Goal: Task Accomplishment & Management: Manage account settings

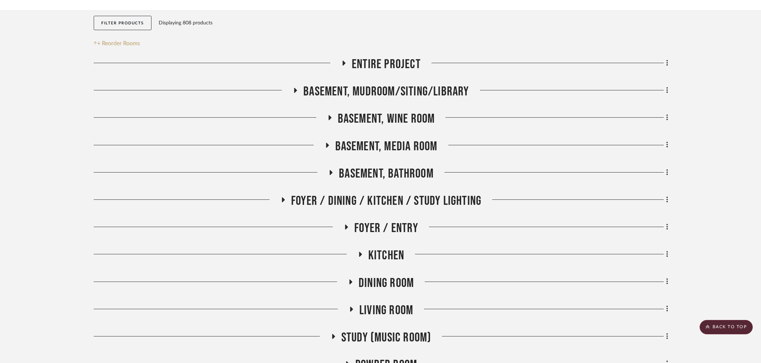
scroll to position [69, 0]
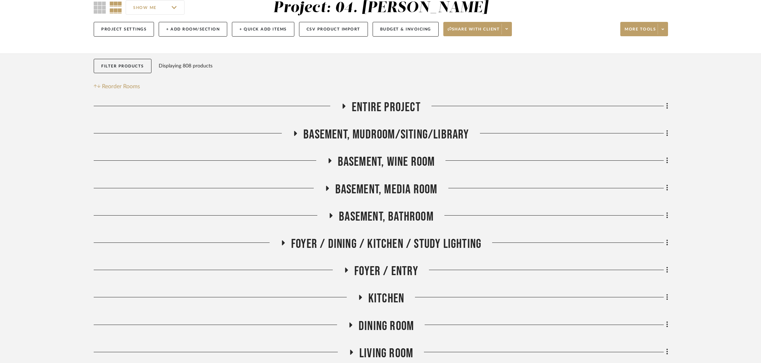
click at [390, 225] on div "Basement, Bathroom" at bounding box center [381, 218] width 574 height 18
click at [390, 214] on span "Basement, Bathroom" at bounding box center [386, 216] width 95 height 15
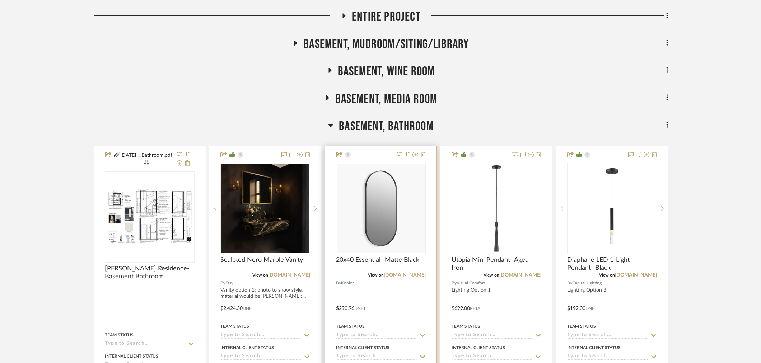
scroll to position [188, 0]
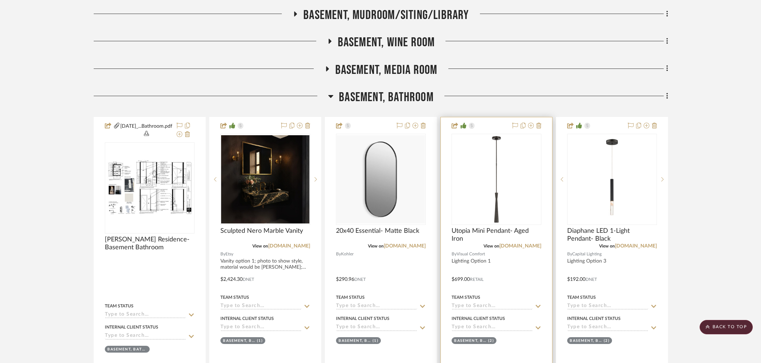
click at [496, 205] on img "0" at bounding box center [496, 179] width 88 height 88
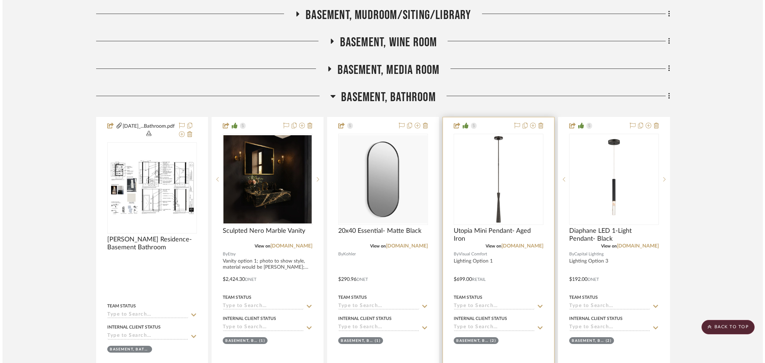
scroll to position [0, 0]
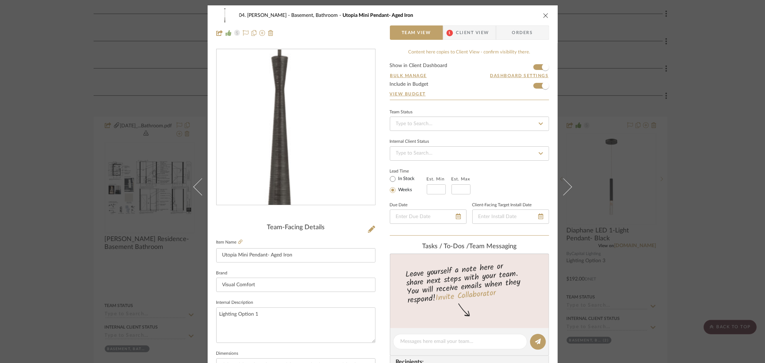
click at [298, 173] on img "0" at bounding box center [296, 128] width 156 height 156
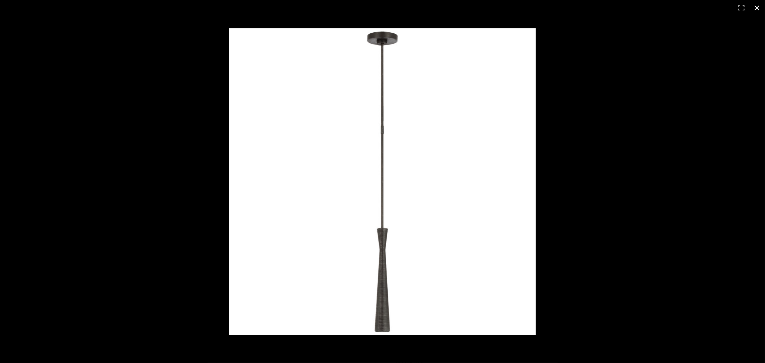
click at [727, 144] on div at bounding box center [583, 196] width 708 height 336
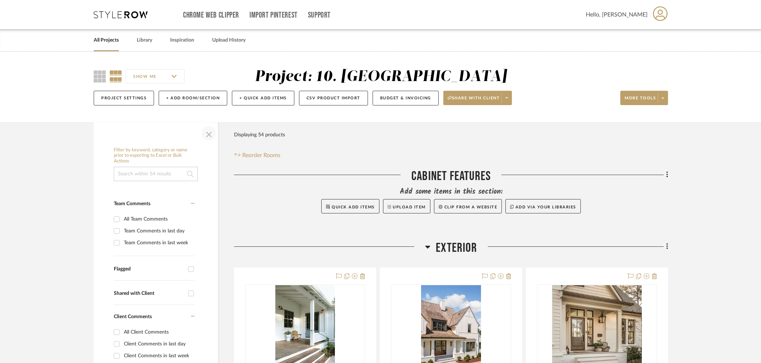
click at [205, 131] on span "button" at bounding box center [208, 132] width 17 height 17
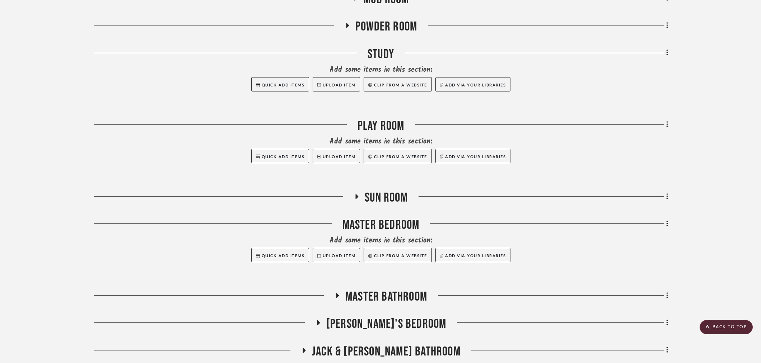
scroll to position [718, 0]
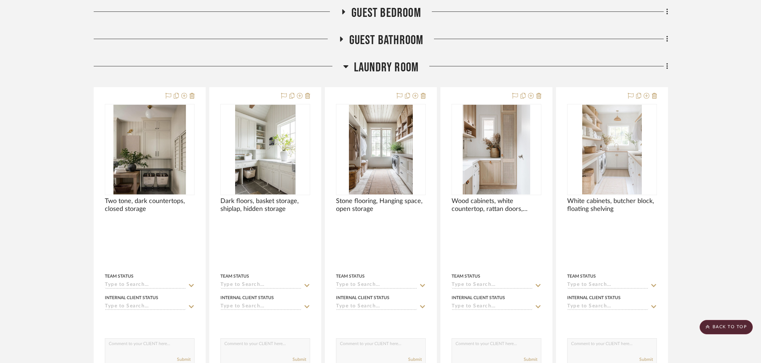
click at [379, 67] on span "Laundry Room" at bounding box center [386, 67] width 65 height 15
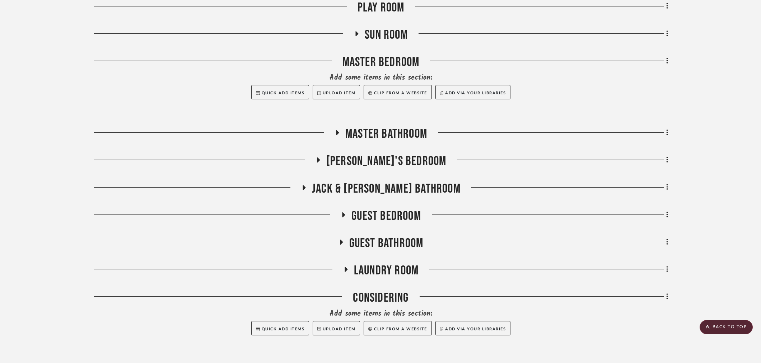
scroll to position [823, 0]
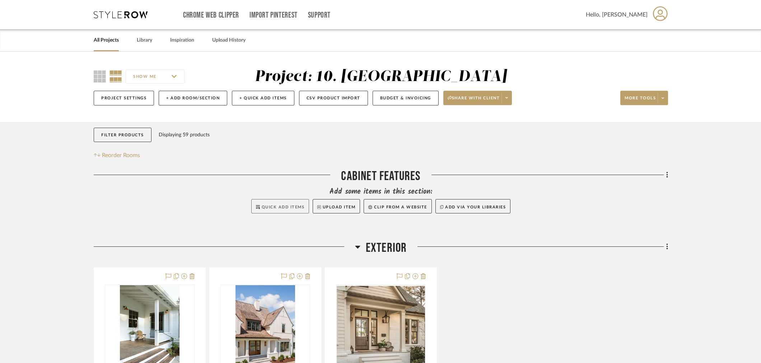
click at [286, 207] on span "Quick Add Items" at bounding box center [283, 207] width 43 height 4
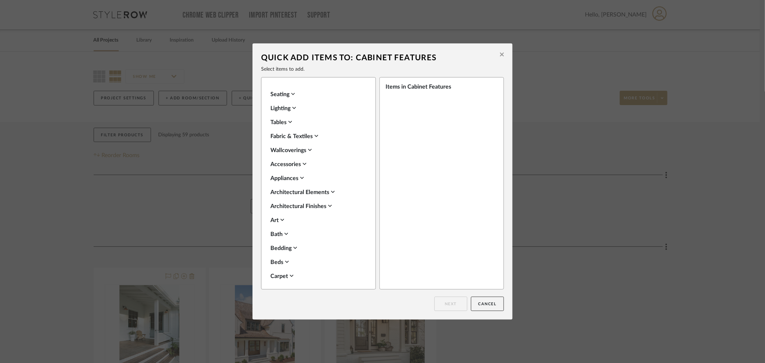
click at [410, 88] on div "Items in Cabinet Features" at bounding box center [439, 87] width 107 height 9
click at [422, 104] on div "Items in Cabinet Features" at bounding box center [442, 183] width 124 height 212
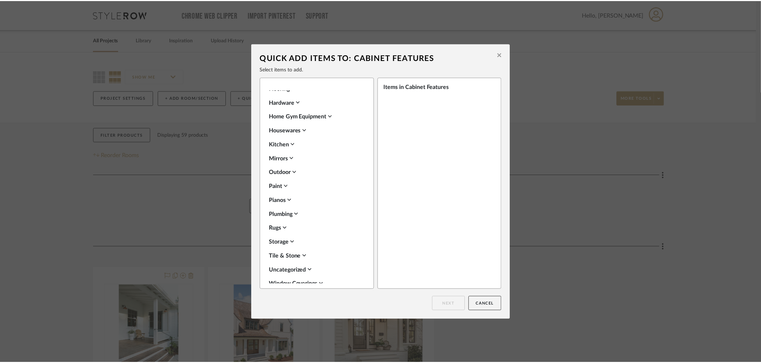
scroll to position [254, 0]
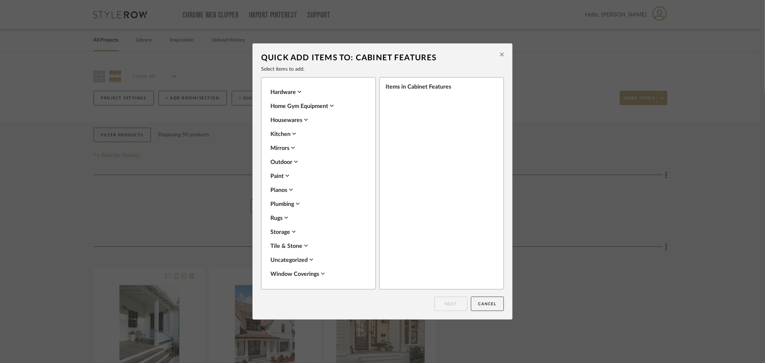
click at [294, 132] on icon at bounding box center [294, 134] width 4 height 6
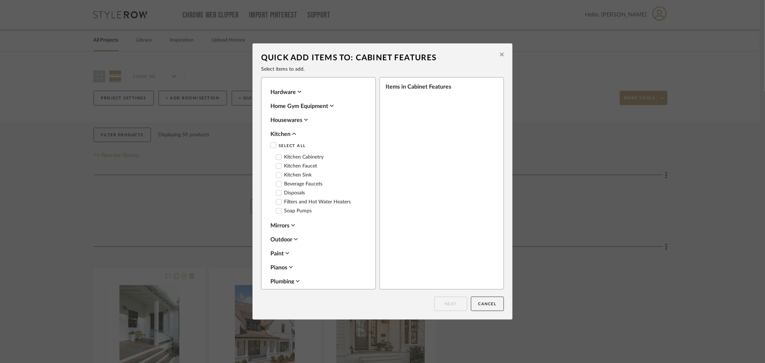
click at [277, 158] on icon at bounding box center [279, 157] width 5 height 4
click at [289, 156] on label "Kitchen Cabinetry" at bounding box center [300, 157] width 48 height 6
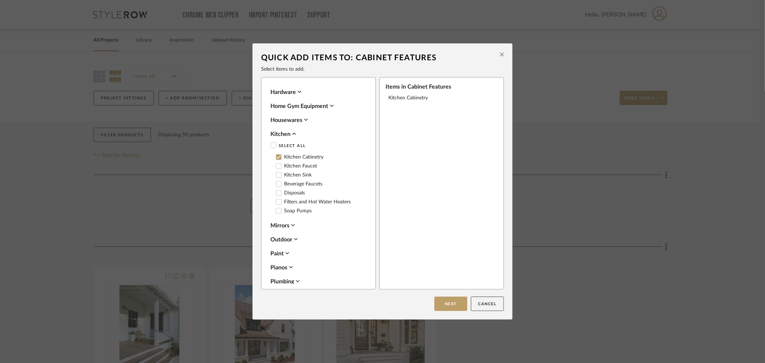
click at [632, 289] on div "Quick Add Items to: Cabinet Features Select items to add. Seating Lighting Tabl…" at bounding box center [382, 181] width 765 height 363
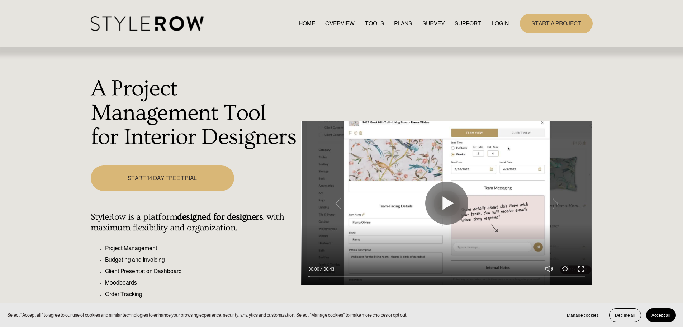
click at [509, 27] on div "START A PROJECT" at bounding box center [551, 24] width 84 height 20
click at [504, 25] on link "LOGIN" at bounding box center [500, 24] width 17 height 10
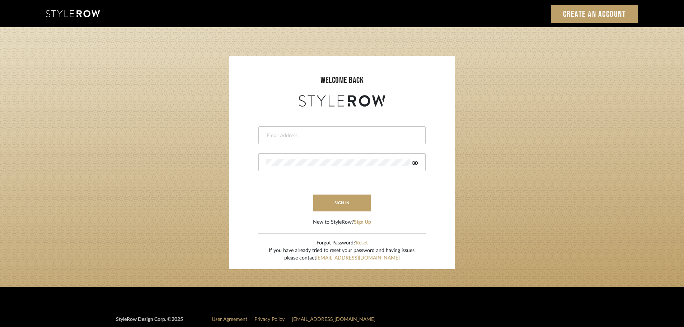
click at [326, 142] on div at bounding box center [341, 135] width 167 height 18
click at [328, 136] on input "email" at bounding box center [341, 135] width 150 height 7
type input "[PERSON_NAME][EMAIL_ADDRESS][DOMAIN_NAME]"
click at [337, 197] on button "sign in" at bounding box center [341, 202] width 57 height 17
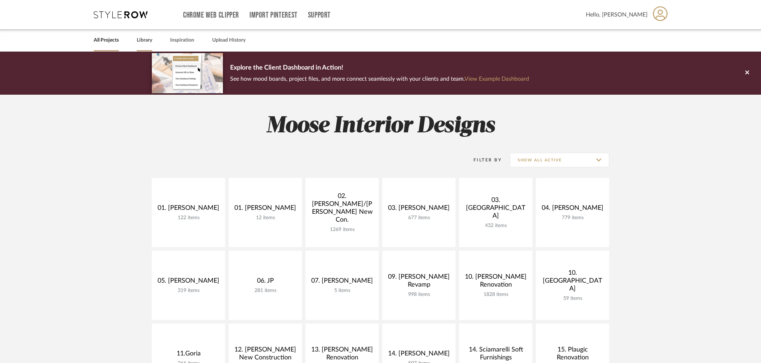
click at [137, 41] on link "Library" at bounding box center [144, 41] width 15 height 10
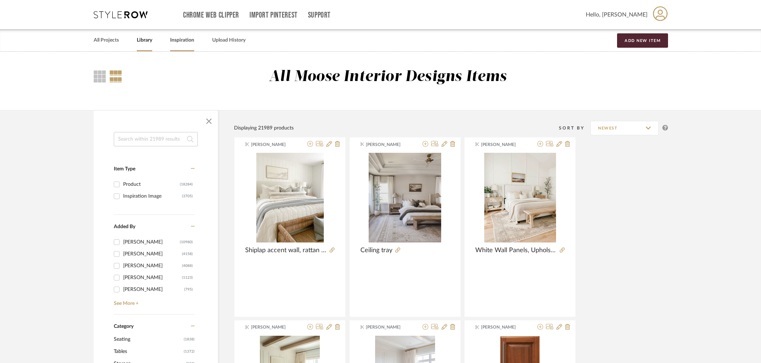
click at [185, 41] on link "Inspiration" at bounding box center [182, 41] width 24 height 10
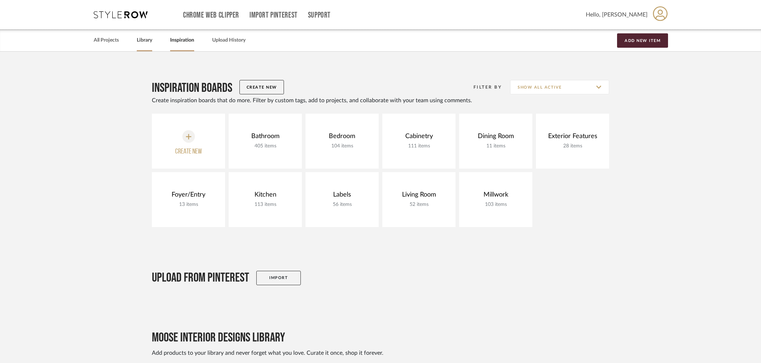
click at [143, 45] on div "Library" at bounding box center [144, 40] width 15 height 22
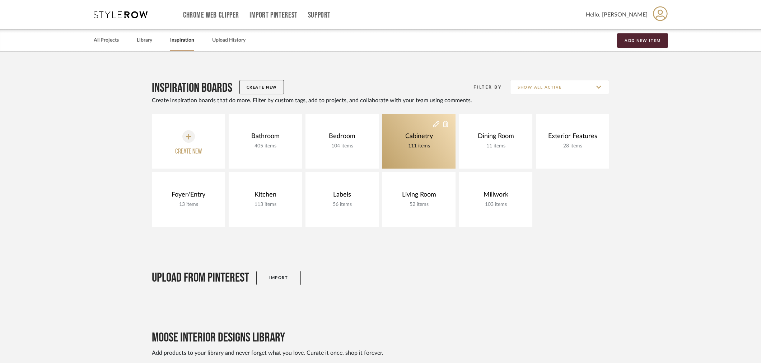
click at [422, 142] on div "111 items" at bounding box center [418, 146] width 31 height 8
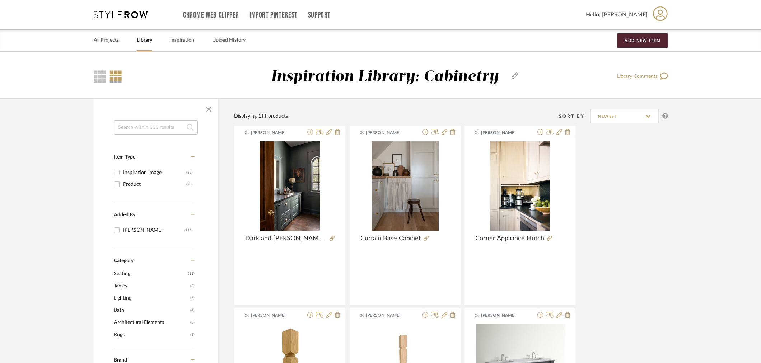
click at [146, 42] on link "Library" at bounding box center [144, 41] width 15 height 10
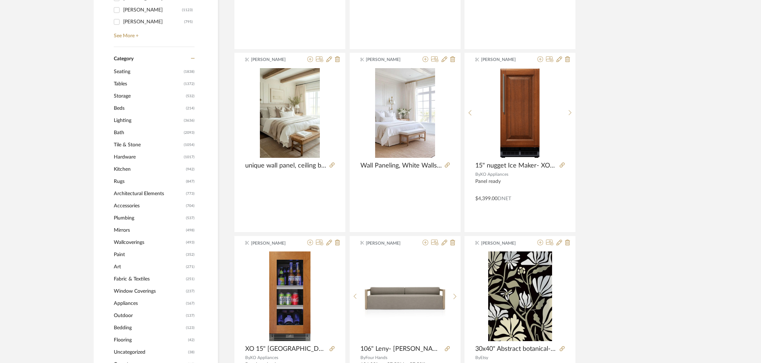
scroll to position [239, 0]
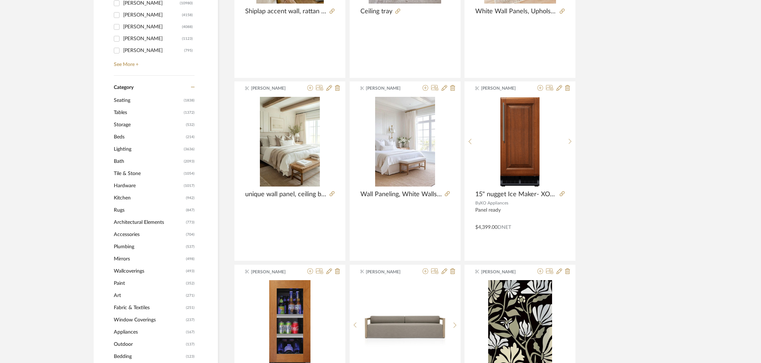
click at [123, 198] on span "Kitchen" at bounding box center [149, 198] width 70 height 12
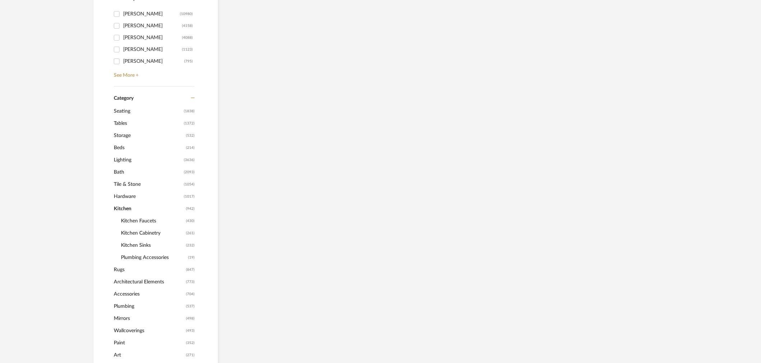
scroll to position [250, 0]
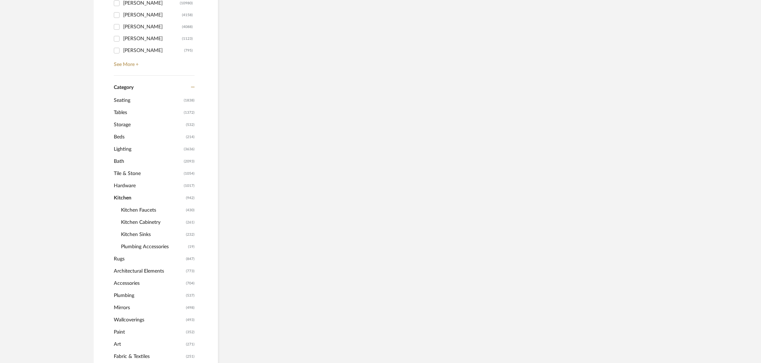
click at [134, 221] on span "Kitchen Cabinetry" at bounding box center [152, 222] width 63 height 12
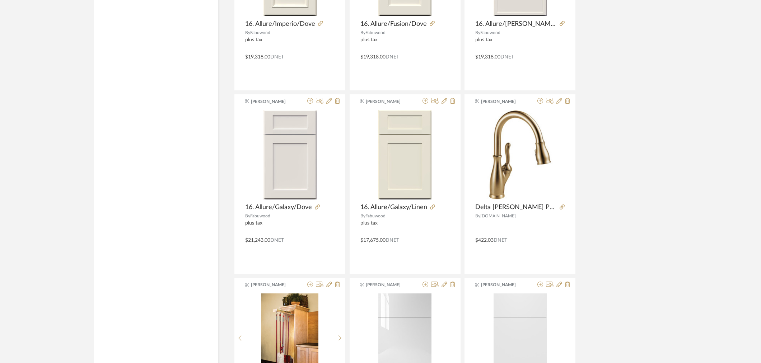
scroll to position [2081, 0]
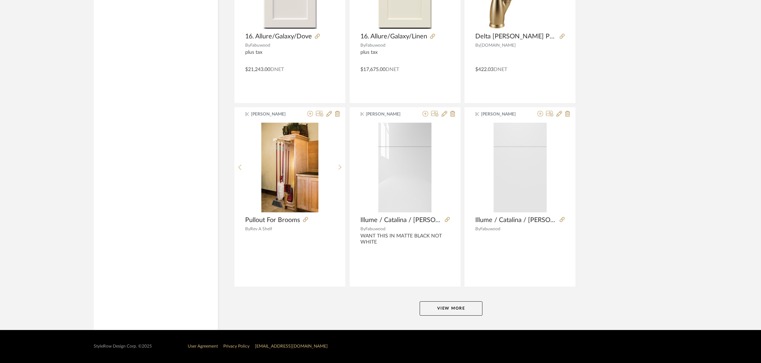
click at [447, 306] on button "View More" at bounding box center [450, 308] width 63 height 14
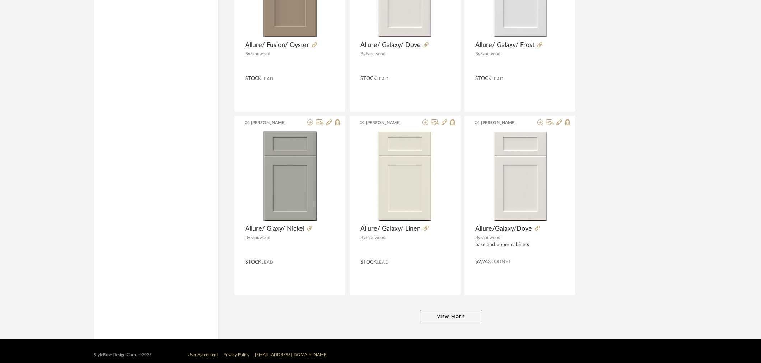
scroll to position [4284, 0]
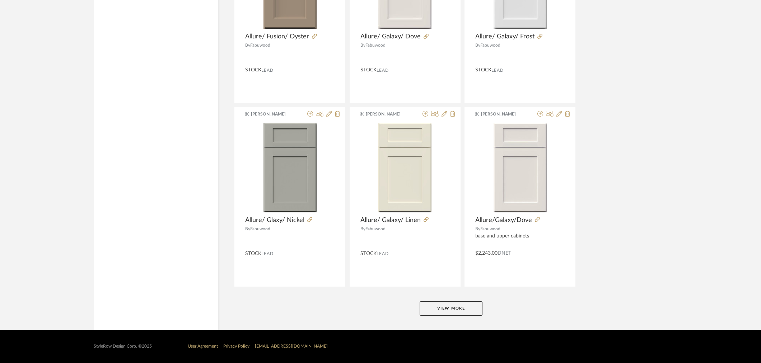
click at [467, 303] on button "View More" at bounding box center [450, 308] width 63 height 14
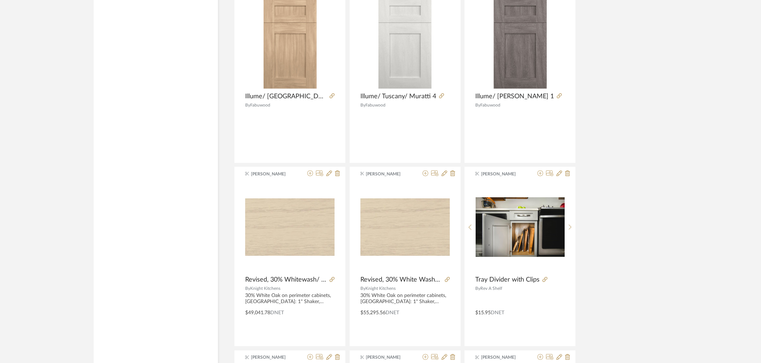
scroll to position [0, 0]
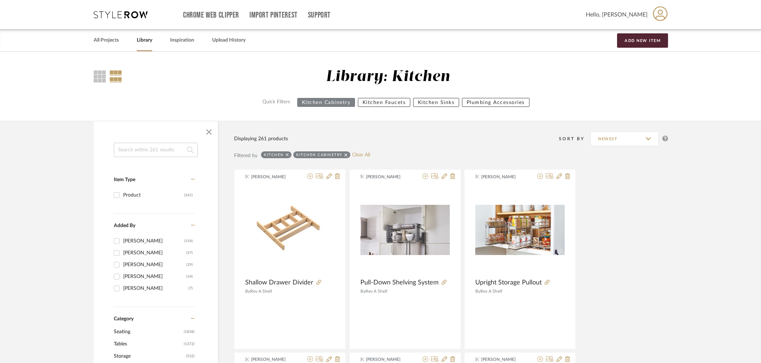
drag, startPoint x: 708, startPoint y: 261, endPoint x: 713, endPoint y: 96, distance: 165.1
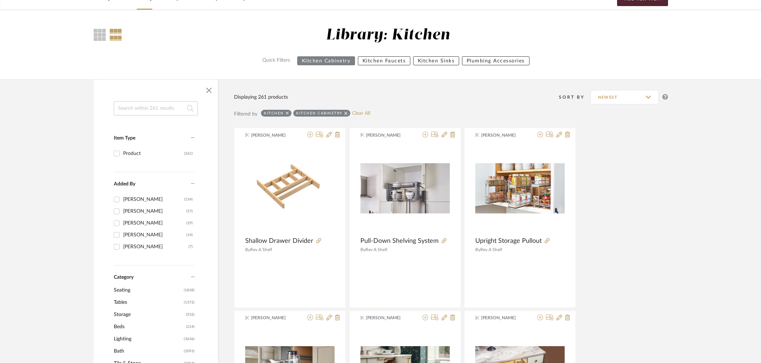
scroll to position [40, 0]
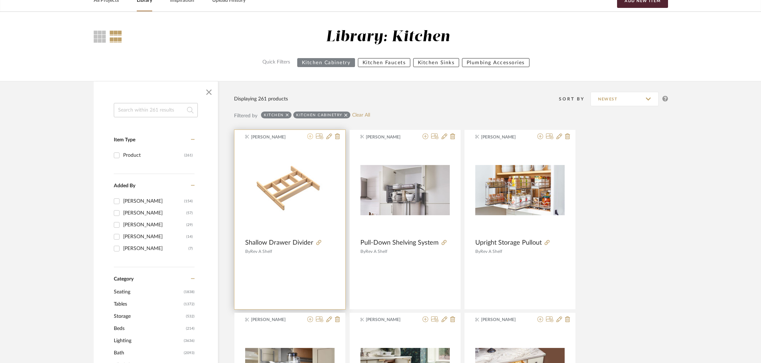
click at [310, 140] on button at bounding box center [310, 136] width 6 height 7
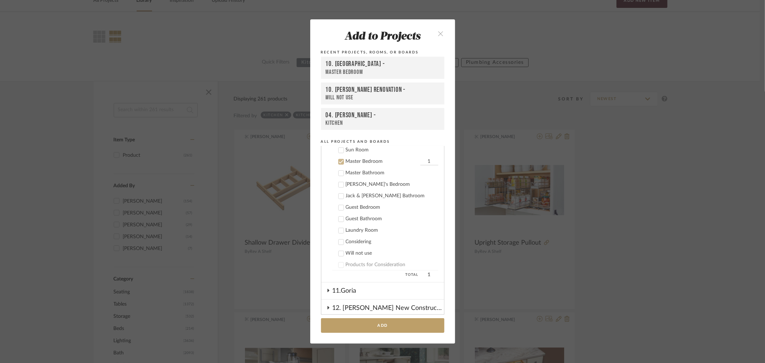
scroll to position [341, 0]
click at [350, 154] on div "Master Bedroom" at bounding box center [382, 156] width 73 height 6
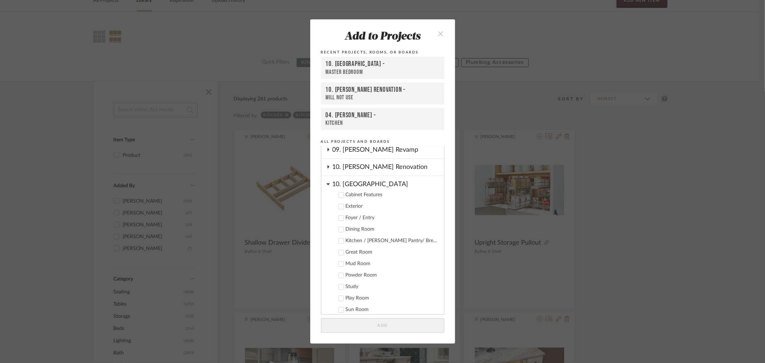
scroll to position [142, 0]
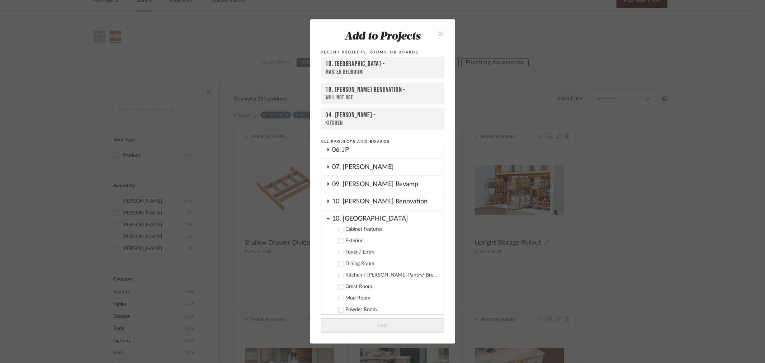
click at [356, 228] on div "Cabinet Features" at bounding box center [392, 229] width 93 height 6
click at [362, 329] on button "Add" at bounding box center [382, 325] width 123 height 15
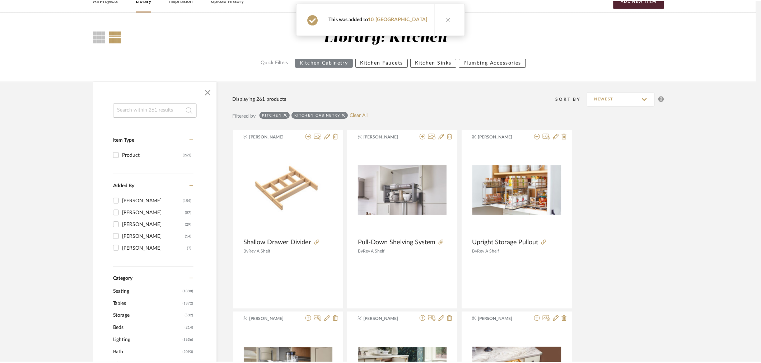
scroll to position [40, 0]
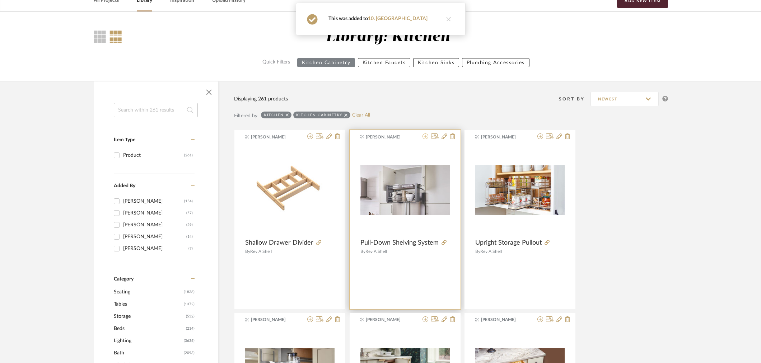
click at [425, 138] on icon at bounding box center [425, 136] width 6 height 6
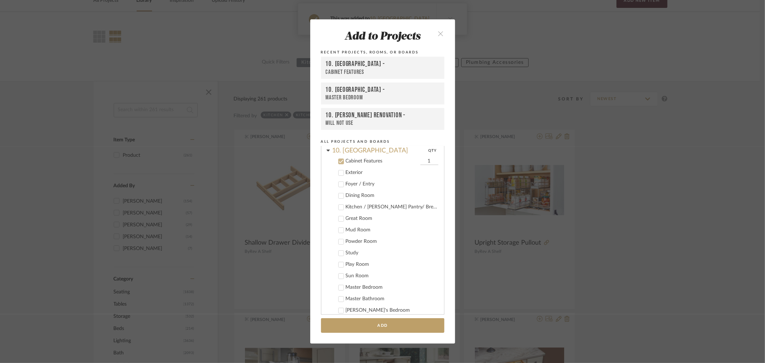
scroll to position [215, 0]
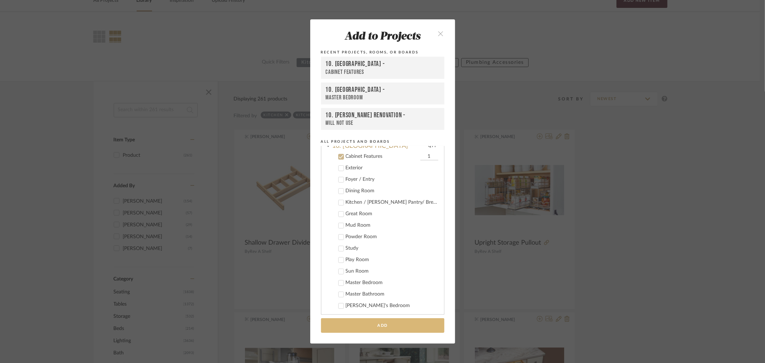
click at [375, 324] on button "Add" at bounding box center [382, 325] width 123 height 15
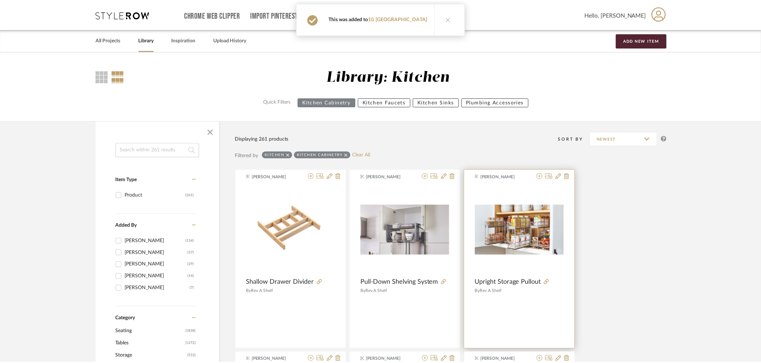
scroll to position [40, 0]
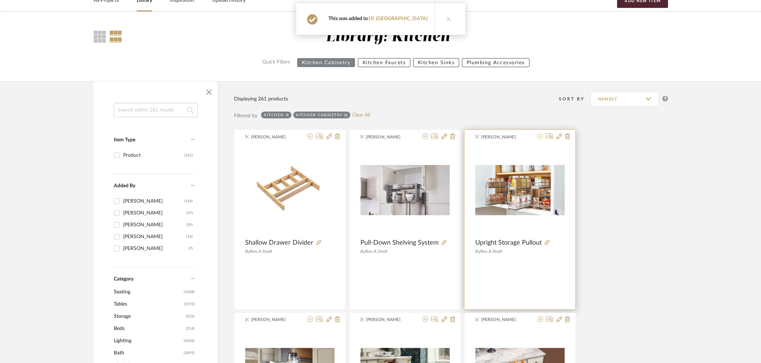
click at [539, 137] on icon at bounding box center [540, 136] width 6 height 6
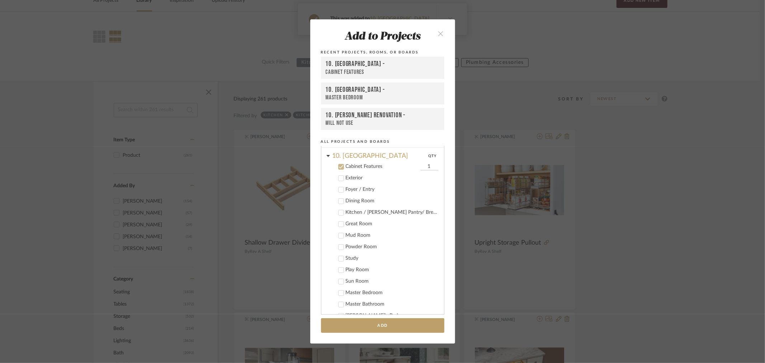
scroll to position [215, 0]
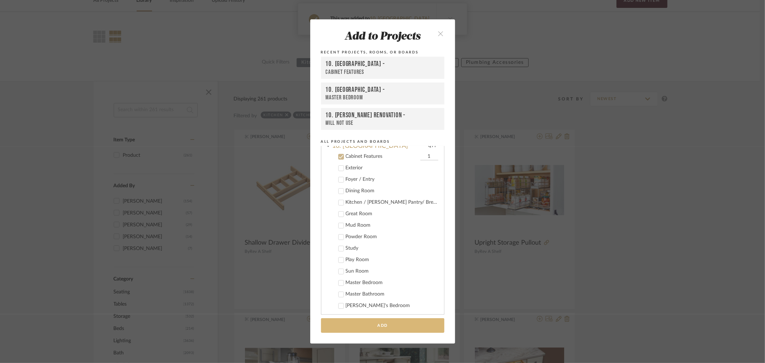
click at [370, 325] on button "Add" at bounding box center [382, 325] width 123 height 15
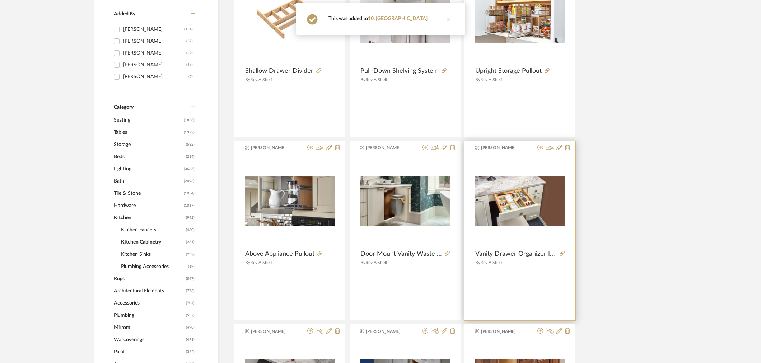
scroll to position [239, 0]
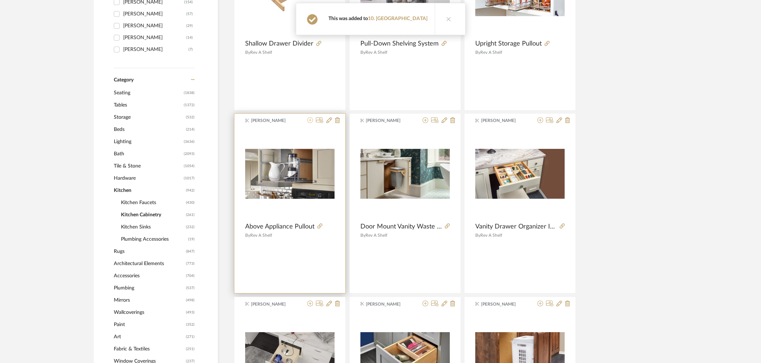
click at [311, 121] on icon at bounding box center [310, 120] width 6 height 6
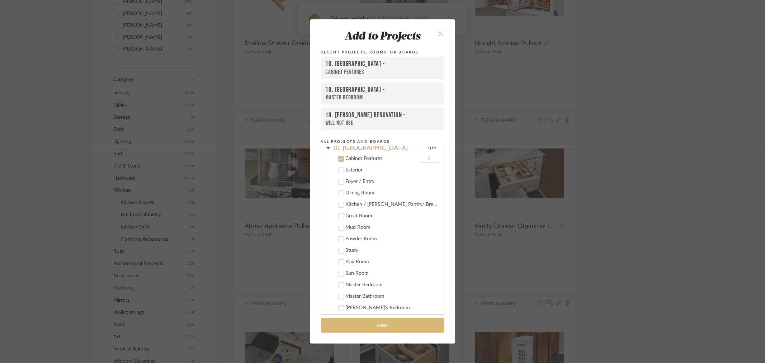
scroll to position [215, 0]
click at [356, 329] on button "Add" at bounding box center [382, 325] width 123 height 15
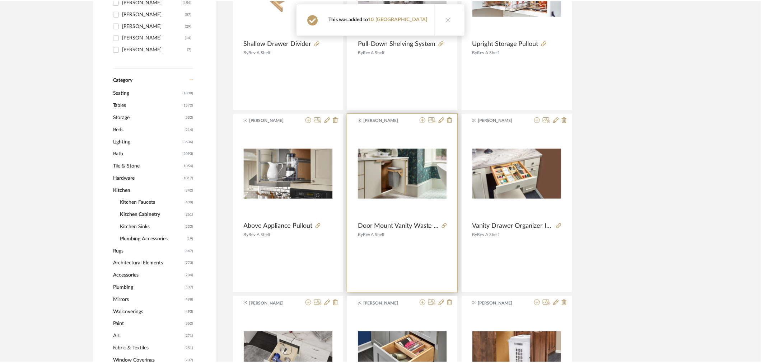
scroll to position [239, 0]
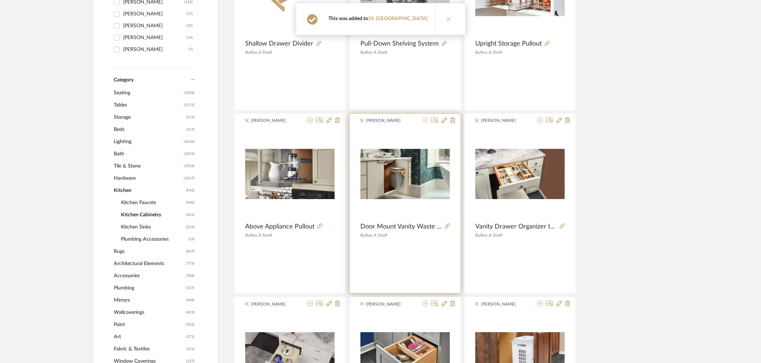
click at [427, 121] on icon at bounding box center [425, 120] width 6 height 6
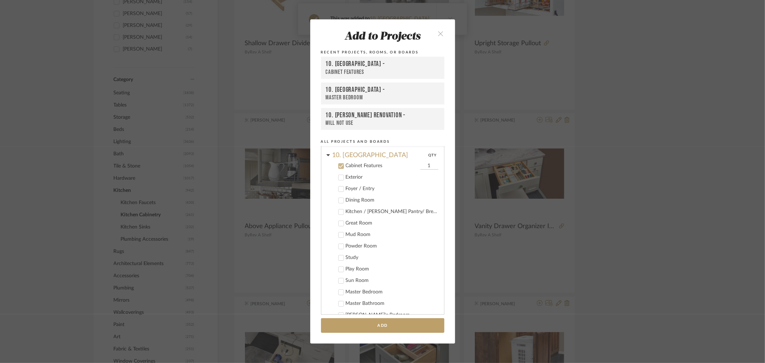
scroll to position [215, 0]
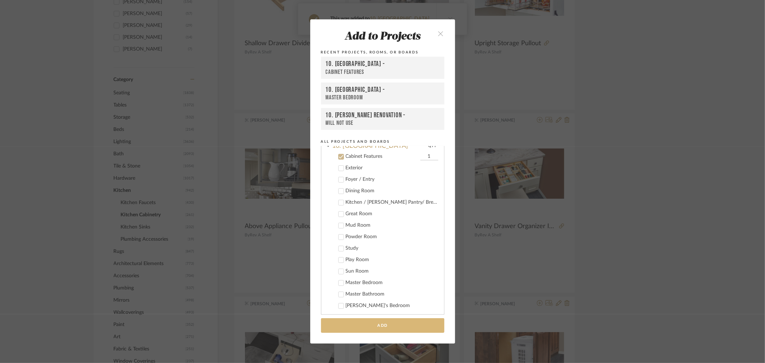
click at [396, 327] on button "Add" at bounding box center [382, 325] width 123 height 15
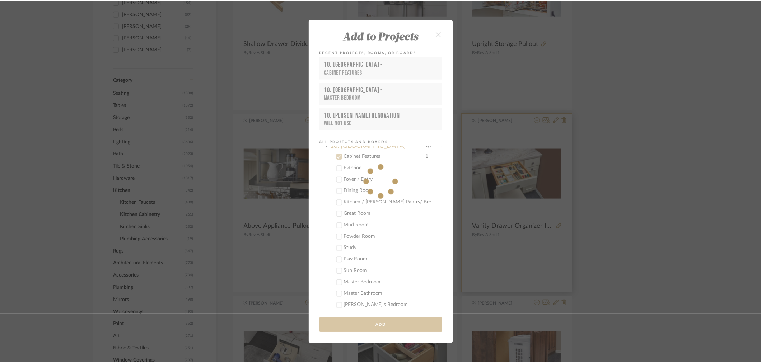
scroll to position [239, 0]
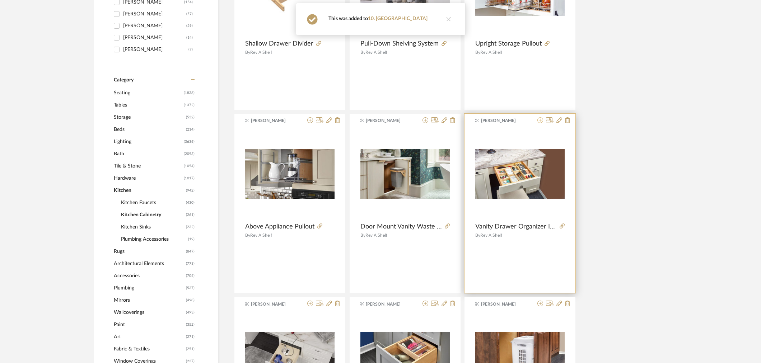
click at [539, 122] on icon at bounding box center [540, 120] width 6 height 6
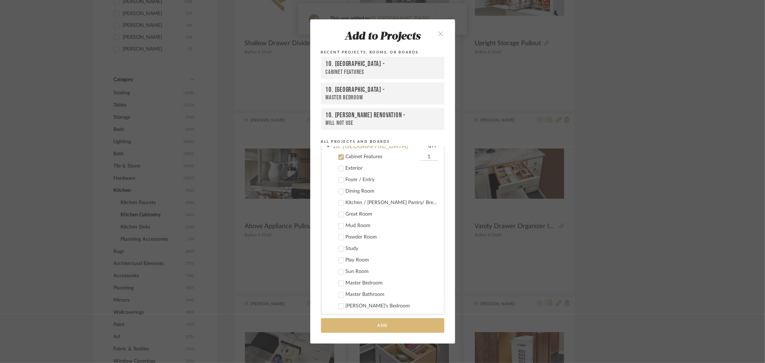
scroll to position [215, 0]
click at [381, 328] on button "Add" at bounding box center [382, 325] width 123 height 15
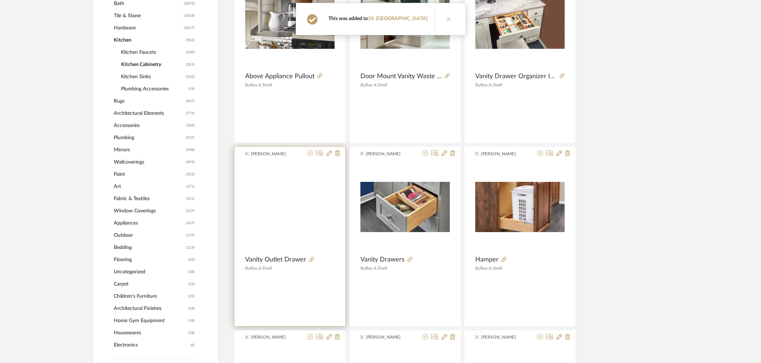
scroll to position [438, 0]
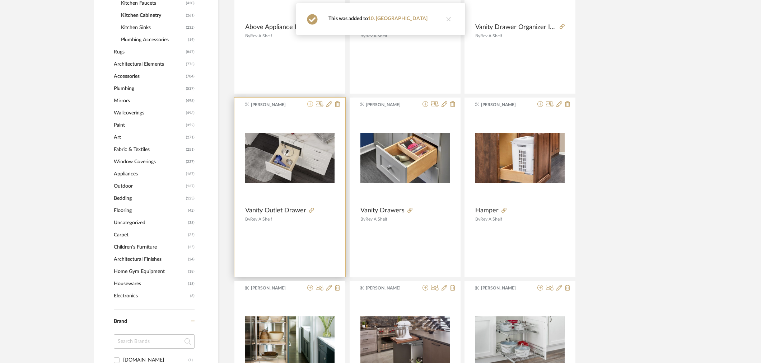
click at [311, 103] on icon at bounding box center [310, 104] width 6 height 6
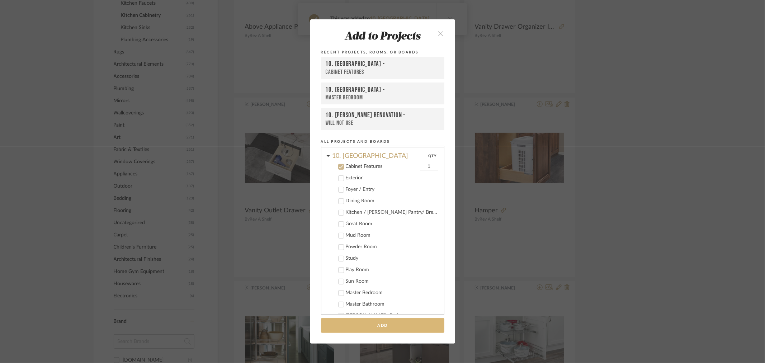
scroll to position [215, 0]
click at [340, 320] on button "Add" at bounding box center [382, 325] width 123 height 15
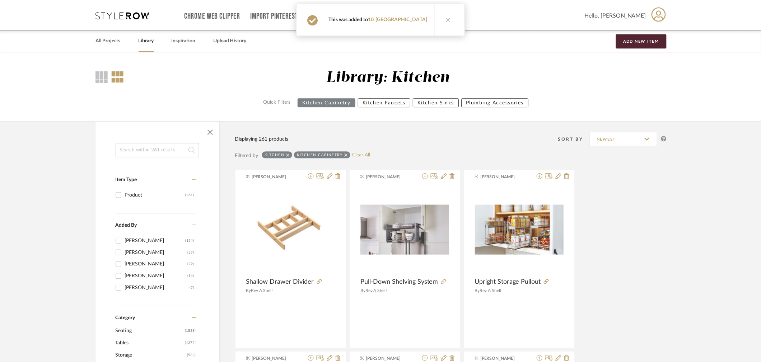
scroll to position [438, 0]
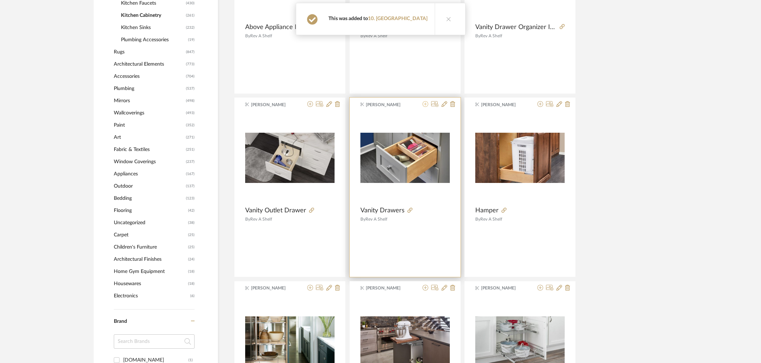
click at [425, 104] on icon at bounding box center [425, 104] width 6 height 6
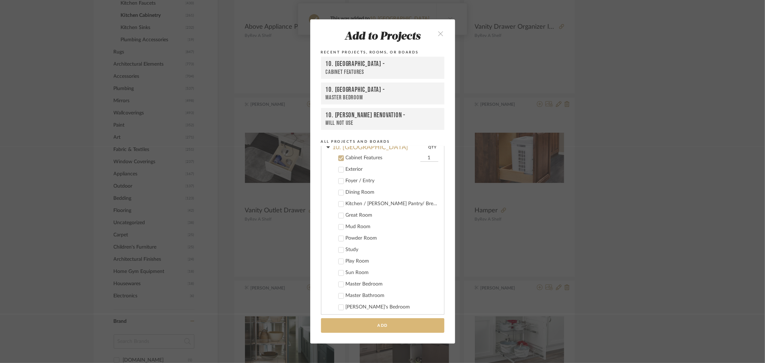
scroll to position [215, 0]
click at [375, 325] on button "Add" at bounding box center [382, 325] width 123 height 15
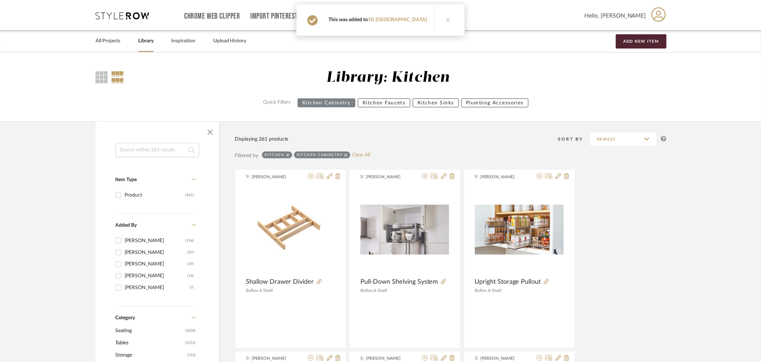
scroll to position [0, 0]
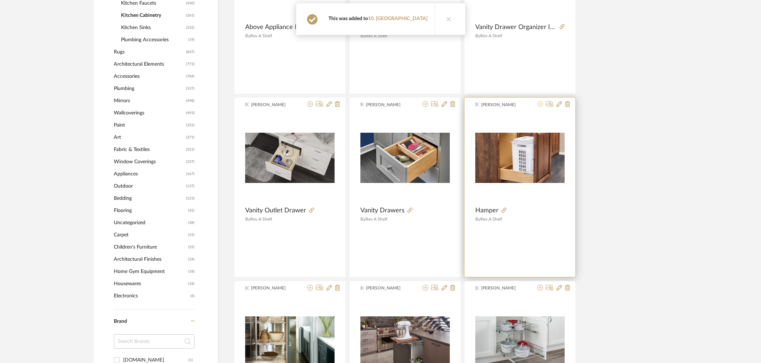
click at [541, 103] on icon at bounding box center [540, 104] width 6 height 6
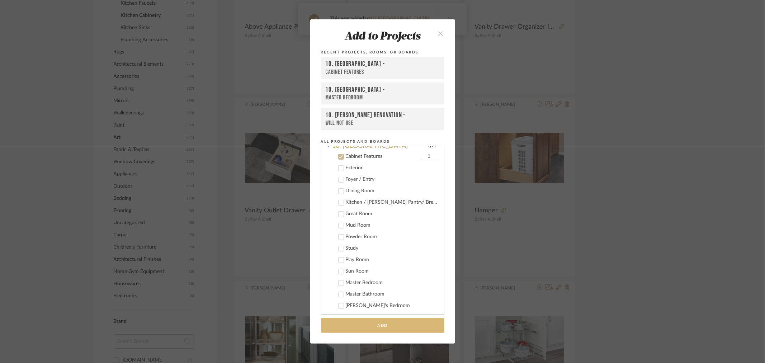
click at [409, 328] on button "Add" at bounding box center [382, 325] width 123 height 15
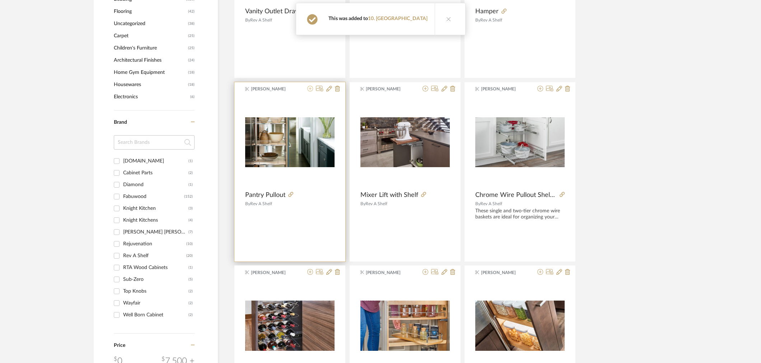
click at [311, 89] on icon at bounding box center [310, 89] width 6 height 6
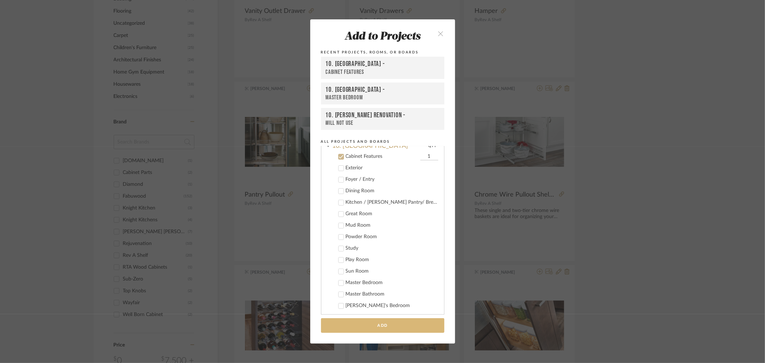
click at [350, 324] on button "Add" at bounding box center [382, 325] width 123 height 15
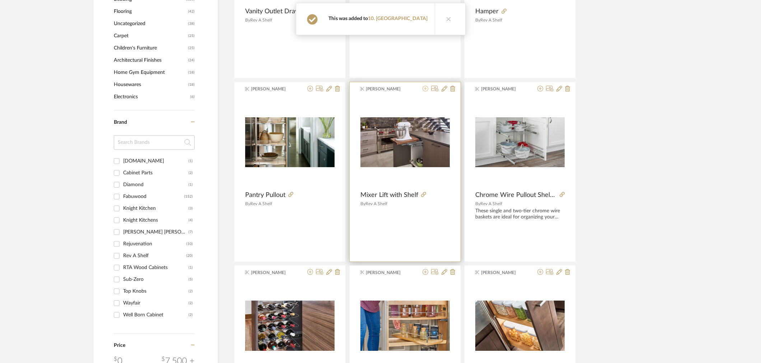
click at [425, 89] on icon at bounding box center [425, 89] width 6 height 6
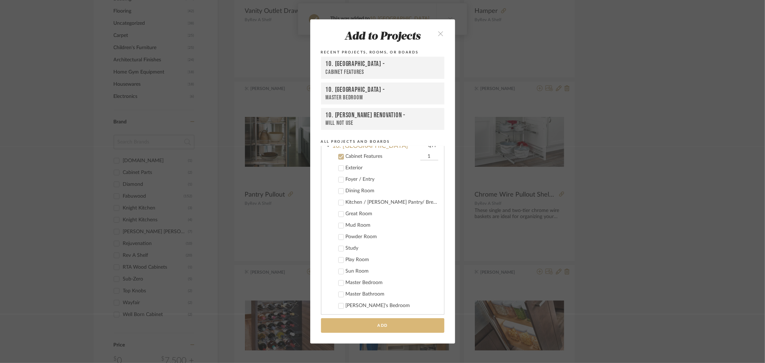
click at [375, 328] on button "Add" at bounding box center [382, 325] width 123 height 15
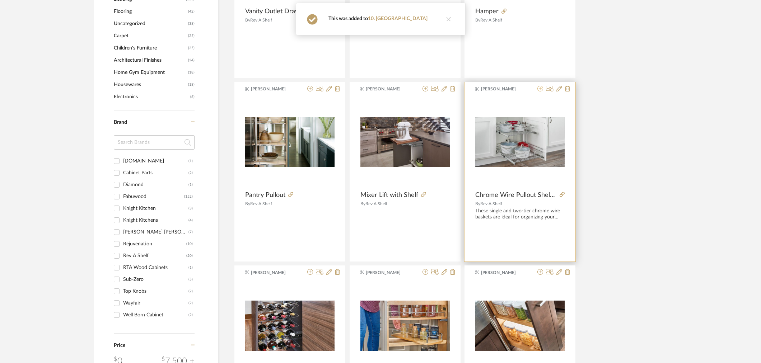
click at [539, 90] on icon at bounding box center [540, 89] width 6 height 6
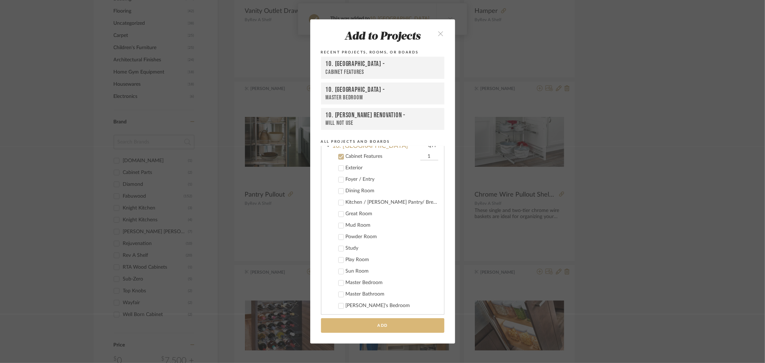
click at [368, 327] on button "Add" at bounding box center [382, 325] width 123 height 15
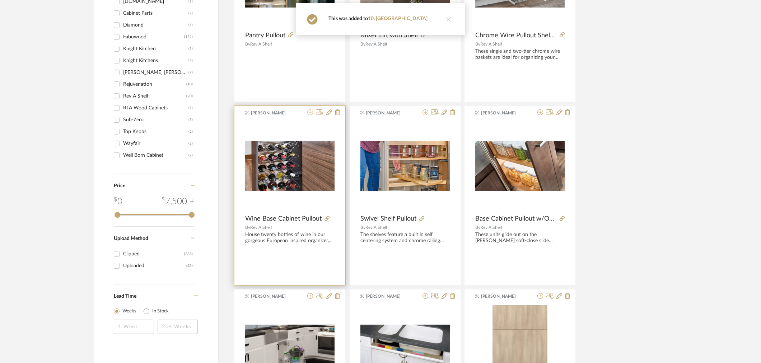
click at [311, 112] on icon at bounding box center [310, 112] width 6 height 6
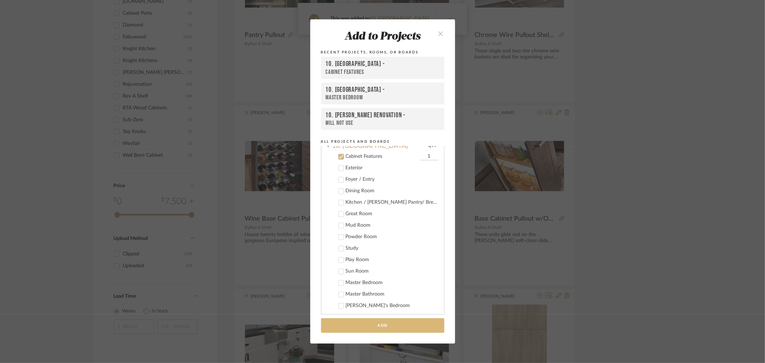
click at [345, 330] on button "Add" at bounding box center [382, 325] width 123 height 15
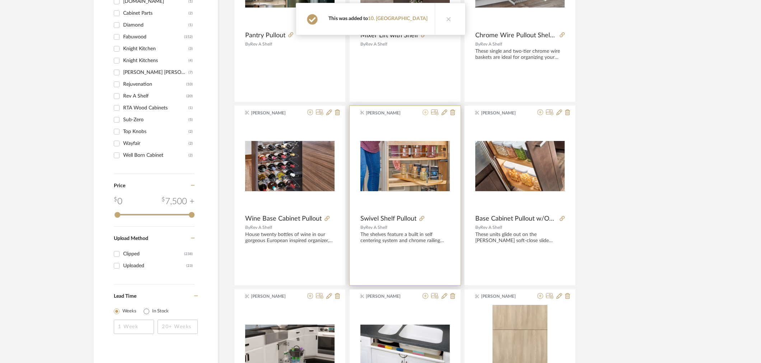
click at [423, 113] on icon at bounding box center [425, 112] width 6 height 6
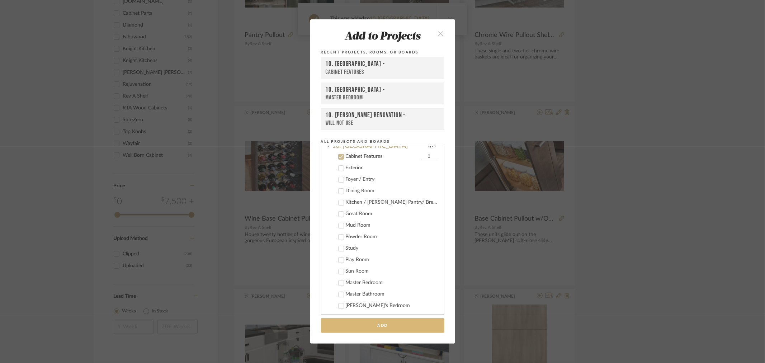
click at [380, 324] on button "Add" at bounding box center [382, 325] width 123 height 15
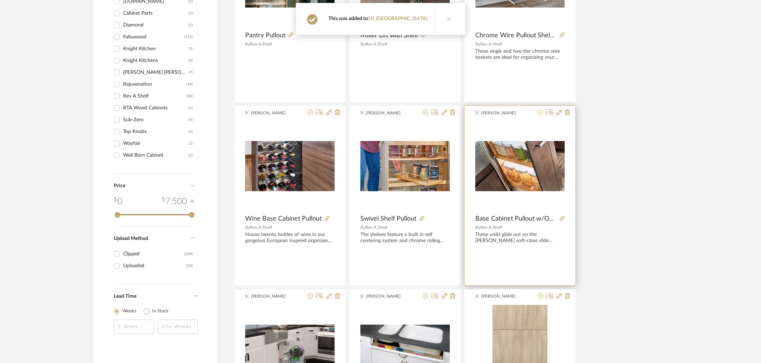
click at [539, 113] on icon at bounding box center [540, 112] width 6 height 6
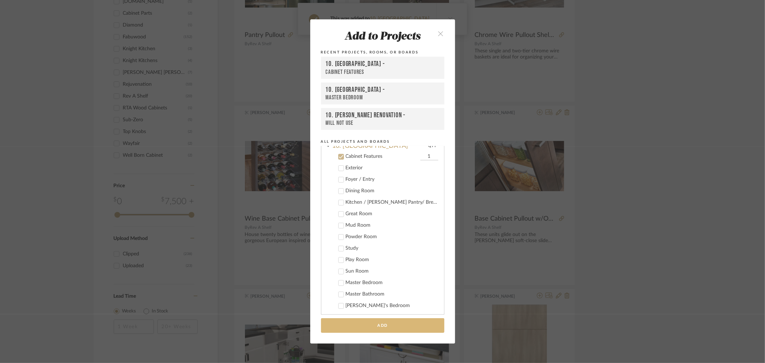
click at [402, 325] on button "Add" at bounding box center [382, 325] width 123 height 15
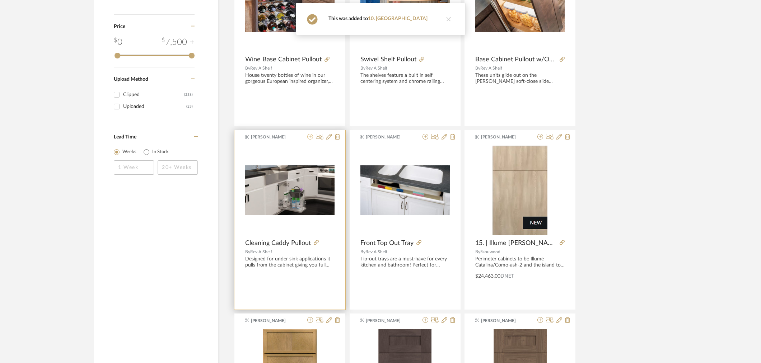
click at [311, 138] on icon at bounding box center [310, 137] width 6 height 6
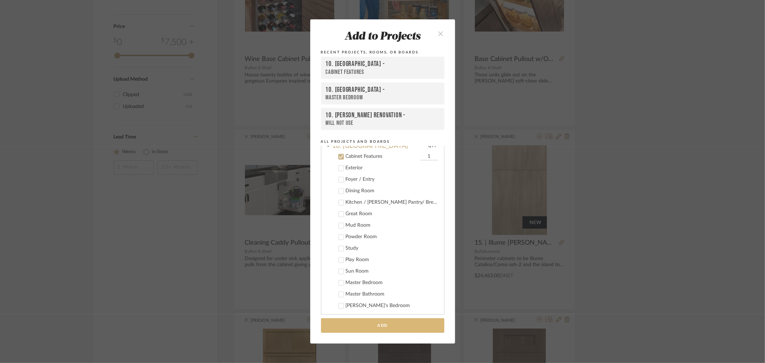
click at [347, 326] on button "Add" at bounding box center [382, 325] width 123 height 15
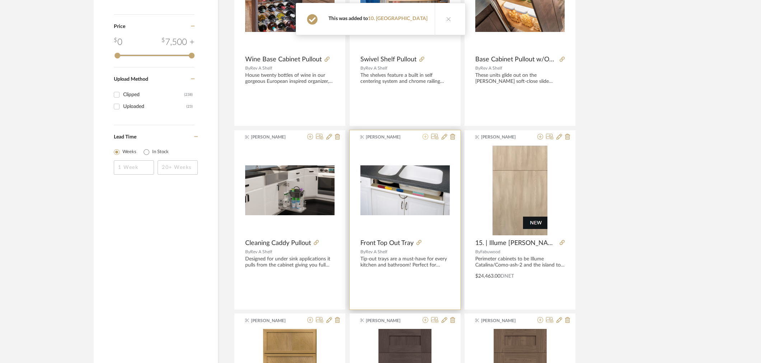
click at [424, 139] on icon at bounding box center [425, 137] width 6 height 6
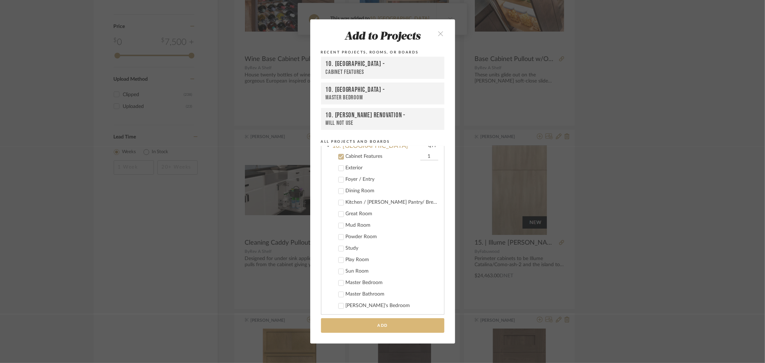
click at [384, 328] on button "Add" at bounding box center [382, 325] width 123 height 15
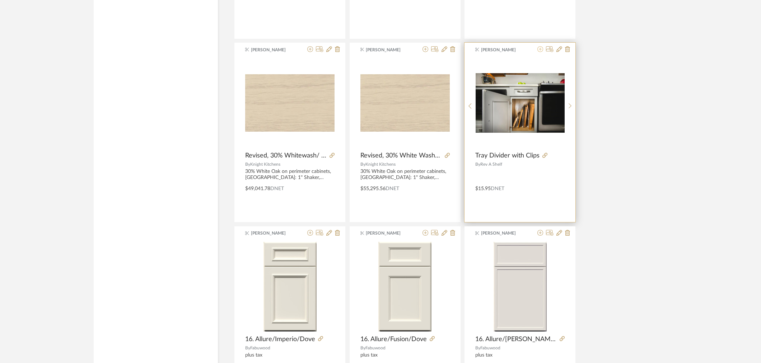
click at [540, 51] on icon at bounding box center [540, 49] width 6 height 6
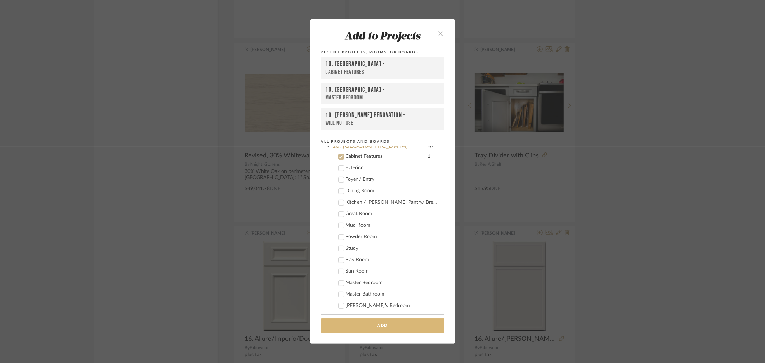
click at [390, 327] on button "Add" at bounding box center [382, 325] width 123 height 15
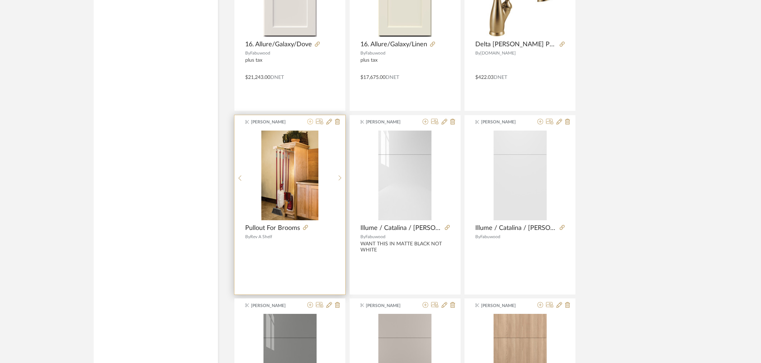
click at [311, 122] on icon at bounding box center [310, 122] width 6 height 6
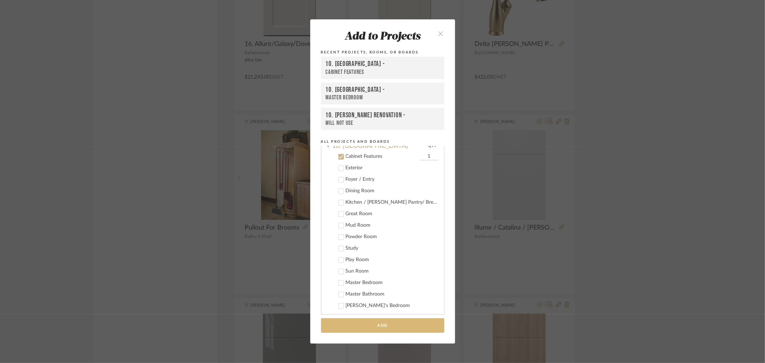
click at [365, 328] on button "Add" at bounding box center [382, 325] width 123 height 15
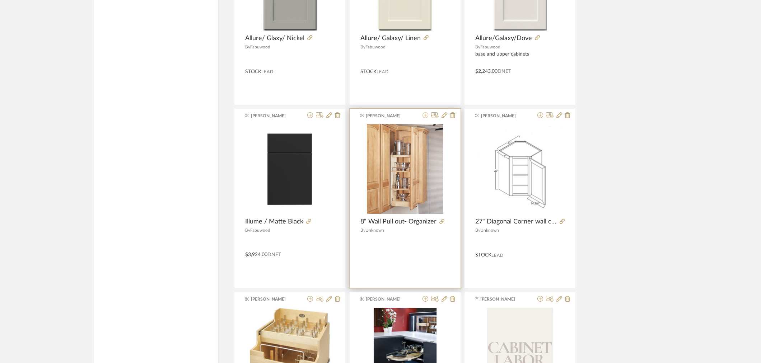
click at [425, 117] on icon at bounding box center [425, 115] width 6 height 6
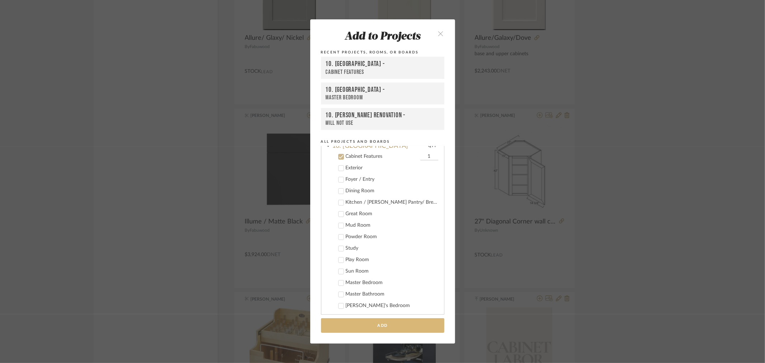
click at [394, 323] on button "Add" at bounding box center [382, 325] width 123 height 15
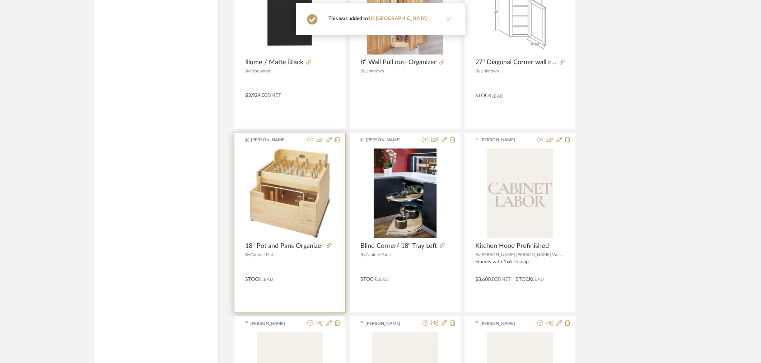
click at [310, 141] on icon at bounding box center [310, 140] width 6 height 6
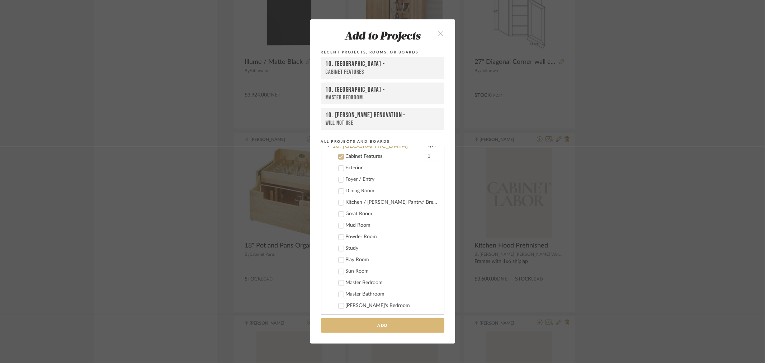
click at [368, 323] on button "Add" at bounding box center [382, 325] width 123 height 15
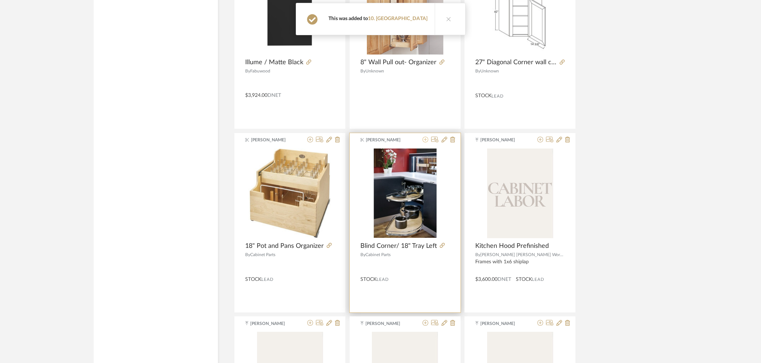
click at [425, 141] on icon at bounding box center [425, 140] width 6 height 6
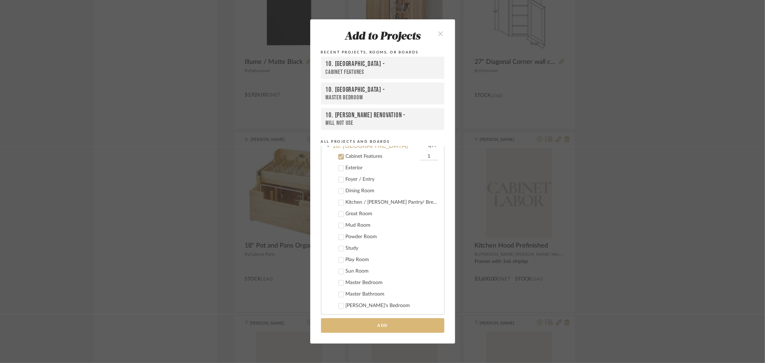
click at [384, 324] on button "Add" at bounding box center [382, 325] width 123 height 15
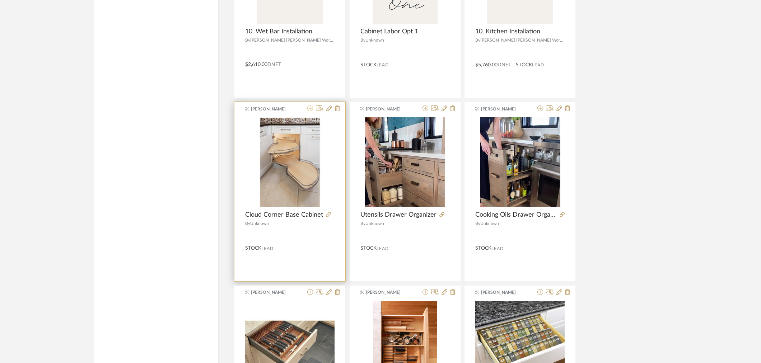
click at [310, 111] on icon at bounding box center [310, 108] width 6 height 6
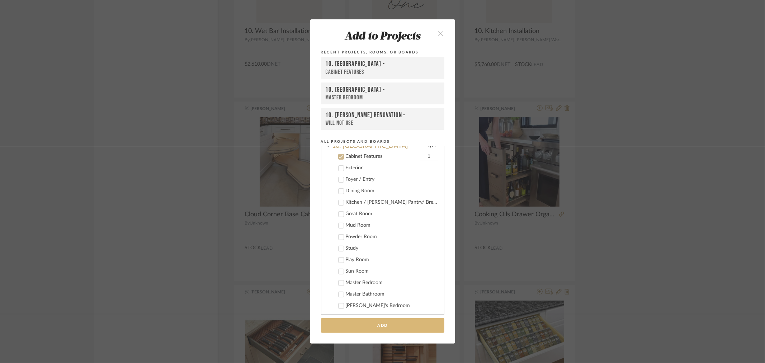
click at [352, 324] on button "Add" at bounding box center [382, 325] width 123 height 15
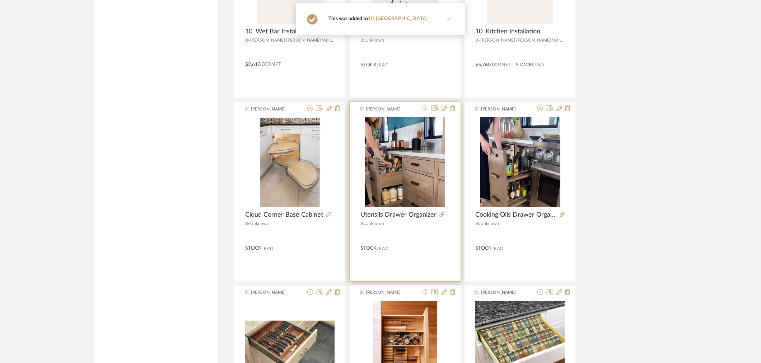
click at [427, 111] on icon at bounding box center [425, 108] width 6 height 6
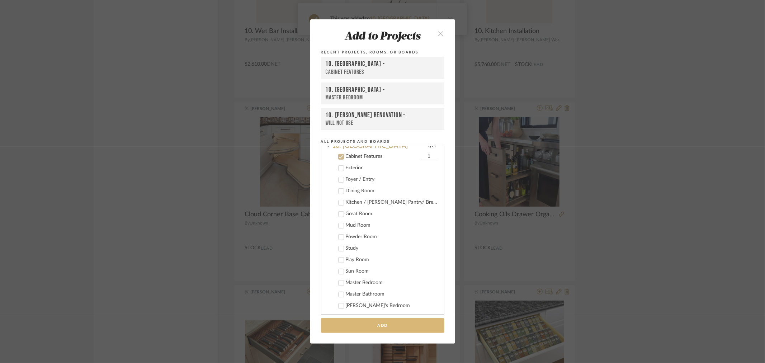
click at [387, 321] on button "Add" at bounding box center [382, 325] width 123 height 15
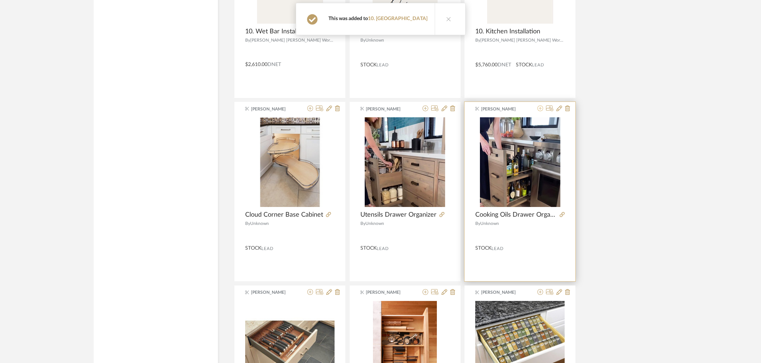
click at [537, 111] on icon at bounding box center [540, 108] width 6 height 6
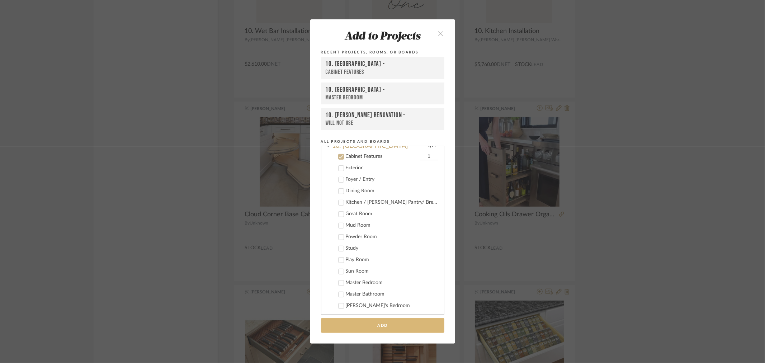
click at [352, 324] on button "Add" at bounding box center [382, 325] width 123 height 15
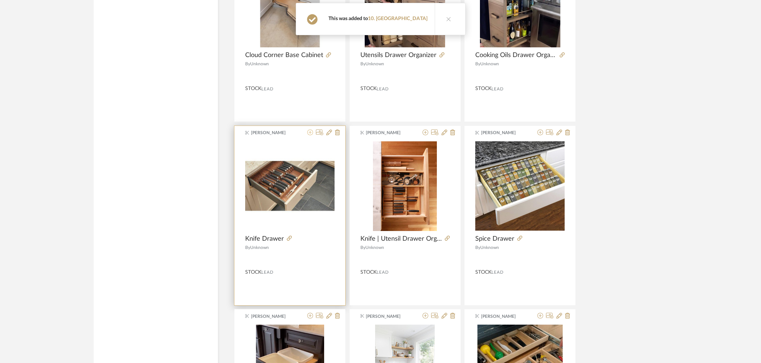
click at [308, 134] on icon at bounding box center [310, 133] width 6 height 6
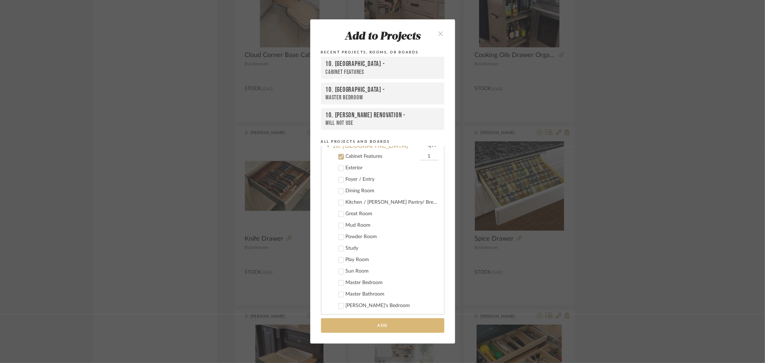
click at [344, 328] on button "Add" at bounding box center [382, 325] width 123 height 15
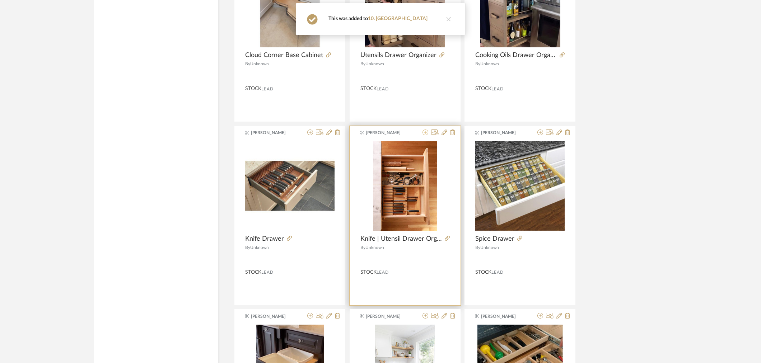
click at [423, 135] on icon at bounding box center [425, 133] width 6 height 6
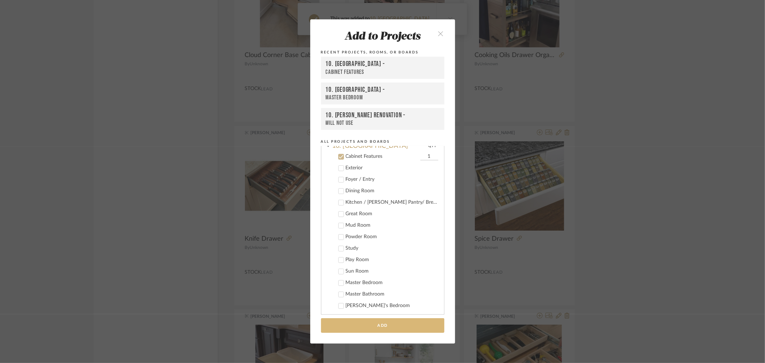
click at [376, 322] on button "Add" at bounding box center [382, 325] width 123 height 15
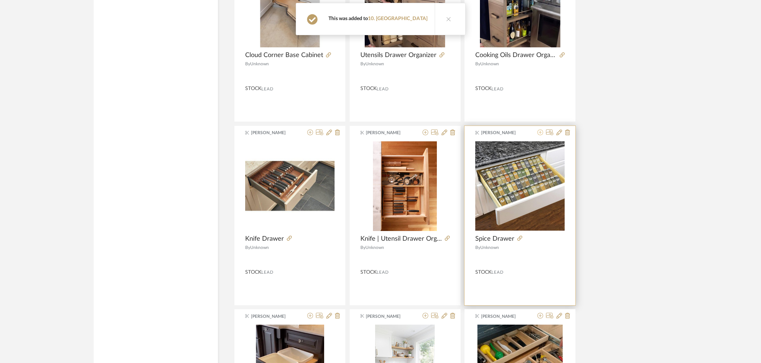
click at [540, 135] on icon at bounding box center [540, 133] width 6 height 6
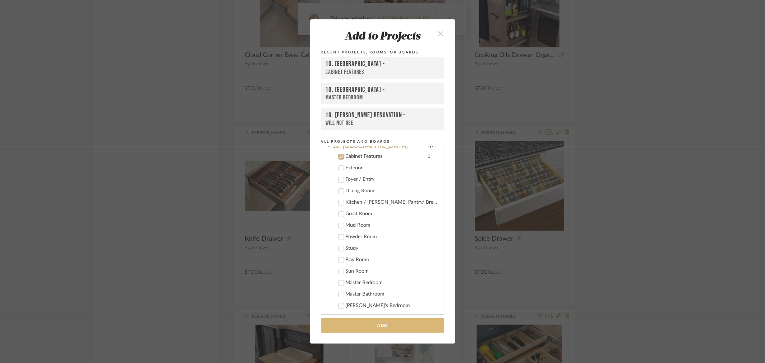
click at [382, 324] on button "Add" at bounding box center [382, 325] width 123 height 15
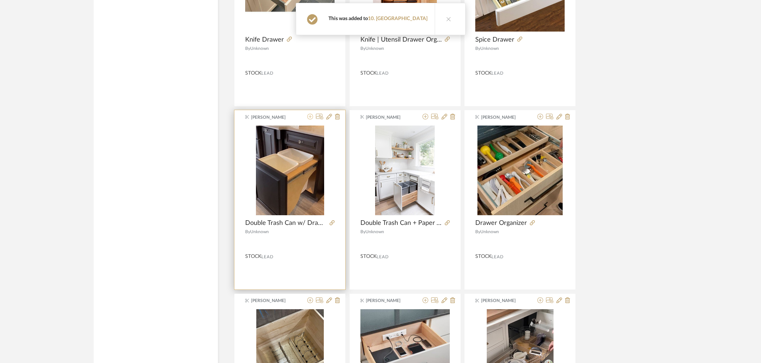
click at [309, 119] on icon at bounding box center [310, 117] width 6 height 6
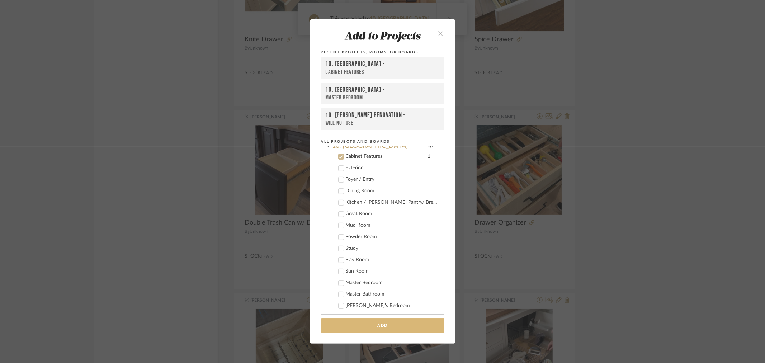
click at [348, 326] on button "Add" at bounding box center [382, 325] width 123 height 15
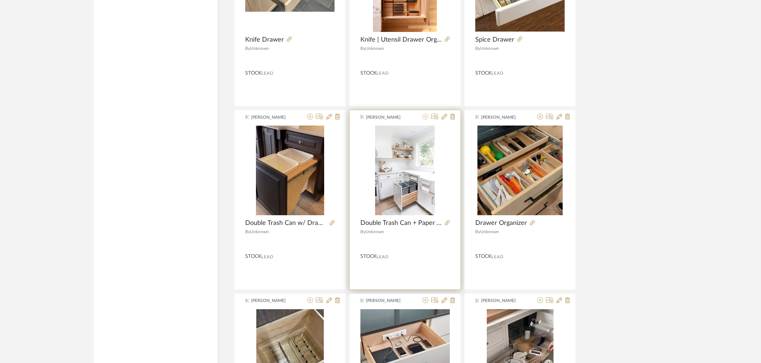
click at [424, 118] on icon at bounding box center [425, 117] width 6 height 6
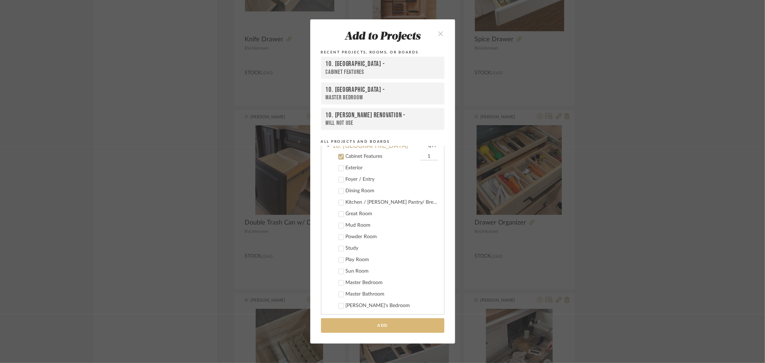
click at [372, 324] on button "Add" at bounding box center [382, 325] width 123 height 15
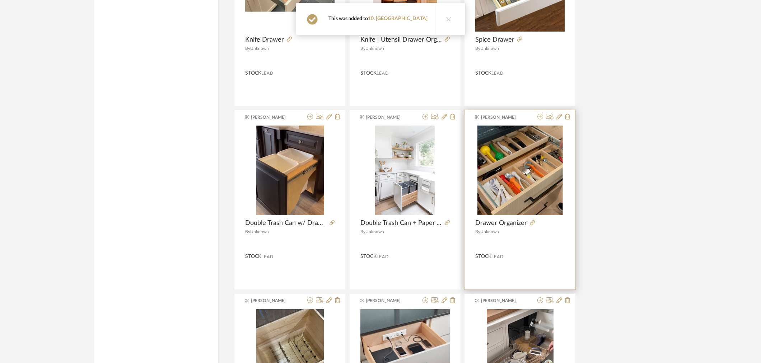
click at [540, 118] on icon at bounding box center [540, 117] width 6 height 6
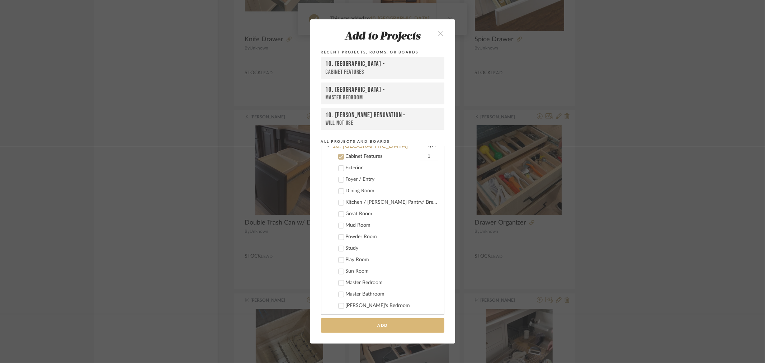
click at [400, 327] on button "Add" at bounding box center [382, 325] width 123 height 15
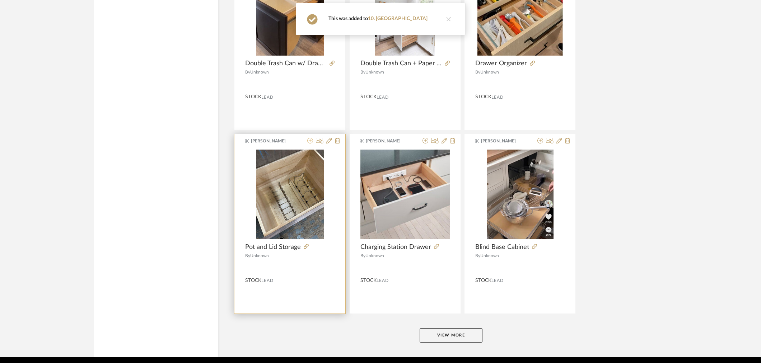
click at [309, 144] on icon at bounding box center [310, 141] width 6 height 6
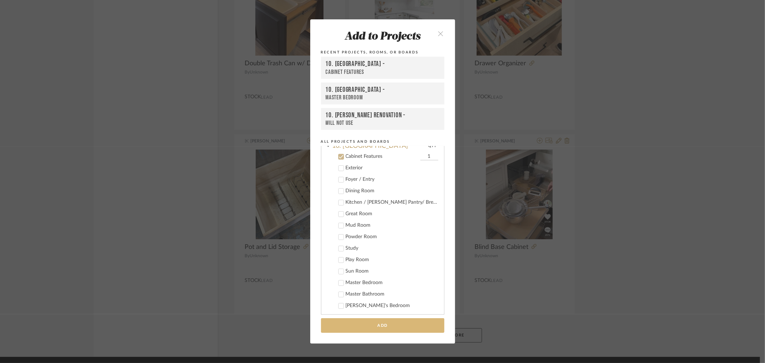
click at [358, 325] on button "Add" at bounding box center [382, 325] width 123 height 15
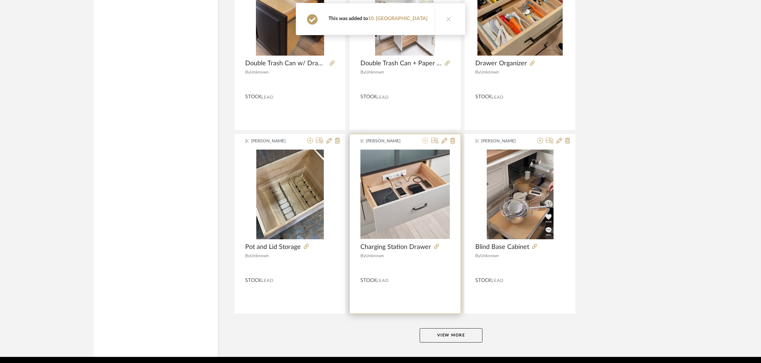
click at [425, 144] on icon at bounding box center [425, 141] width 6 height 6
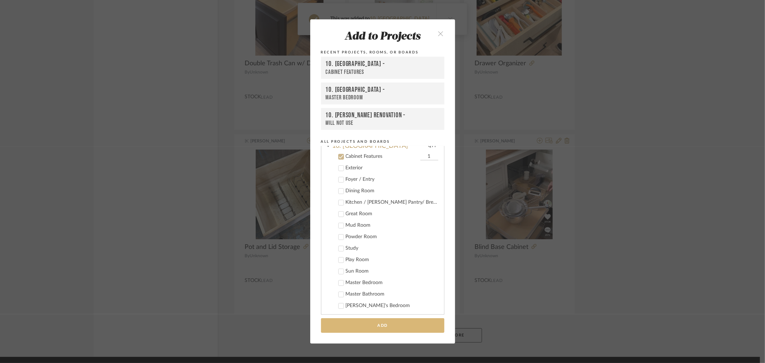
click at [383, 320] on button "Add" at bounding box center [382, 325] width 123 height 15
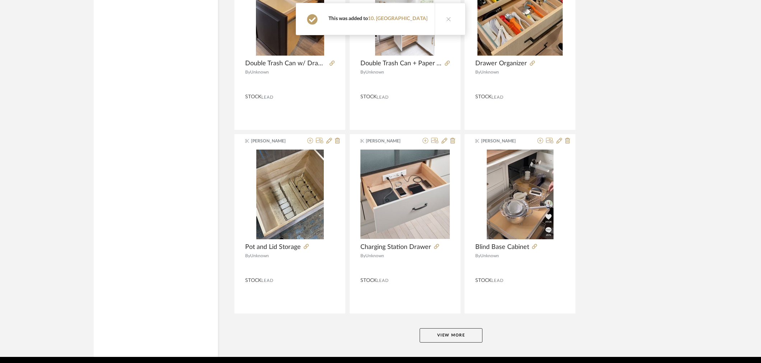
click at [539, 142] on icon at bounding box center [540, 141] width 6 height 6
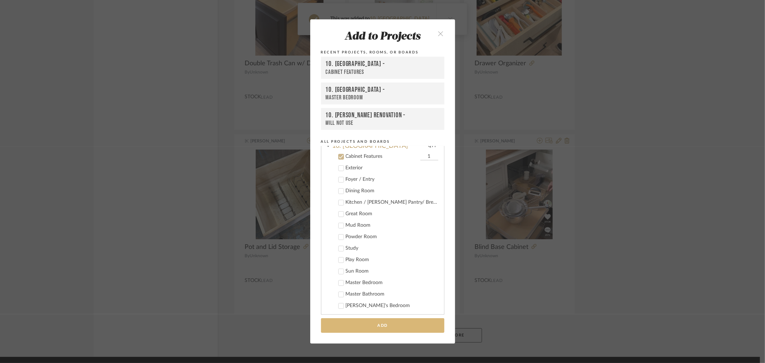
click at [404, 328] on button "Add" at bounding box center [382, 325] width 123 height 15
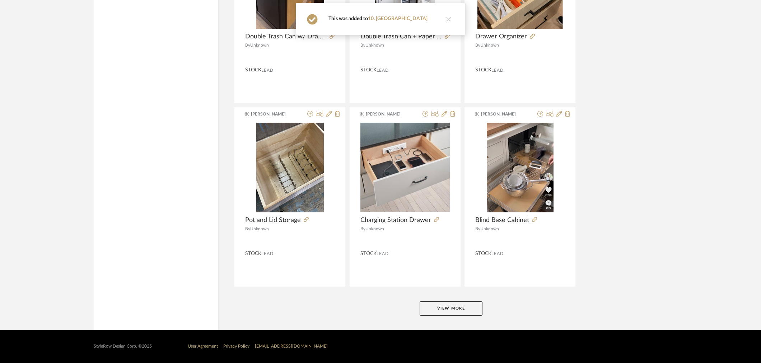
click at [459, 309] on button "View More" at bounding box center [450, 308] width 63 height 14
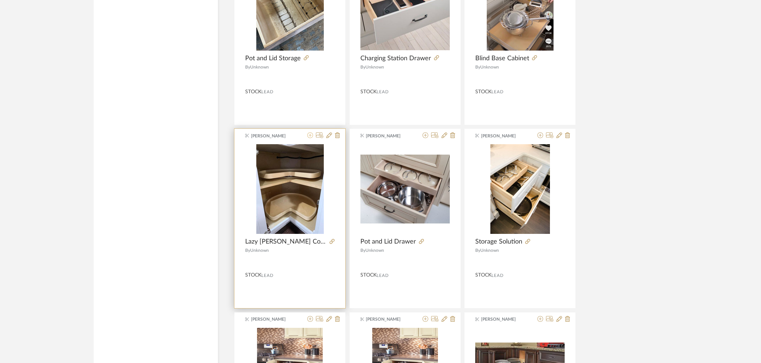
click at [309, 138] on icon at bounding box center [310, 135] width 6 height 6
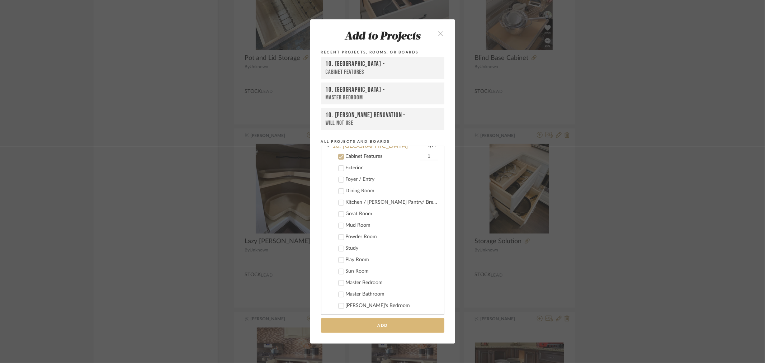
click at [345, 322] on button "Add" at bounding box center [382, 325] width 123 height 15
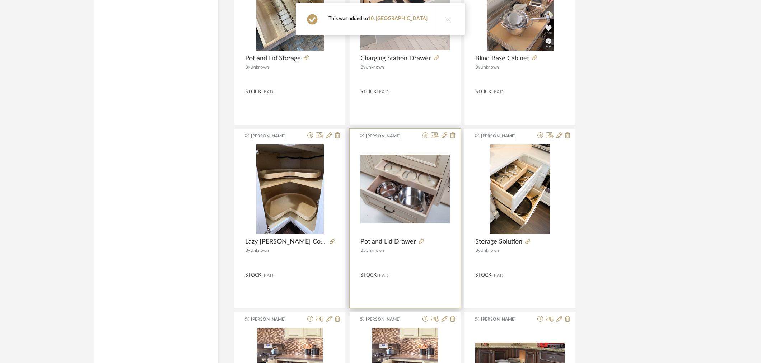
click at [424, 138] on icon at bounding box center [425, 135] width 6 height 6
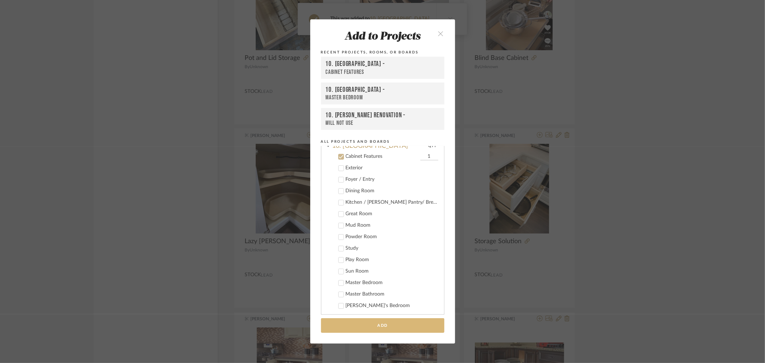
click at [389, 324] on button "Add" at bounding box center [382, 325] width 123 height 15
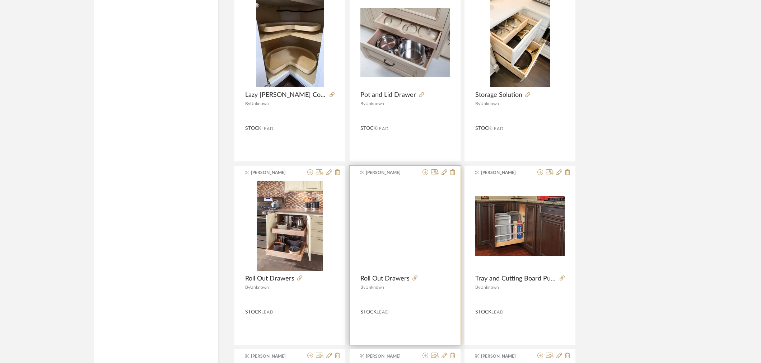
scroll to position [6806, 0]
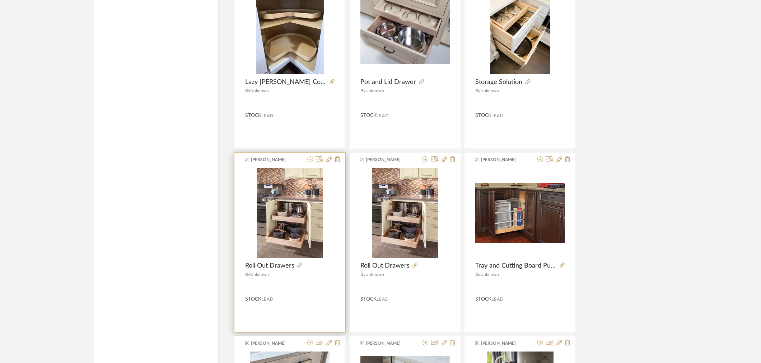
click at [309, 162] on icon at bounding box center [310, 159] width 6 height 6
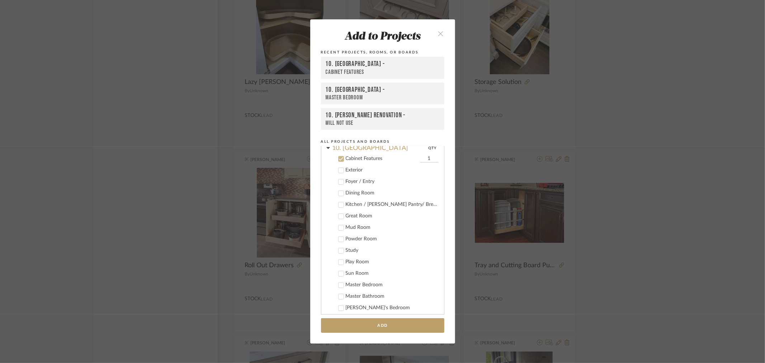
scroll to position [215, 0]
click at [383, 325] on button "Add" at bounding box center [382, 325] width 123 height 15
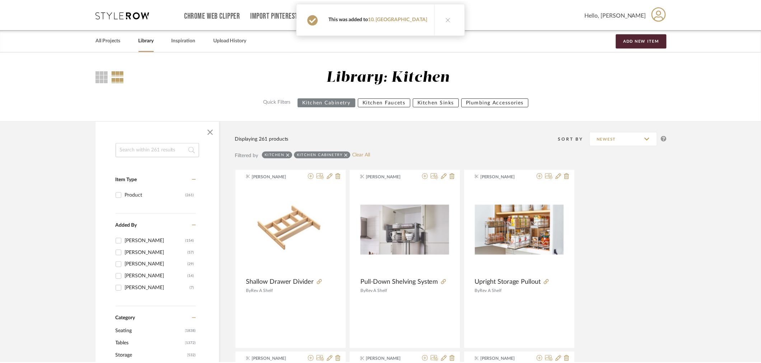
scroll to position [6806, 0]
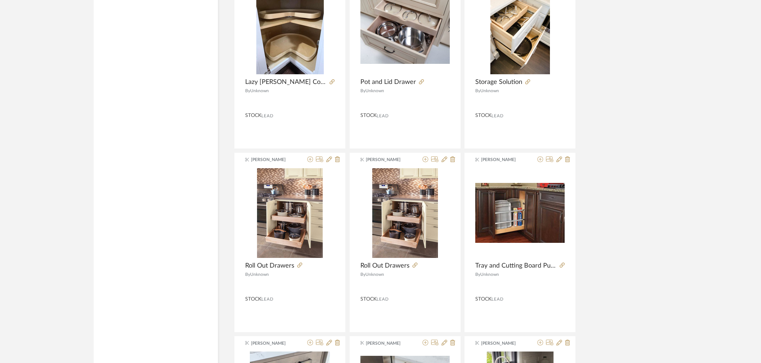
click at [539, 162] on icon at bounding box center [540, 159] width 6 height 6
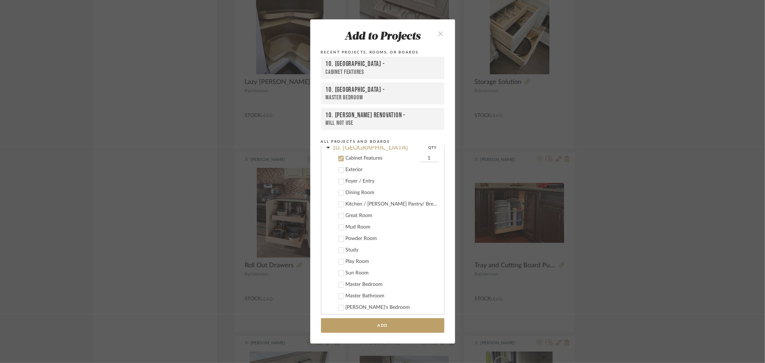
scroll to position [215, 0]
click at [324, 327] on button "Add" at bounding box center [382, 325] width 123 height 15
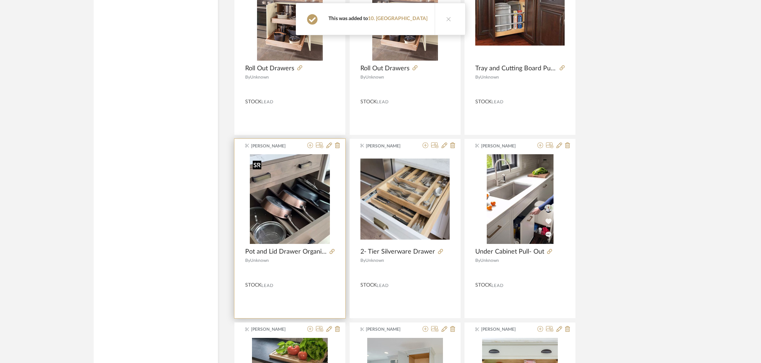
scroll to position [7005, 0]
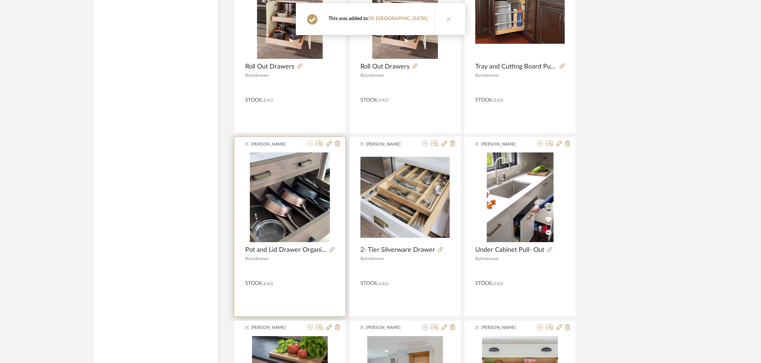
click at [310, 145] on icon at bounding box center [310, 144] width 6 height 6
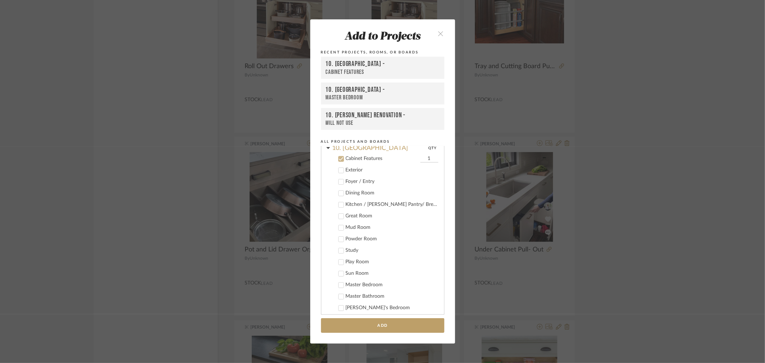
scroll to position [215, 0]
click at [373, 328] on button "Add" at bounding box center [382, 325] width 123 height 15
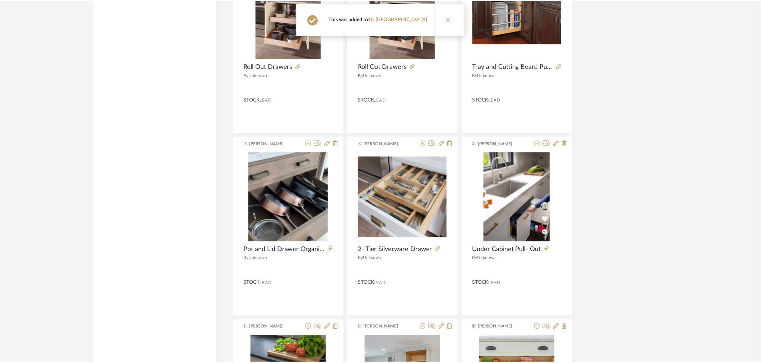
scroll to position [7005, 0]
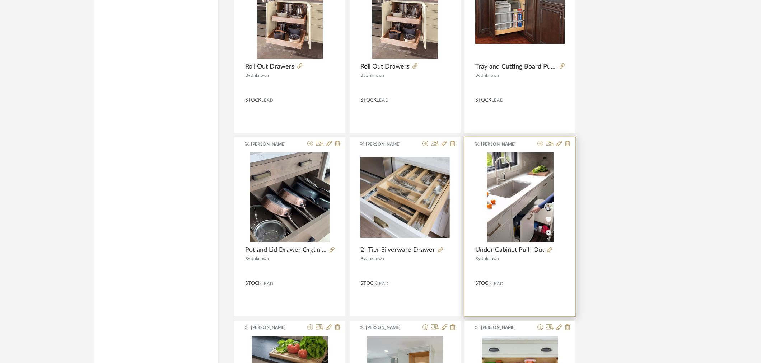
click at [542, 146] on icon at bounding box center [540, 144] width 6 height 6
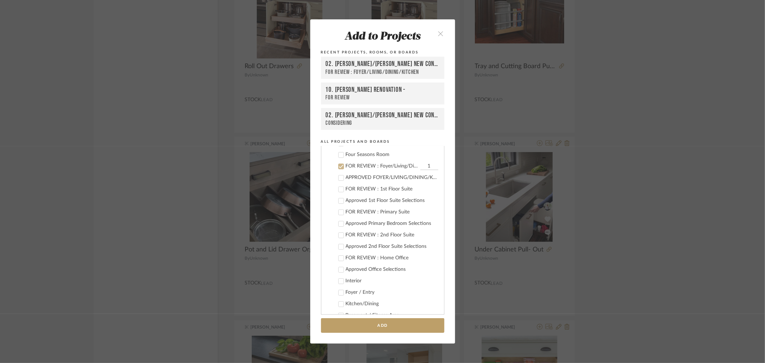
scroll to position [97, 0]
click at [350, 153] on div "FOR REVIEW : Foyer/Living/Dining/Kitchen" at bounding box center [382, 153] width 73 height 6
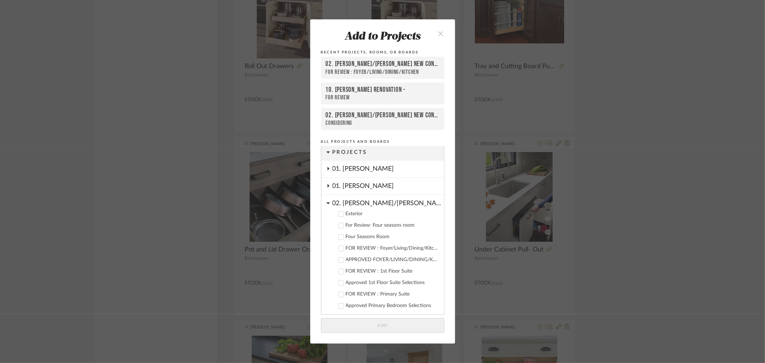
scroll to position [0, 0]
click at [364, 205] on div "02. Mazzarelli/Rothstein New Con." at bounding box center [389, 203] width 112 height 13
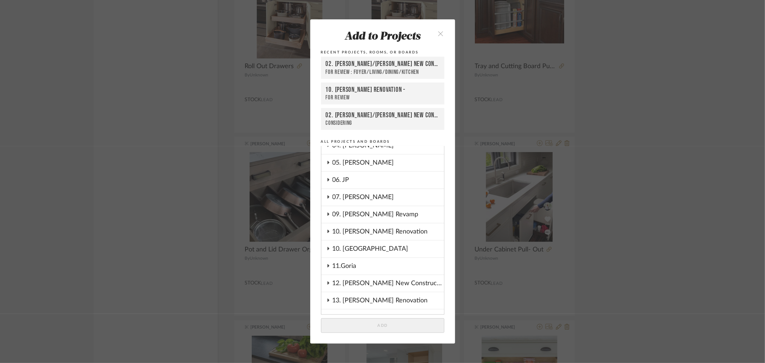
scroll to position [119, 0]
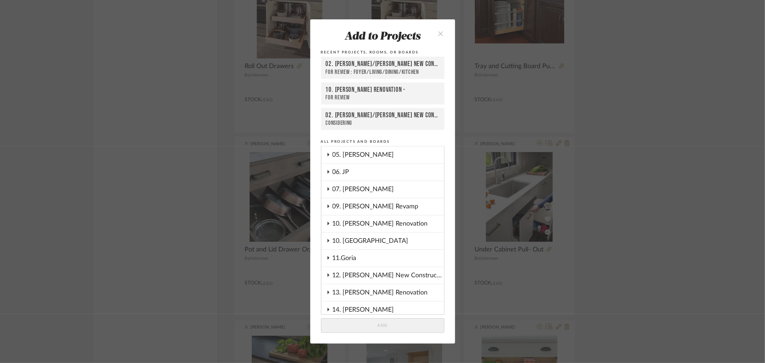
click at [359, 238] on div "10. Vignola" at bounding box center [389, 241] width 112 height 17
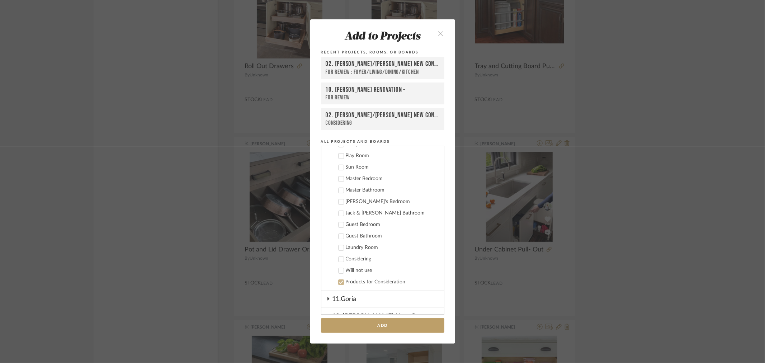
scroll to position [159, 0]
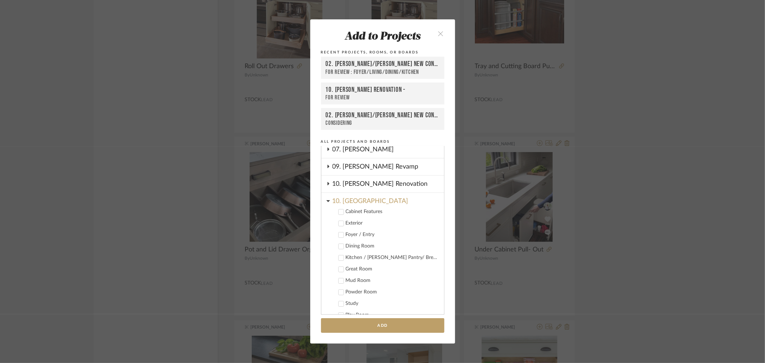
click at [355, 209] on div "Cabinet Features" at bounding box center [392, 212] width 93 height 6
click at [394, 328] on button "Add" at bounding box center [382, 325] width 123 height 15
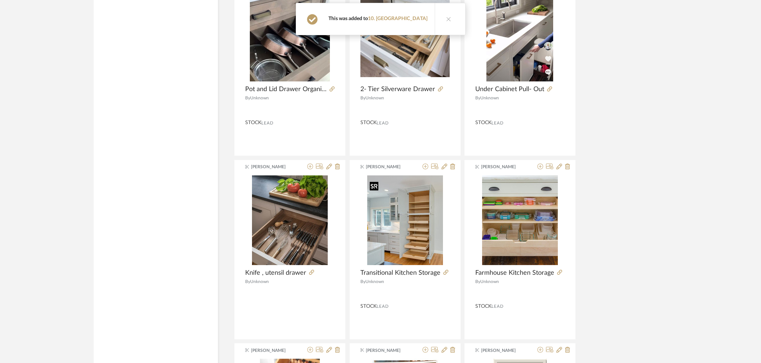
scroll to position [7205, 0]
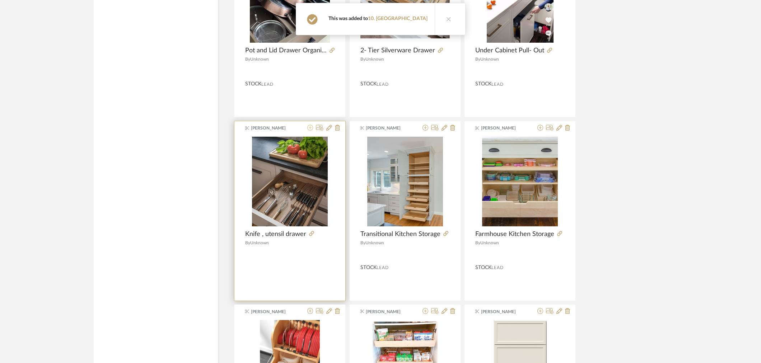
click at [310, 131] on icon at bounding box center [310, 128] width 6 height 6
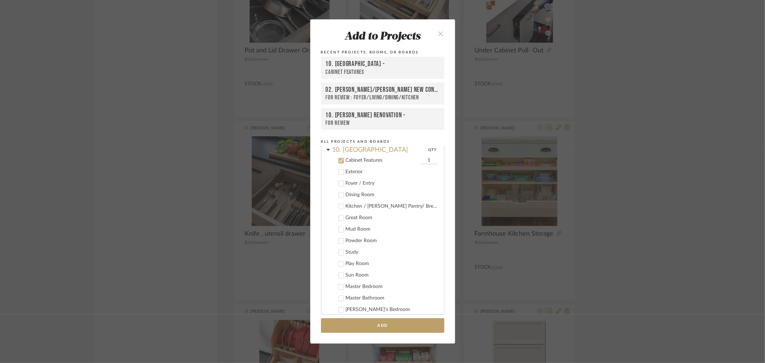
scroll to position [215, 0]
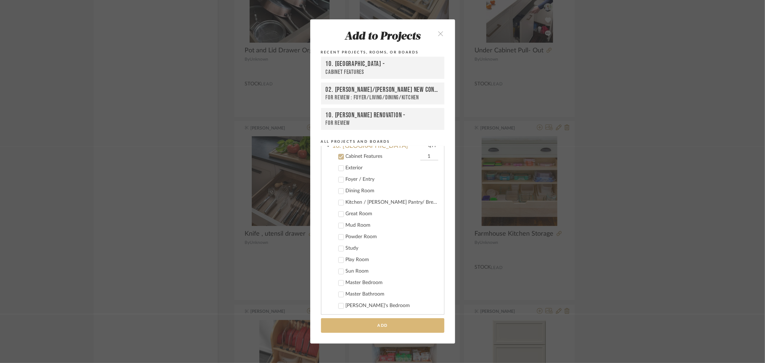
click at [384, 321] on button "Add" at bounding box center [382, 325] width 123 height 15
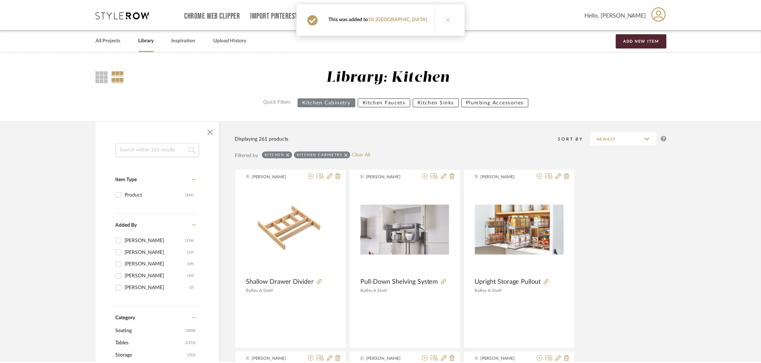
scroll to position [7205, 0]
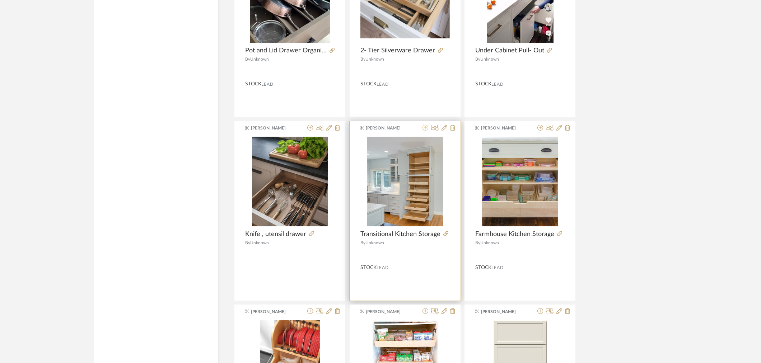
click at [423, 131] on icon at bounding box center [425, 128] width 6 height 6
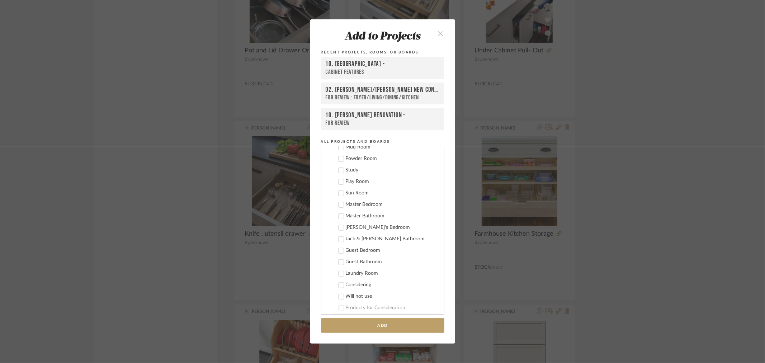
scroll to position [255, 0]
click at [438, 30] on icon "close" at bounding box center [441, 33] width 6 height 6
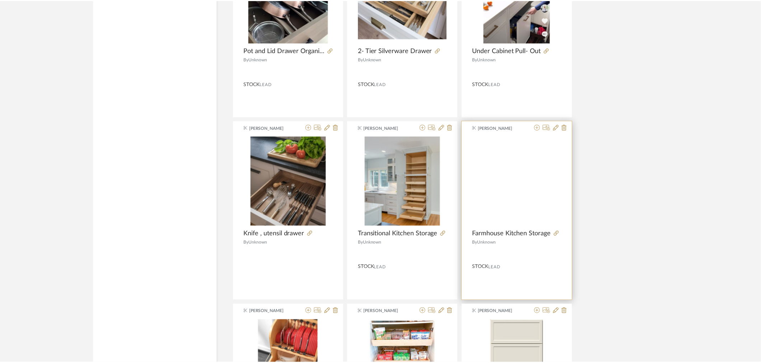
scroll to position [7205, 0]
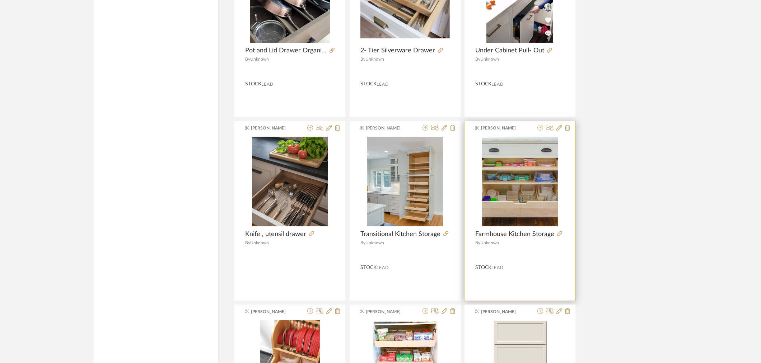
click at [540, 129] on icon at bounding box center [540, 128] width 6 height 6
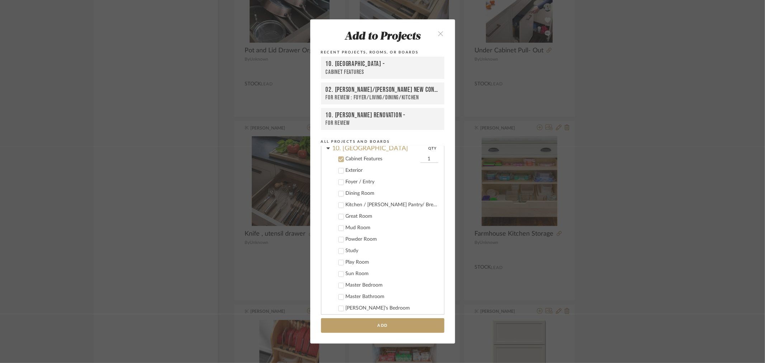
scroll to position [215, 0]
click at [368, 325] on button "Add" at bounding box center [382, 325] width 123 height 15
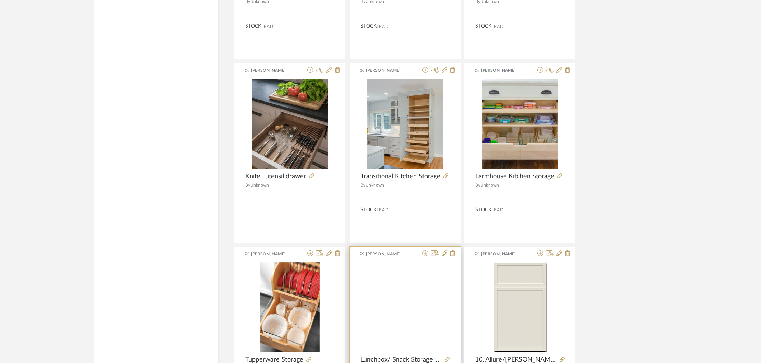
scroll to position [7324, 0]
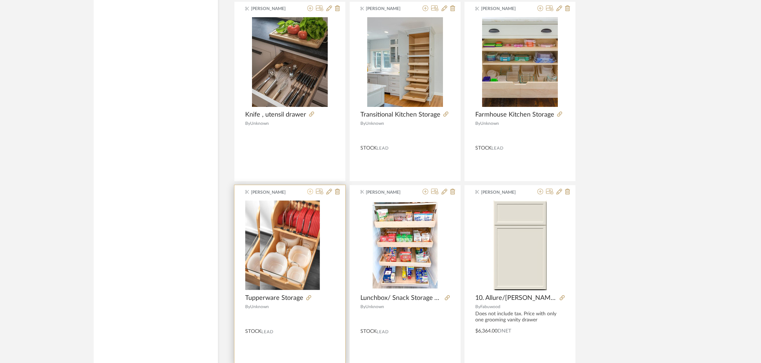
click at [311, 194] on icon at bounding box center [310, 192] width 6 height 6
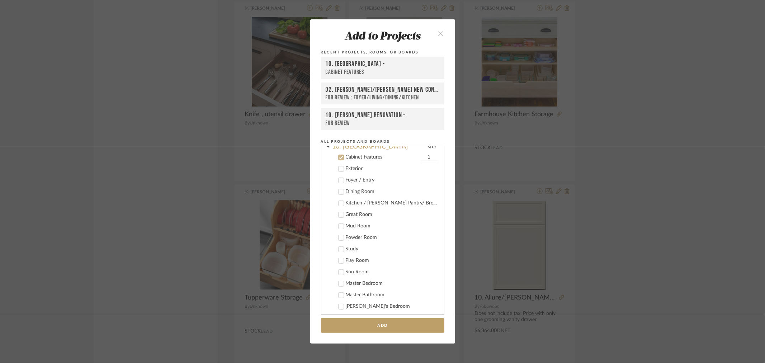
scroll to position [215, 0]
click at [396, 328] on button "Add" at bounding box center [382, 325] width 123 height 15
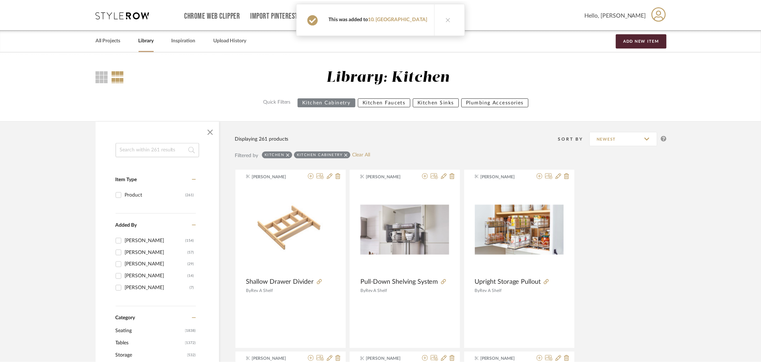
scroll to position [7324, 0]
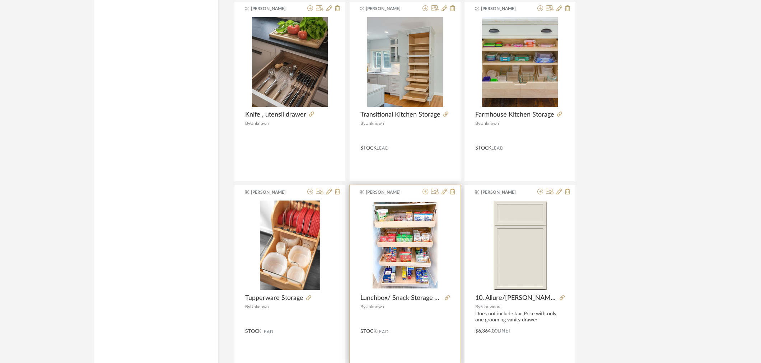
click at [423, 194] on icon at bounding box center [425, 192] width 6 height 6
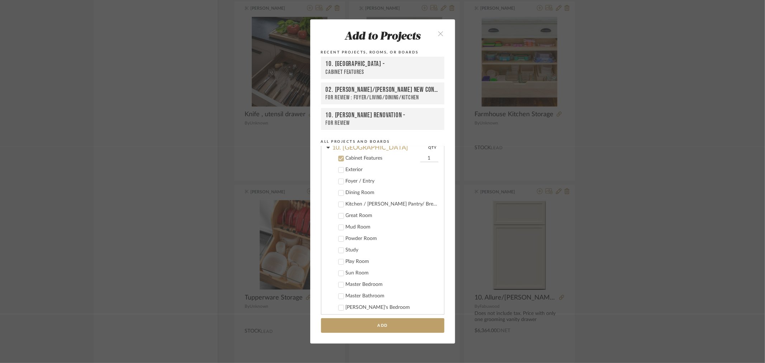
scroll to position [215, 0]
click at [380, 325] on button "Add" at bounding box center [382, 325] width 123 height 15
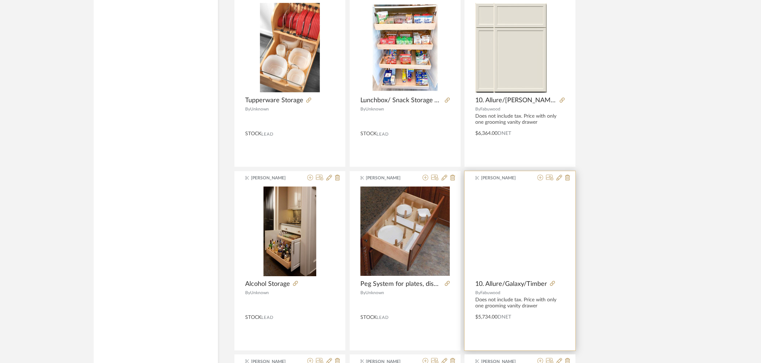
scroll to position [7643, 0]
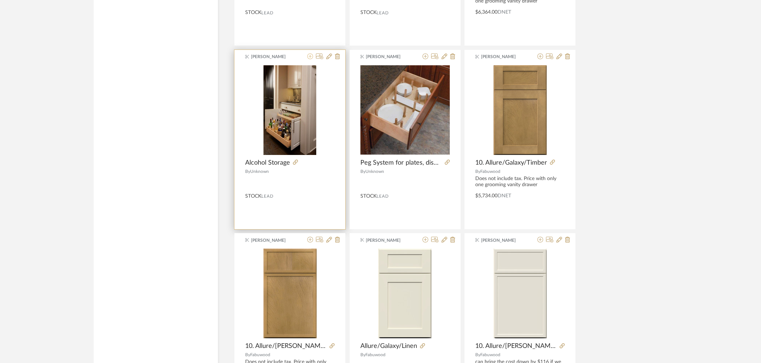
click at [310, 59] on icon at bounding box center [310, 56] width 6 height 6
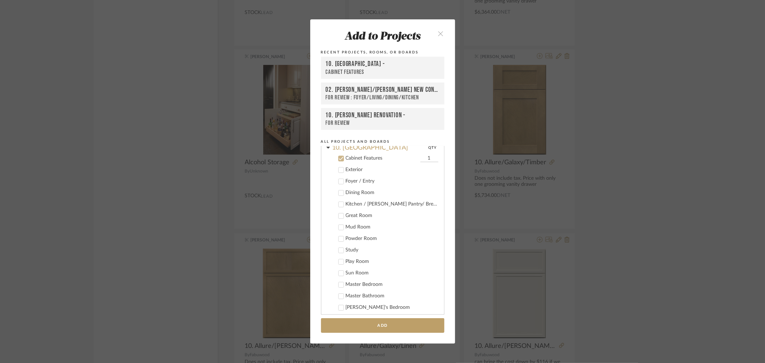
scroll to position [215, 0]
click at [377, 326] on button "Add" at bounding box center [382, 325] width 123 height 15
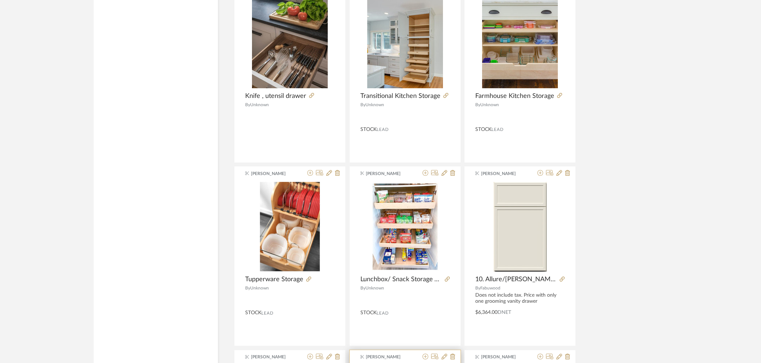
scroll to position [7324, 0]
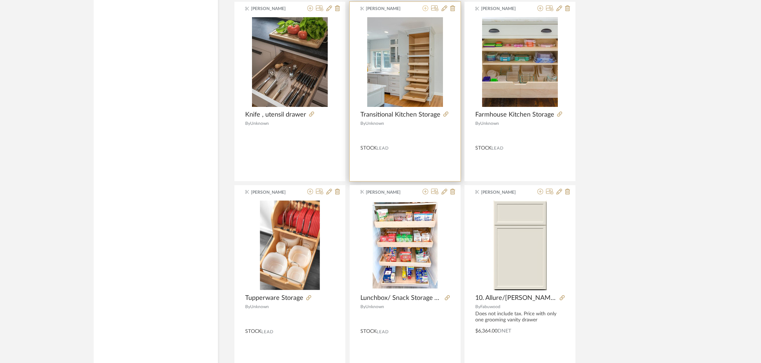
click at [424, 11] on icon at bounding box center [425, 8] width 6 height 6
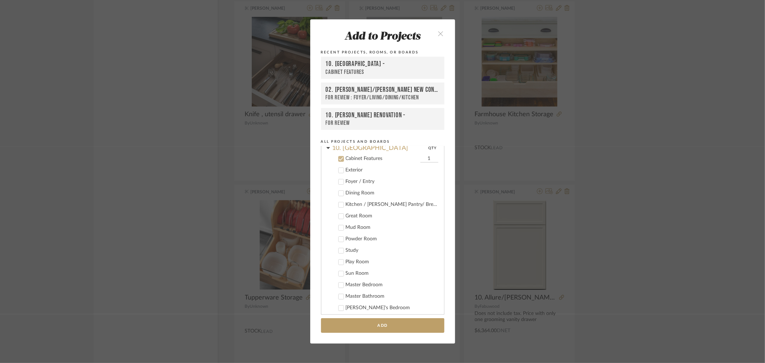
scroll to position [215, 0]
click at [363, 324] on button "Add" at bounding box center [382, 325] width 123 height 15
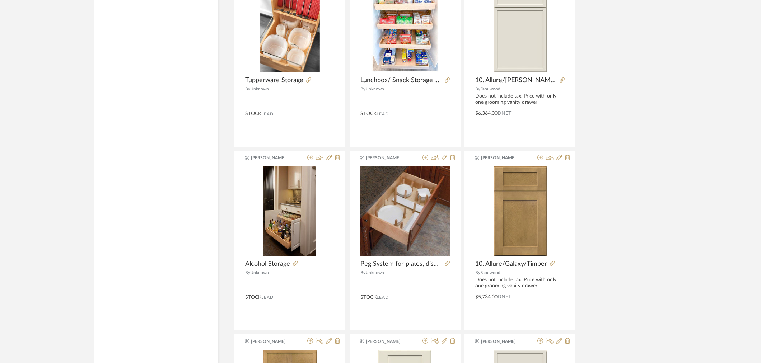
scroll to position [7564, 0]
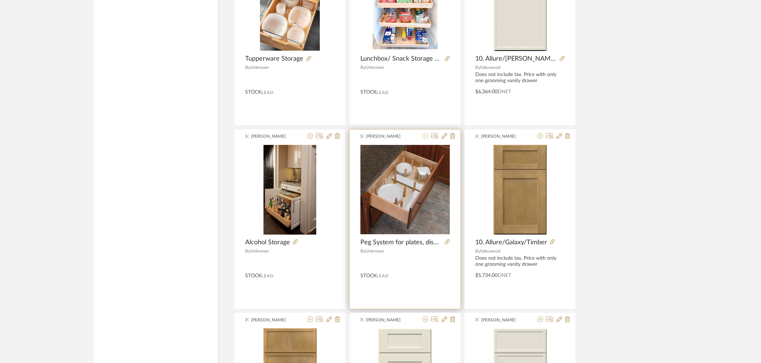
click at [424, 139] on icon at bounding box center [425, 136] width 6 height 6
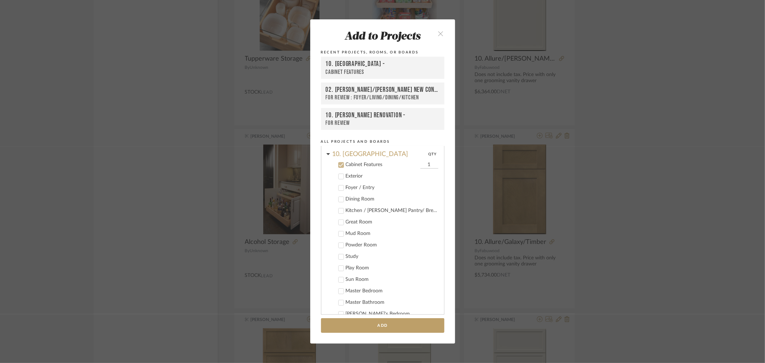
scroll to position [215, 0]
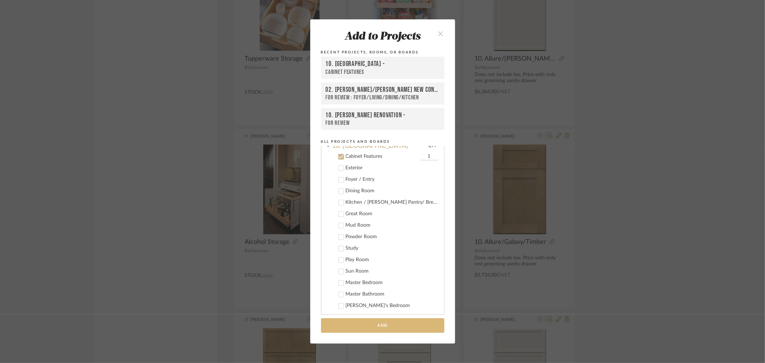
click at [352, 324] on button "Add" at bounding box center [382, 325] width 123 height 15
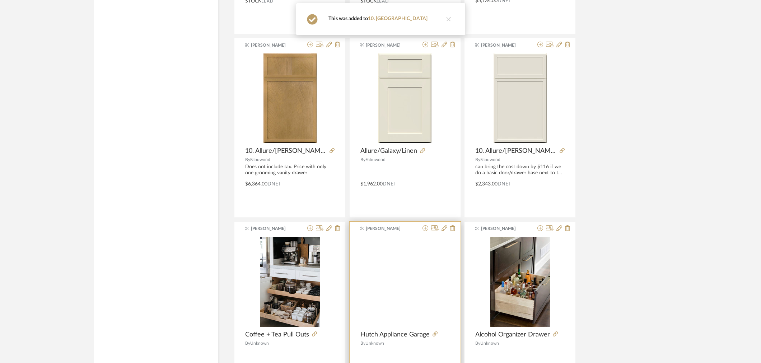
scroll to position [7922, 0]
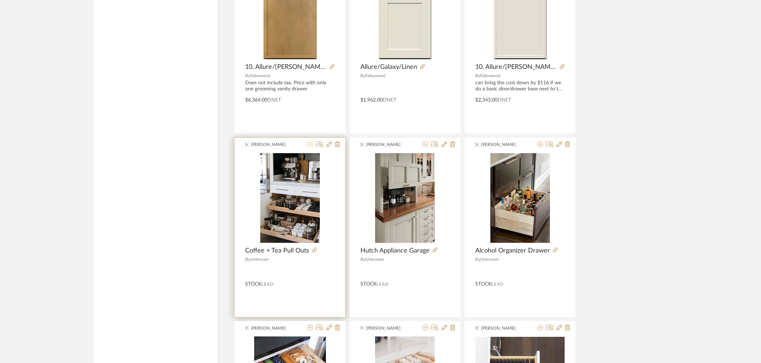
click at [310, 147] on icon at bounding box center [310, 144] width 6 height 6
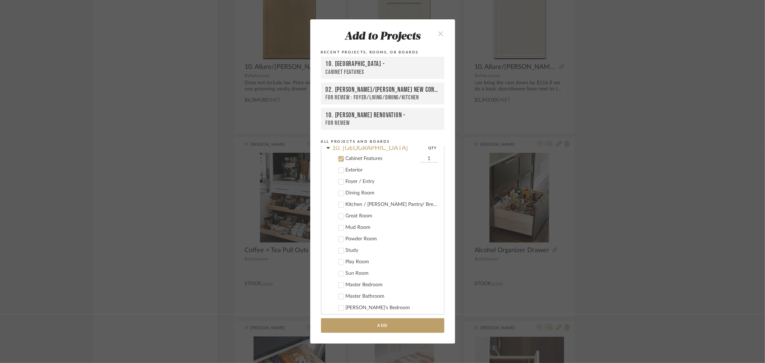
scroll to position [215, 0]
click at [359, 321] on button "Add" at bounding box center [382, 325] width 123 height 15
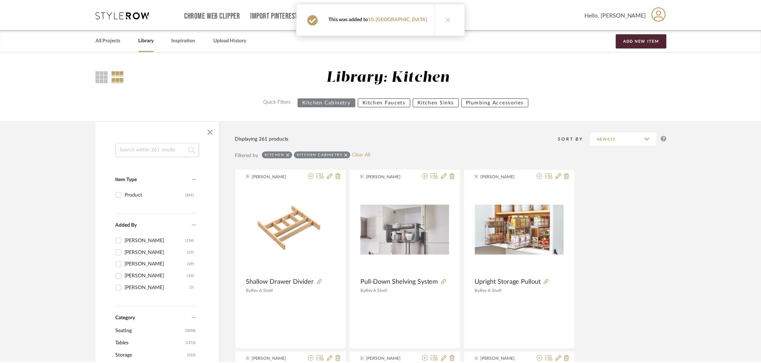
scroll to position [7922, 0]
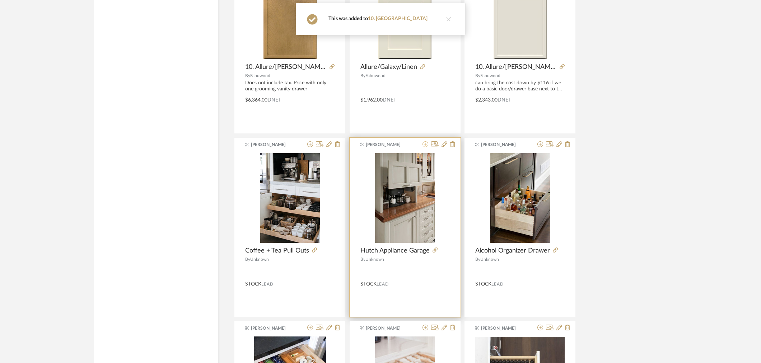
click at [425, 146] on icon at bounding box center [425, 144] width 6 height 6
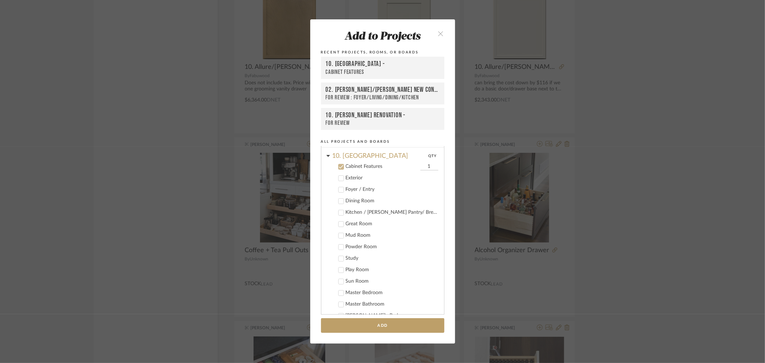
scroll to position [215, 0]
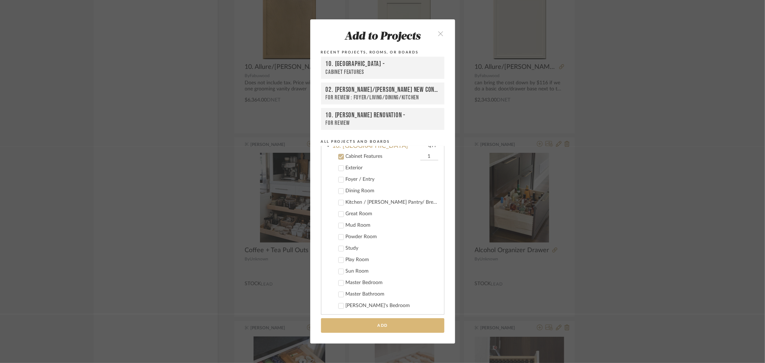
click at [355, 325] on button "Add" at bounding box center [382, 325] width 123 height 15
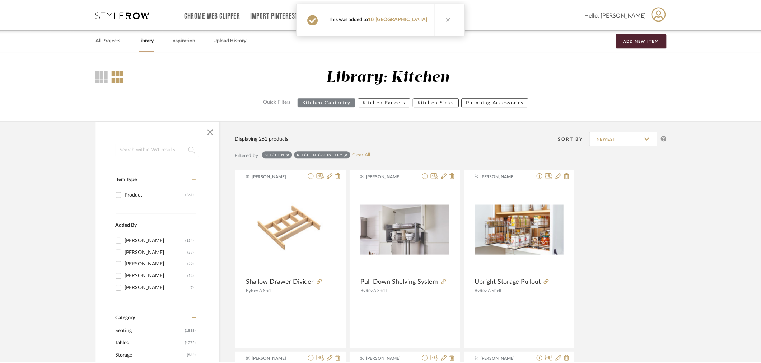
scroll to position [7922, 0]
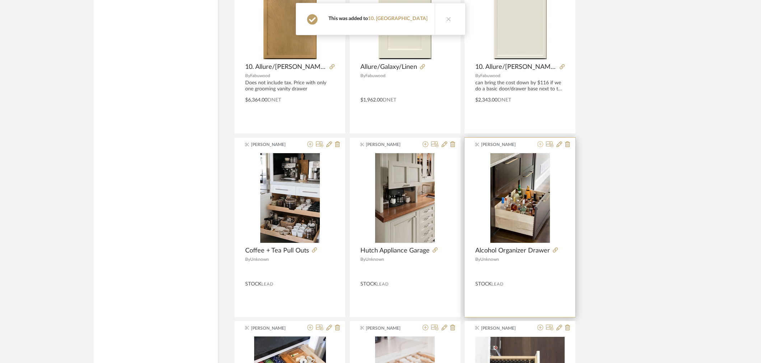
click at [541, 147] on icon at bounding box center [540, 144] width 6 height 6
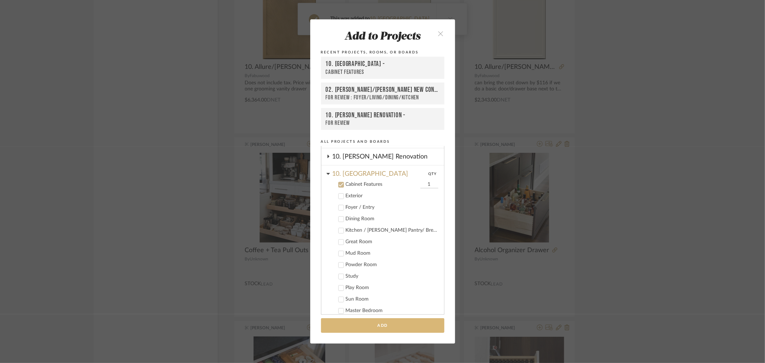
scroll to position [215, 0]
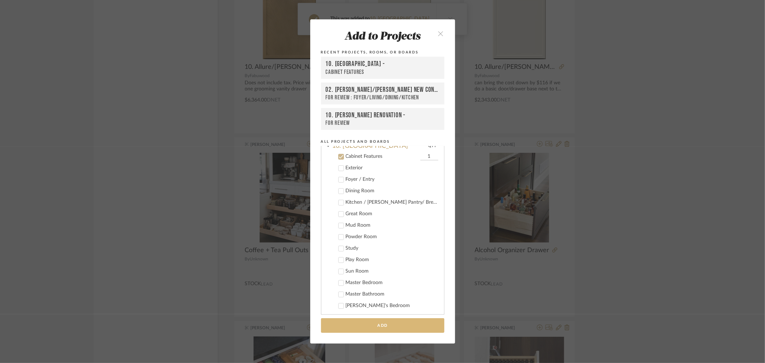
click at [363, 328] on button "Add" at bounding box center [382, 325] width 123 height 15
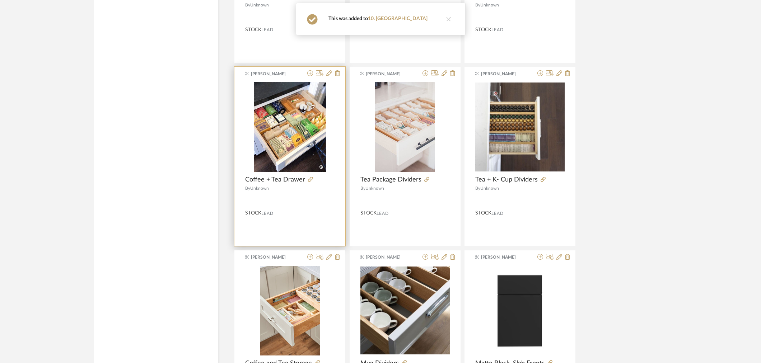
scroll to position [8201, 0]
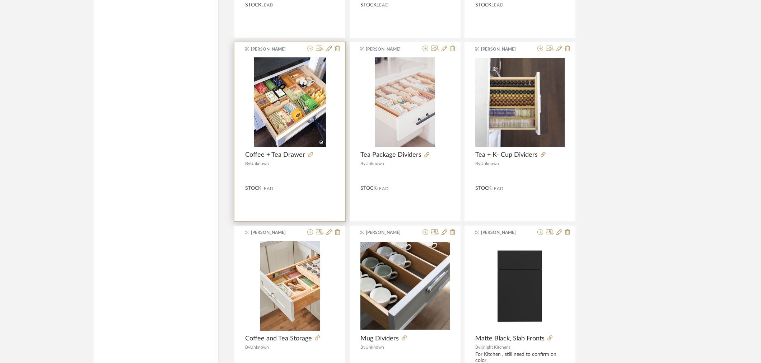
click at [308, 51] on icon at bounding box center [310, 49] width 6 height 6
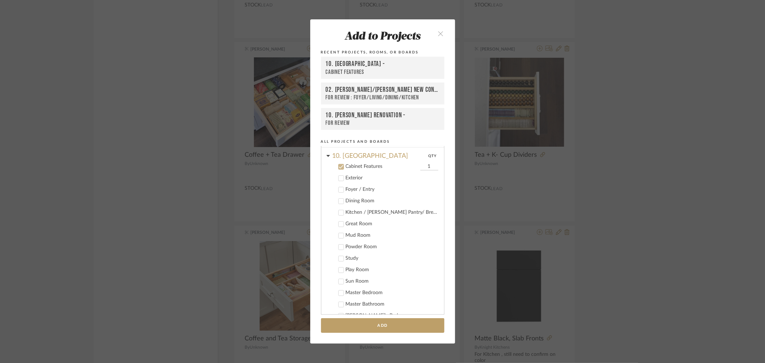
scroll to position [215, 0]
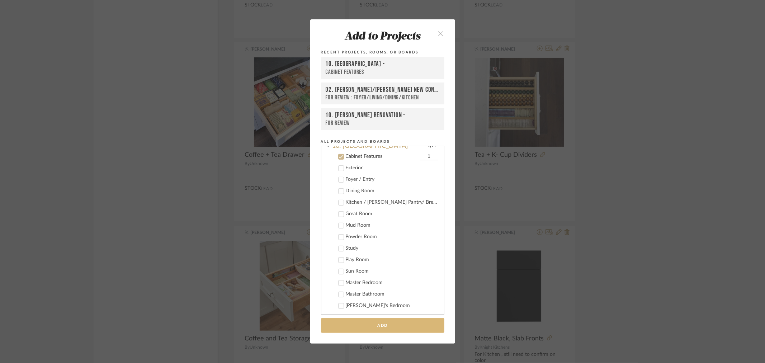
click at [362, 321] on button "Add" at bounding box center [382, 325] width 123 height 15
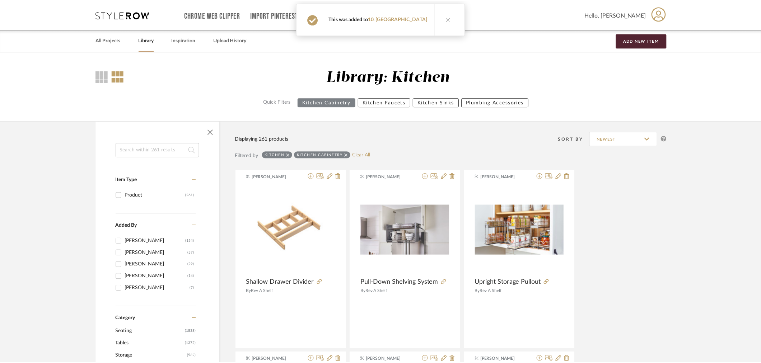
scroll to position [8201, 0]
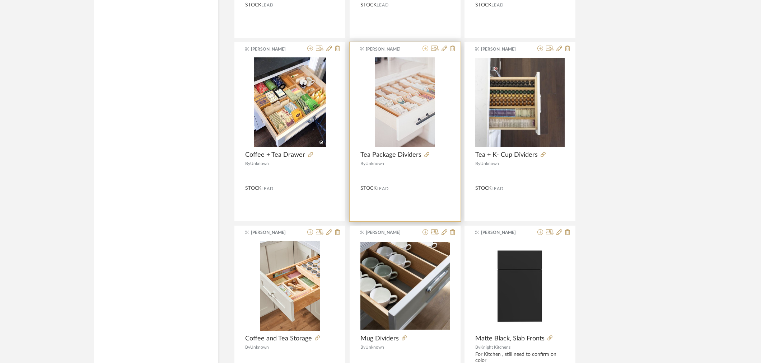
click at [427, 51] on icon at bounding box center [425, 49] width 6 height 6
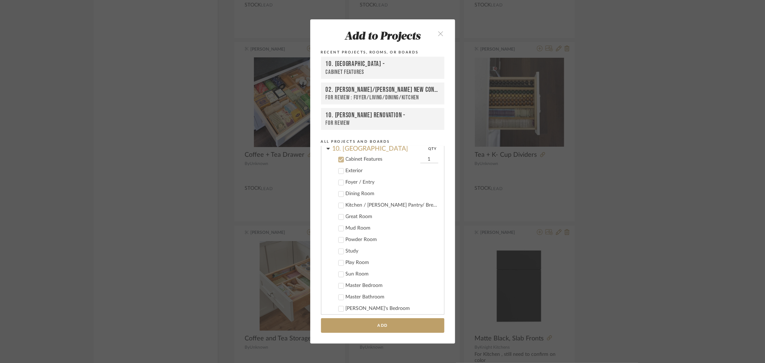
scroll to position [215, 0]
click at [364, 324] on button "Add" at bounding box center [382, 325] width 123 height 15
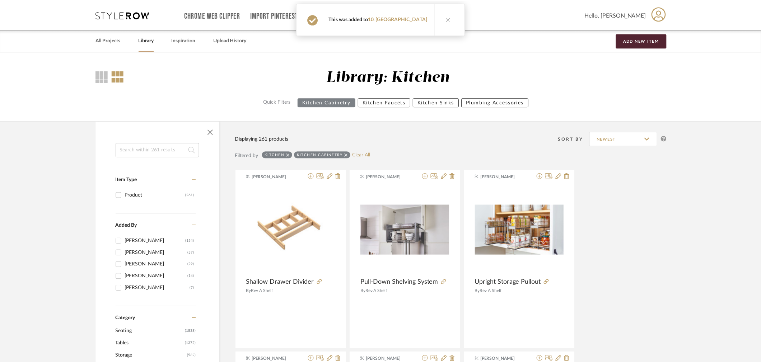
scroll to position [8201, 0]
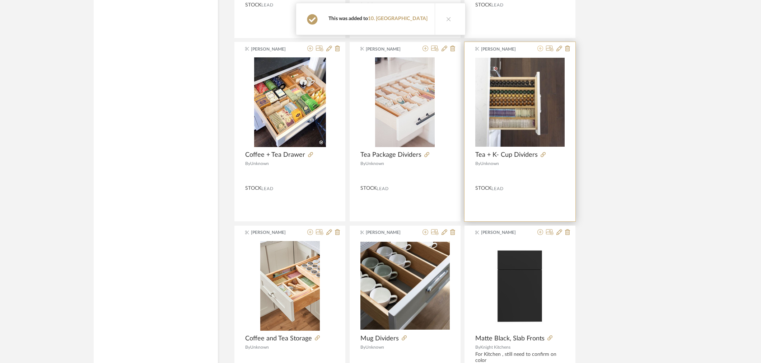
click at [539, 50] on icon at bounding box center [540, 49] width 6 height 6
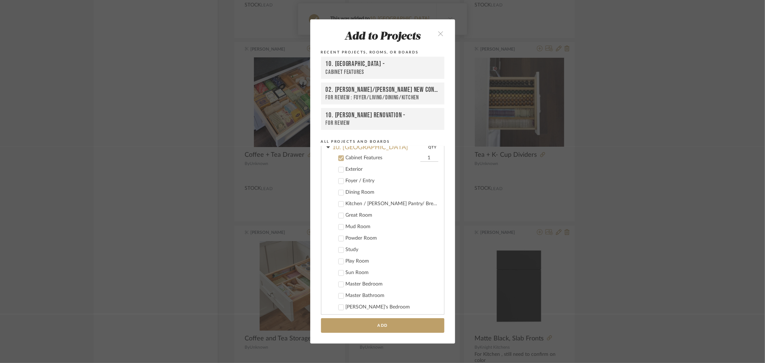
scroll to position [215, 0]
click at [347, 333] on add-to "Add to Projects Recent Projects, Rooms, or Boards 10. Vignola - Cabinet Feature…" at bounding box center [382, 181] width 145 height 324
click at [349, 325] on button "Add" at bounding box center [382, 325] width 123 height 15
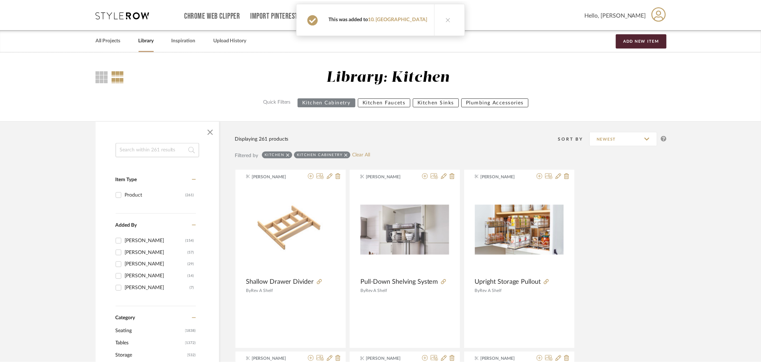
scroll to position [8201, 0]
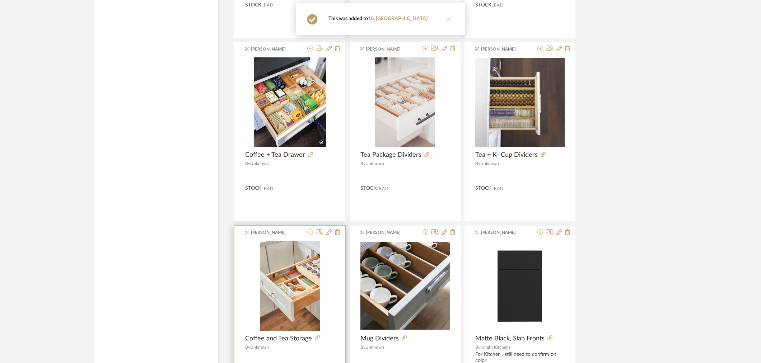
click at [308, 235] on icon at bounding box center [310, 232] width 6 height 6
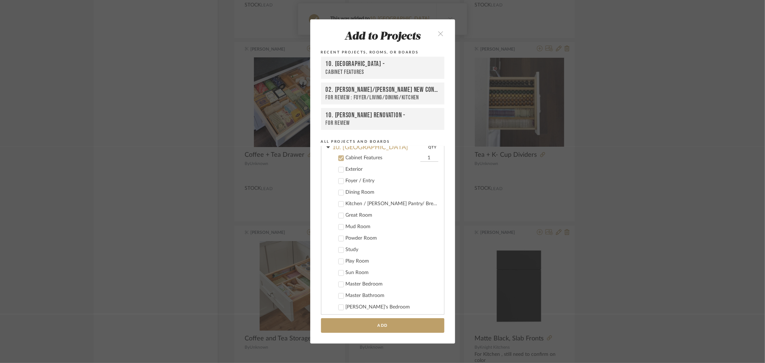
scroll to position [215, 0]
click at [381, 324] on button "Add" at bounding box center [382, 325] width 123 height 15
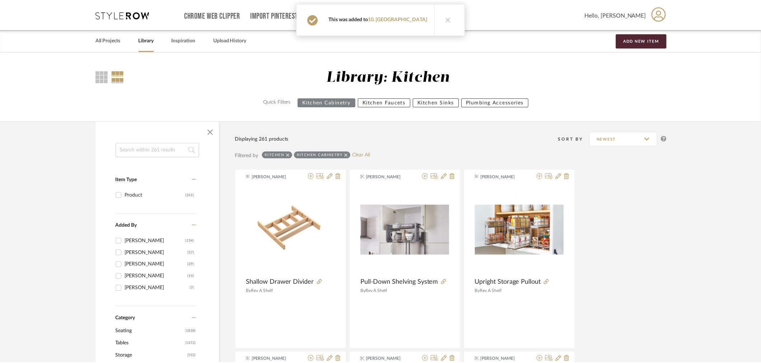
scroll to position [8201, 0]
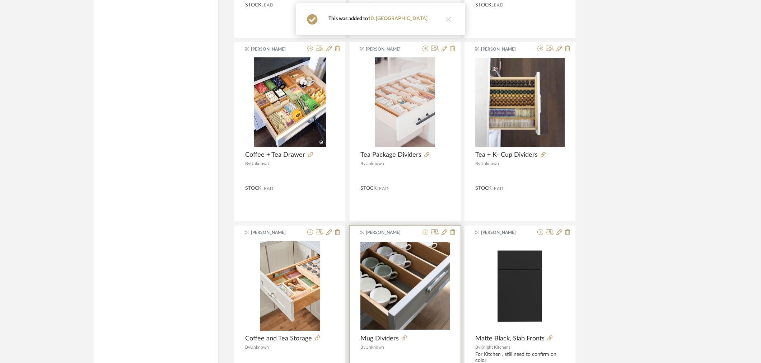
click at [424, 235] on icon at bounding box center [425, 232] width 6 height 6
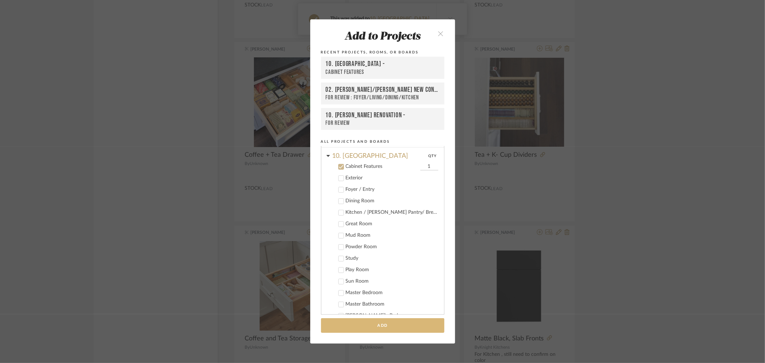
scroll to position [215, 0]
click at [353, 325] on button "Add" at bounding box center [382, 325] width 123 height 15
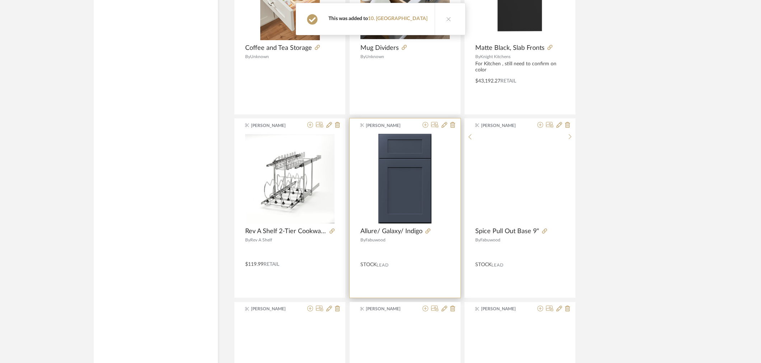
scroll to position [8520, 0]
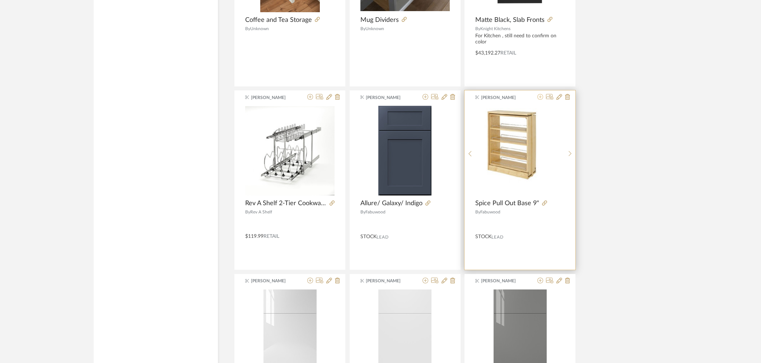
click at [539, 100] on icon at bounding box center [540, 97] width 6 height 6
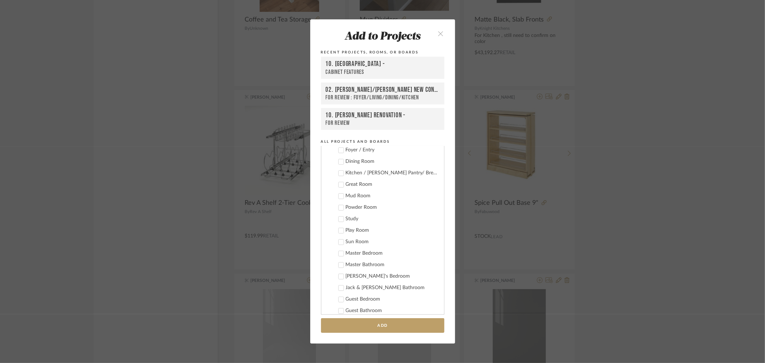
scroll to position [255, 0]
click at [375, 321] on button "Add" at bounding box center [382, 325] width 123 height 15
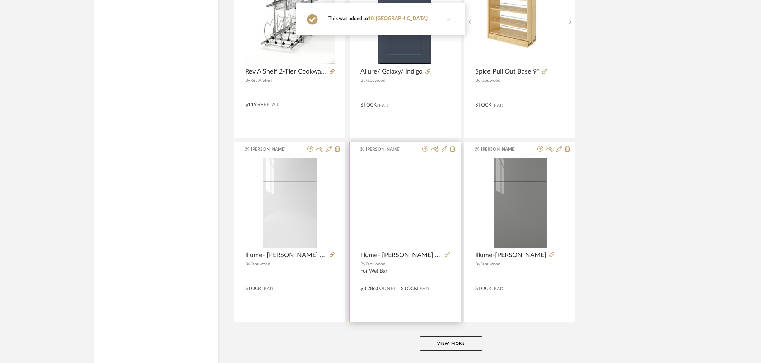
scroll to position [8690, 0]
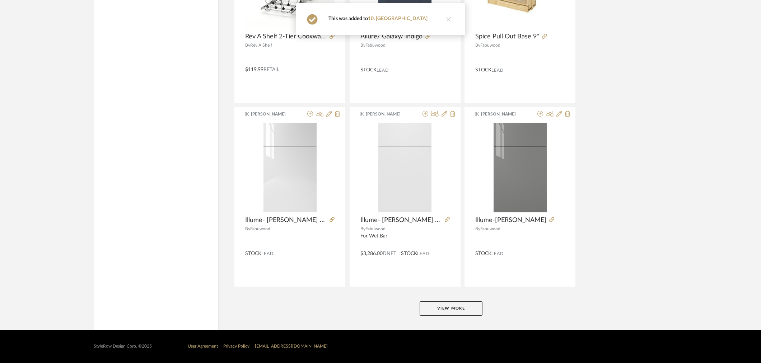
click at [432, 309] on button "View More" at bounding box center [450, 308] width 63 height 14
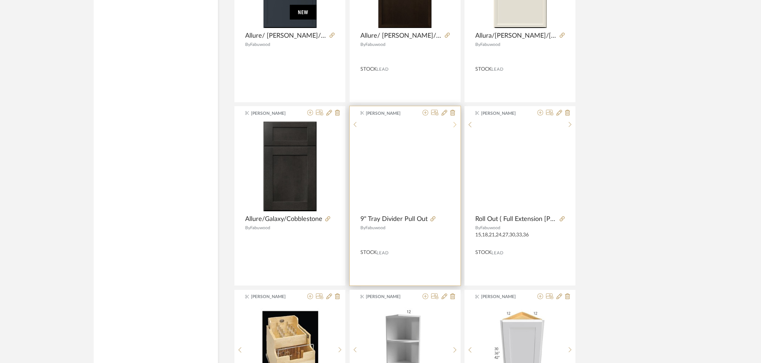
scroll to position [9607, 0]
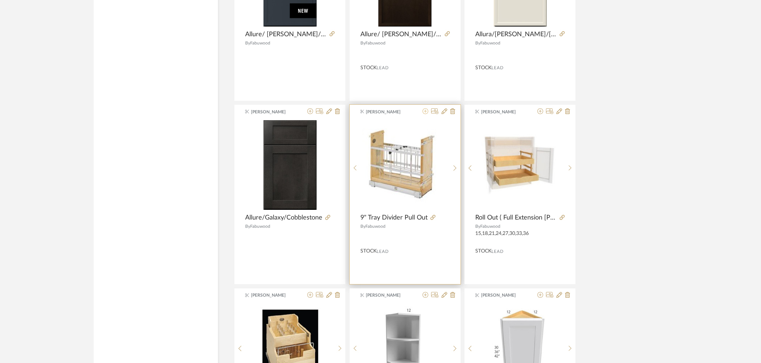
click at [424, 114] on icon at bounding box center [425, 111] width 6 height 6
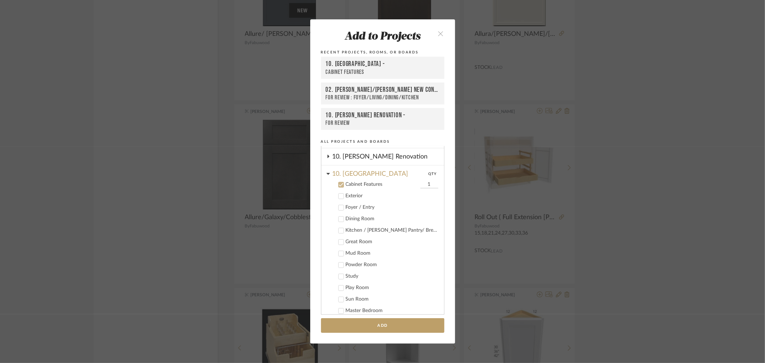
scroll to position [215, 0]
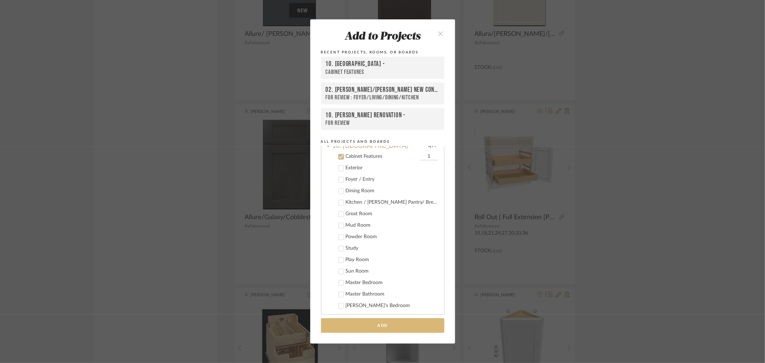
click at [368, 320] on button "Add" at bounding box center [382, 325] width 123 height 15
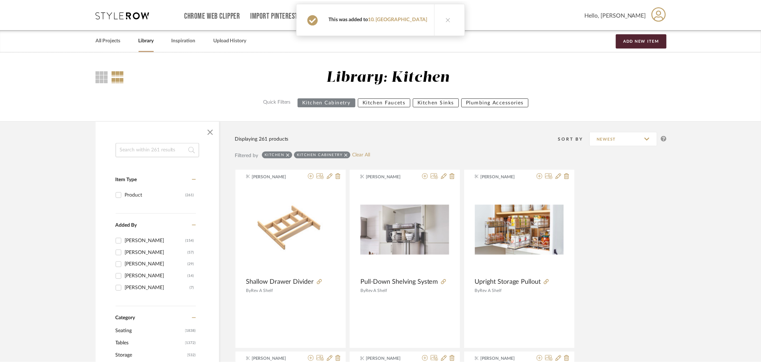
scroll to position [9607, 0]
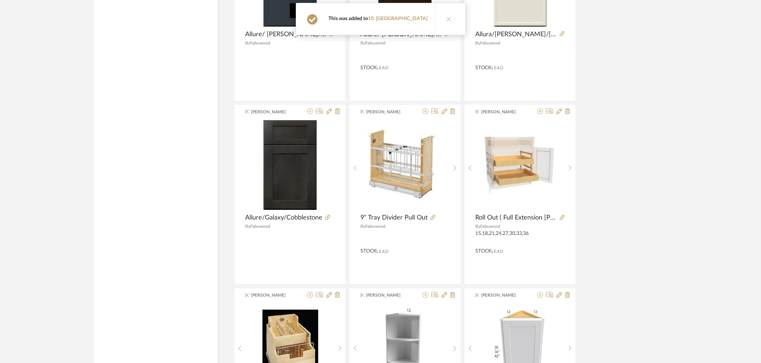
click at [540, 115] on button at bounding box center [540, 111] width 6 height 7
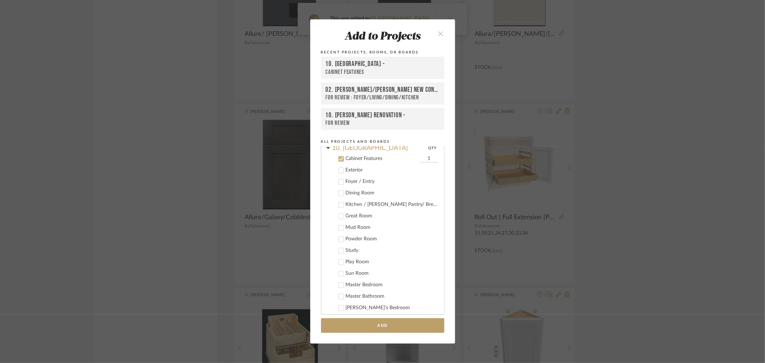
scroll to position [215, 0]
click at [373, 328] on button "Add" at bounding box center [382, 325] width 123 height 15
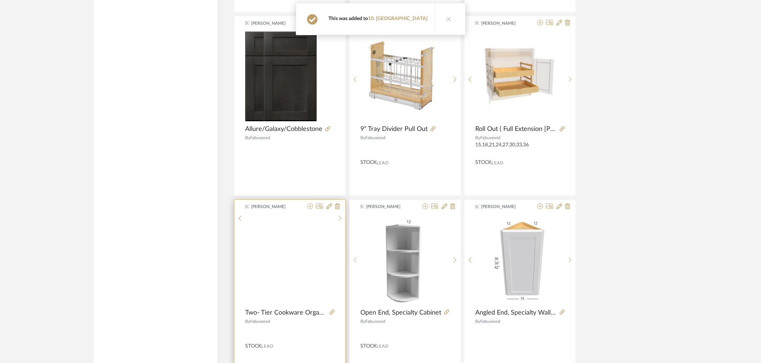
scroll to position [9766, 0]
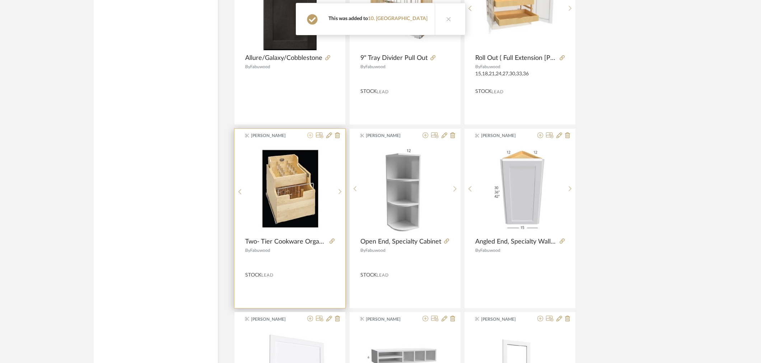
click at [312, 138] on icon at bounding box center [310, 135] width 6 height 6
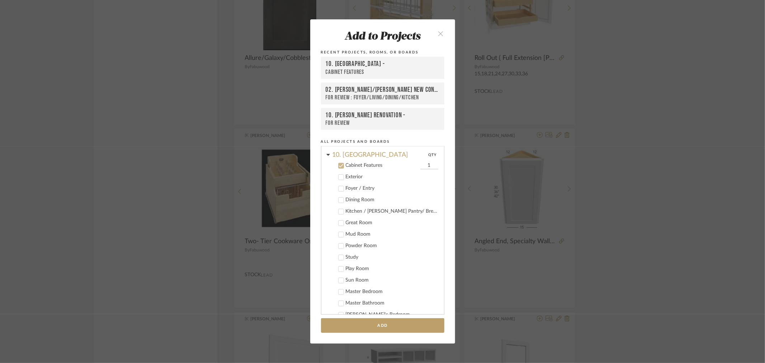
scroll to position [215, 0]
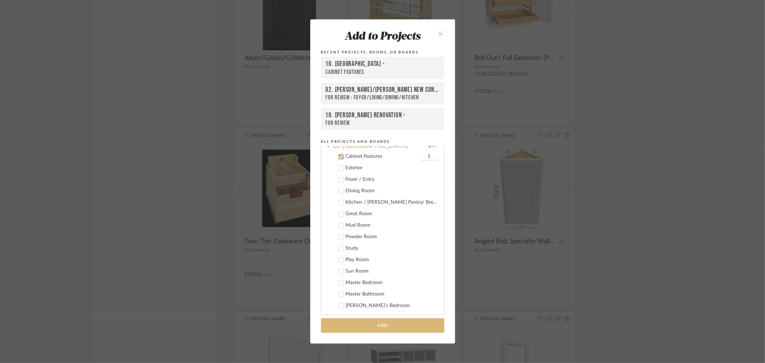
click at [389, 328] on button "Add" at bounding box center [382, 325] width 123 height 15
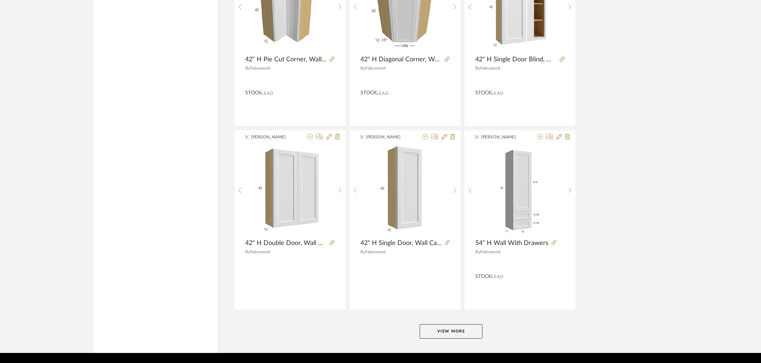
scroll to position [10883, 0]
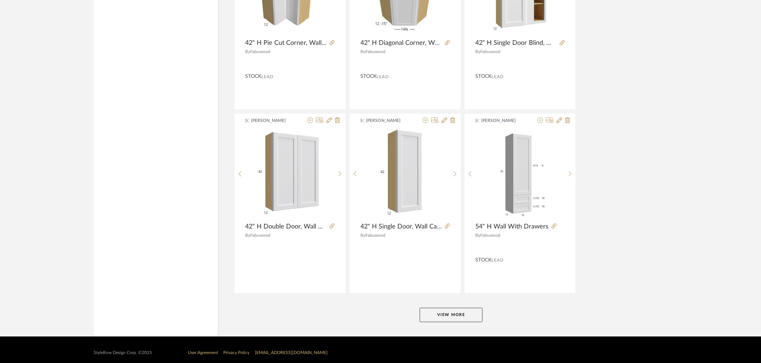
click at [456, 320] on button "View More" at bounding box center [450, 315] width 63 height 14
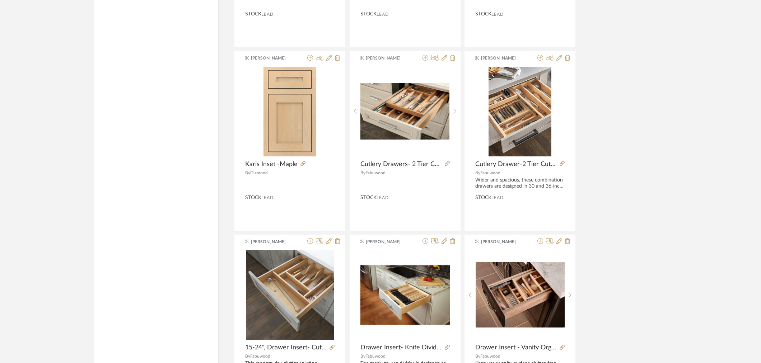
scroll to position [12017, 0]
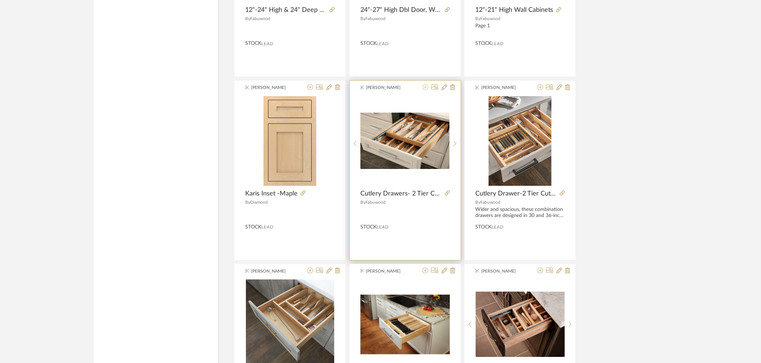
click at [424, 90] on icon at bounding box center [425, 87] width 6 height 6
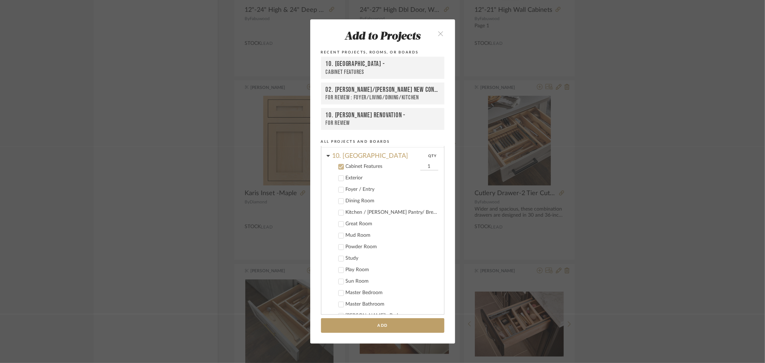
scroll to position [215, 0]
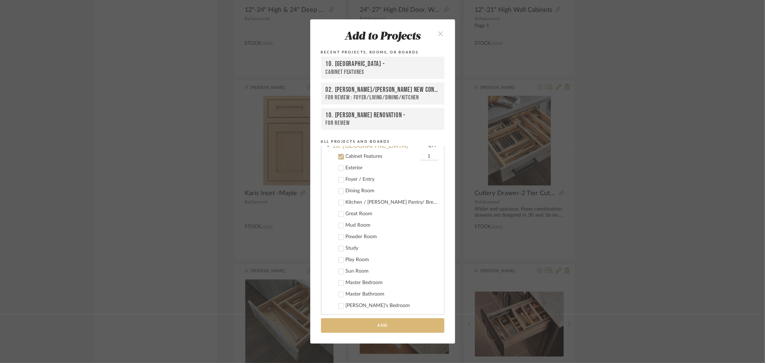
click at [408, 321] on button "Add" at bounding box center [382, 325] width 123 height 15
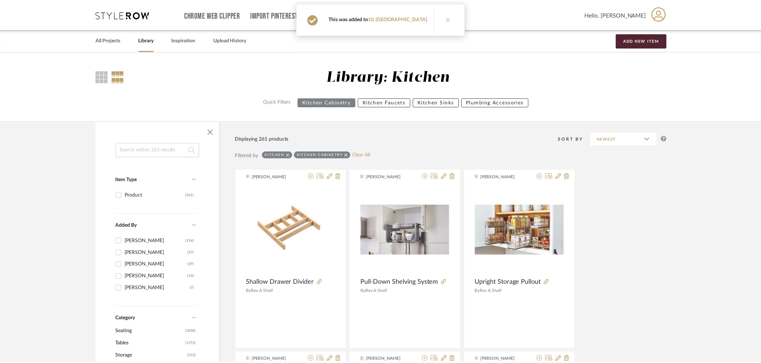
scroll to position [12017, 0]
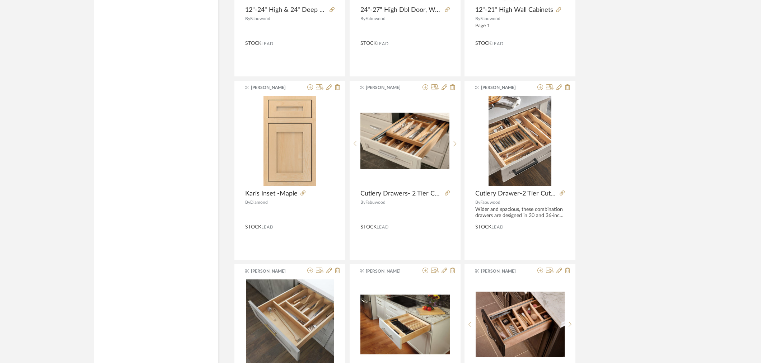
click at [539, 90] on icon at bounding box center [540, 87] width 6 height 6
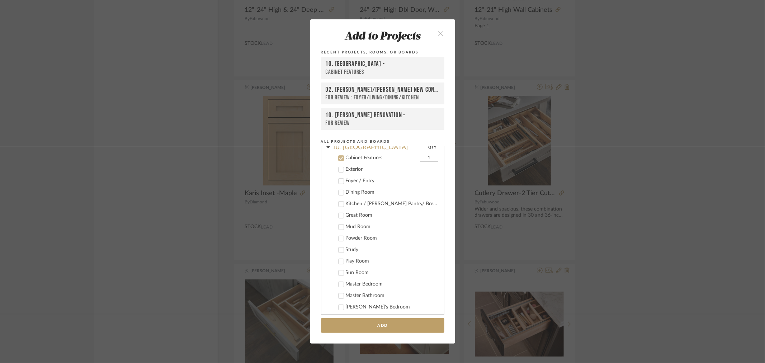
scroll to position [215, 0]
click at [374, 320] on button "Add" at bounding box center [382, 325] width 123 height 15
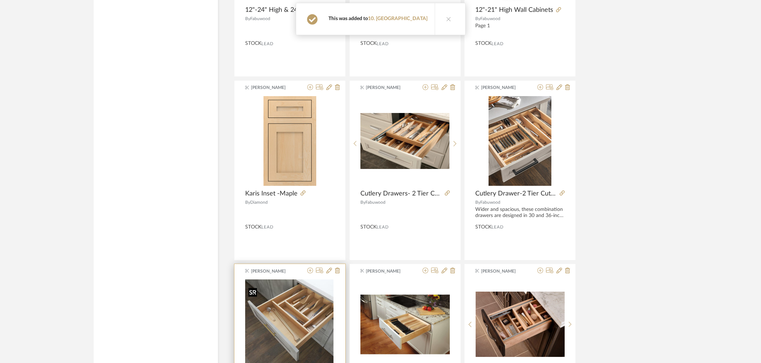
scroll to position [12176, 0]
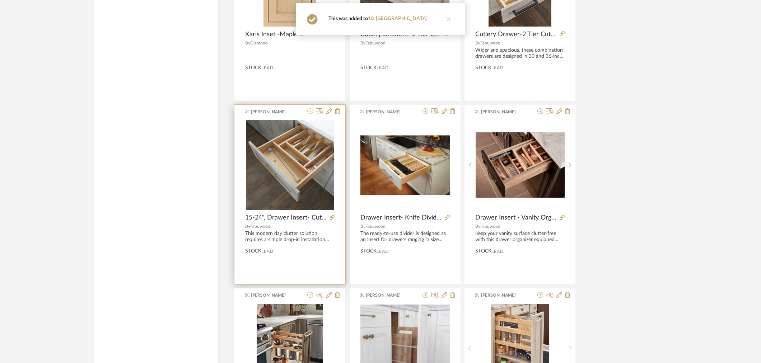
click at [309, 114] on fa-icon at bounding box center [310, 112] width 6 height 6
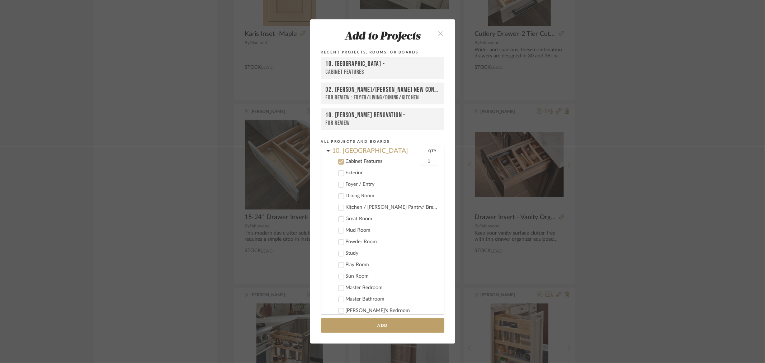
scroll to position [215, 0]
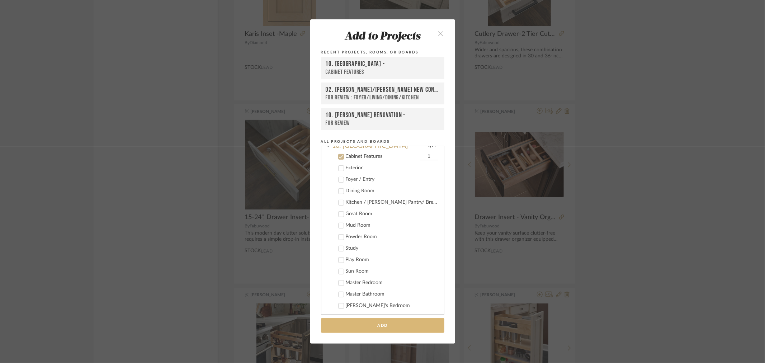
click at [375, 327] on button "Add" at bounding box center [382, 325] width 123 height 15
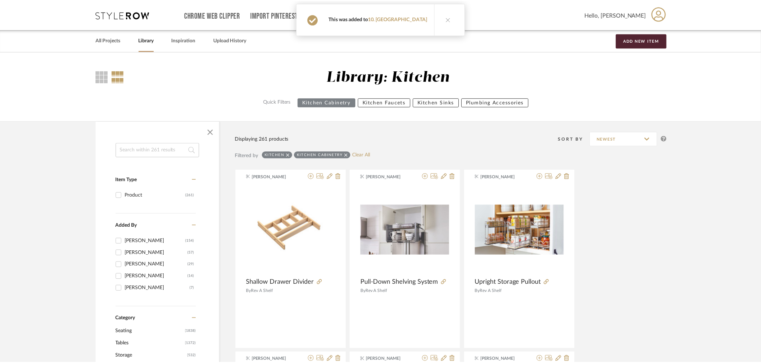
scroll to position [12176, 0]
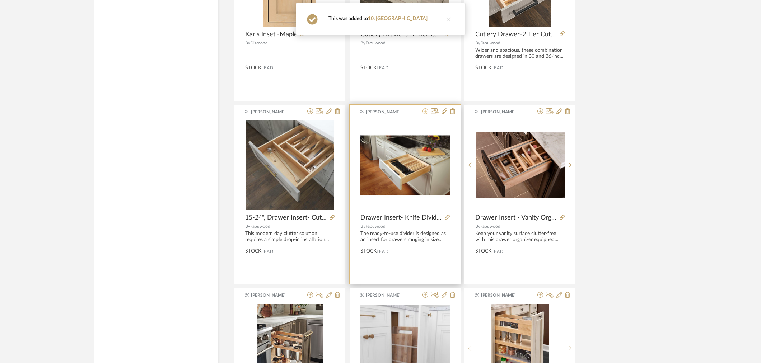
click at [426, 114] on icon at bounding box center [425, 111] width 6 height 6
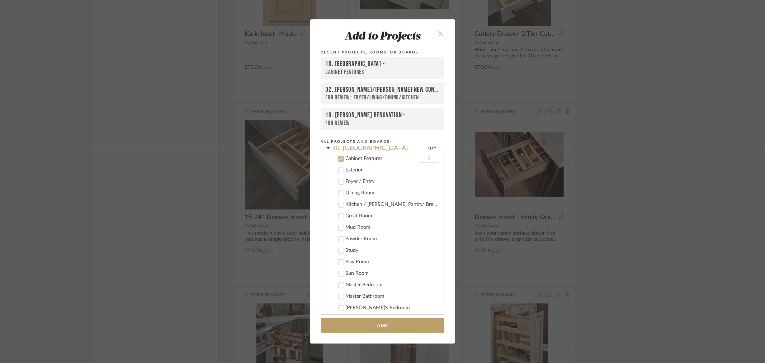
scroll to position [215, 0]
click at [372, 326] on button "Add" at bounding box center [382, 325] width 123 height 15
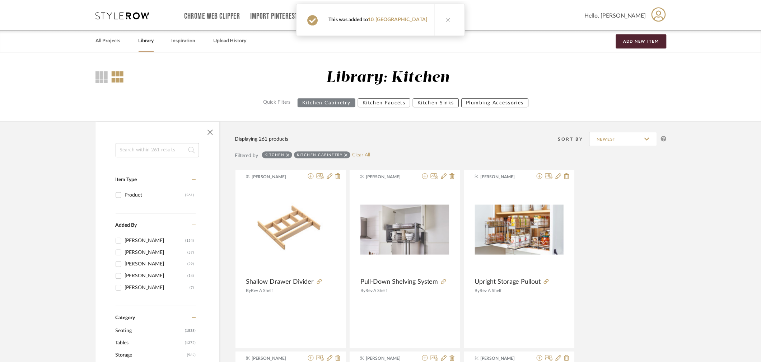
scroll to position [12176, 0]
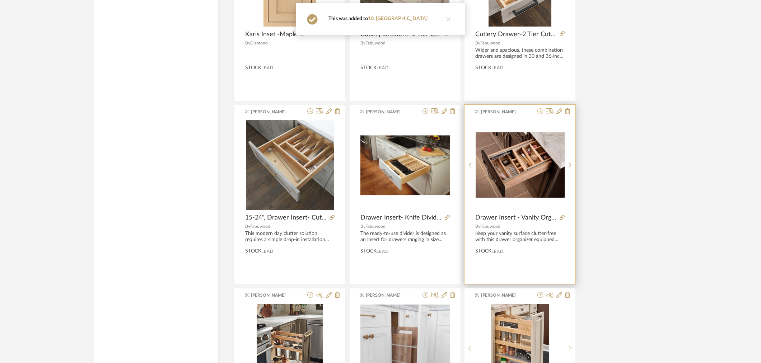
click at [540, 114] on icon at bounding box center [540, 111] width 6 height 6
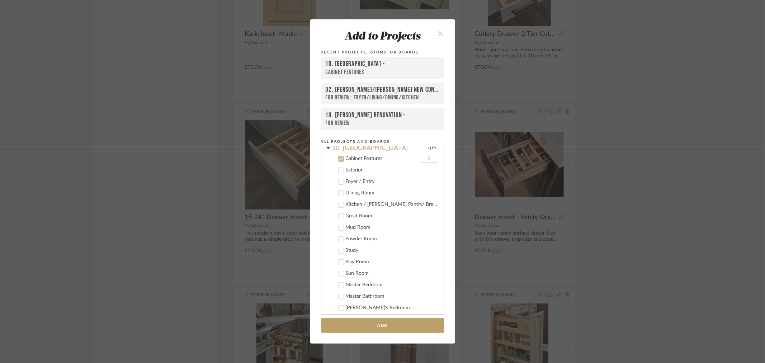
scroll to position [215, 0]
click at [373, 328] on button "Add" at bounding box center [382, 325] width 123 height 15
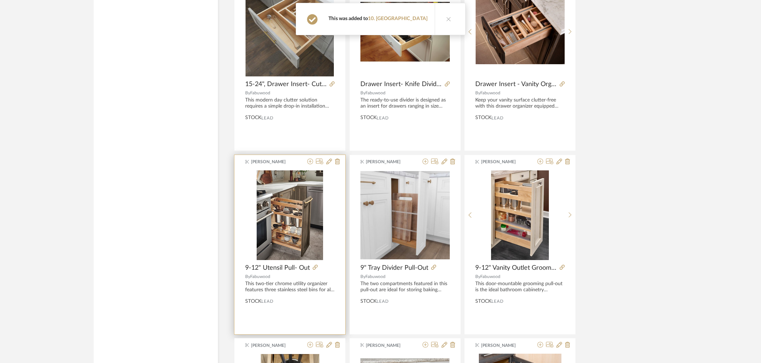
scroll to position [12336, 0]
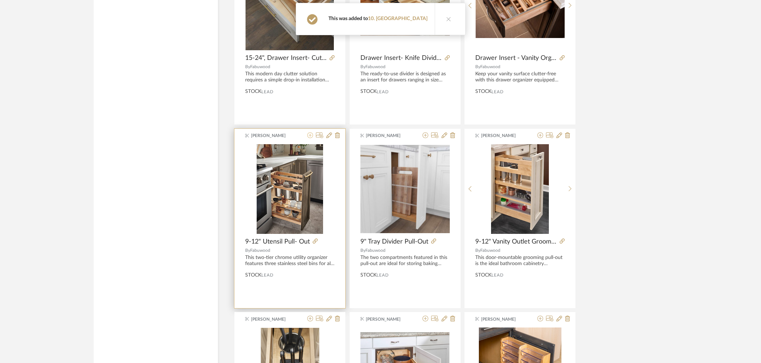
click at [310, 138] on icon at bounding box center [310, 135] width 6 height 6
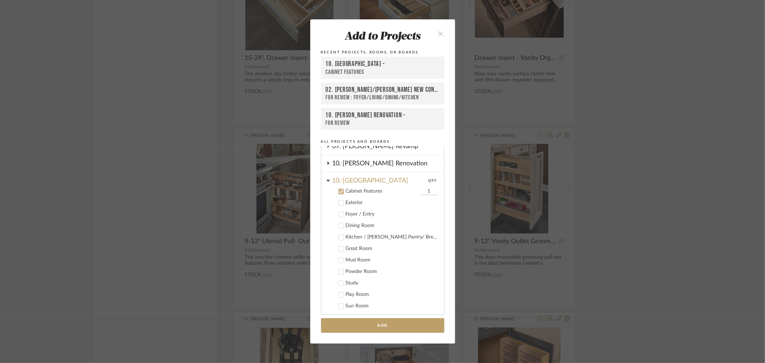
scroll to position [177, 0]
click at [652, 267] on div "Add to Projects Recent Projects, Rooms, or Boards 10. Vignola - Cabinet Feature…" at bounding box center [382, 181] width 765 height 363
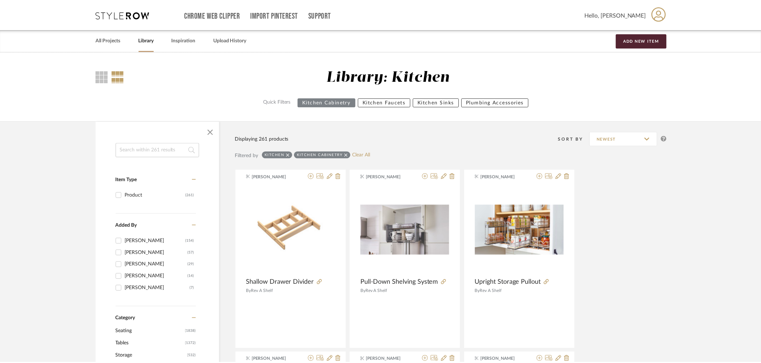
scroll to position [12336, 0]
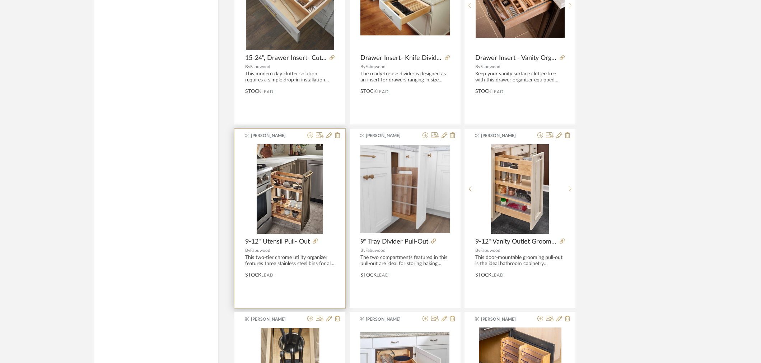
click at [308, 138] on icon at bounding box center [310, 135] width 6 height 6
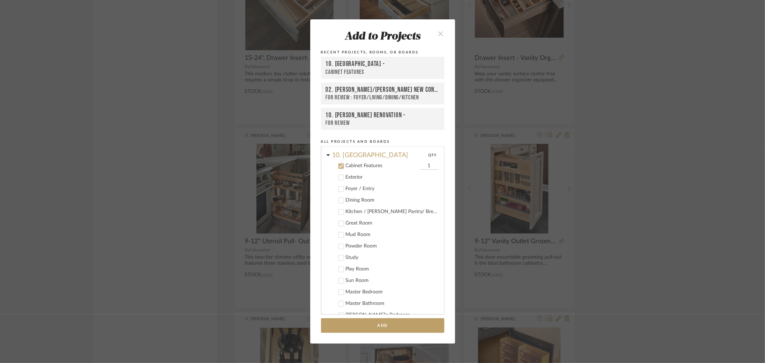
scroll to position [215, 0]
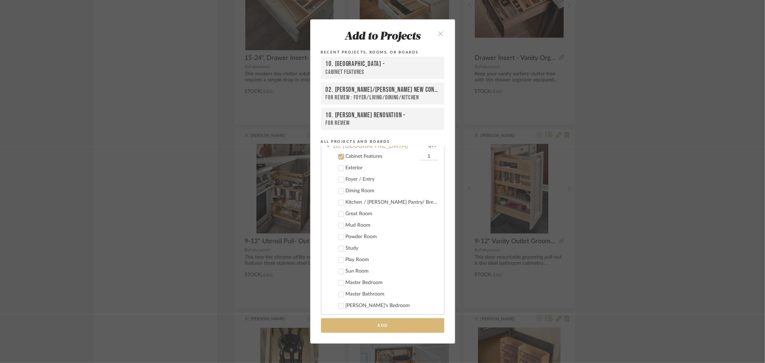
click at [388, 322] on button "Add" at bounding box center [382, 325] width 123 height 15
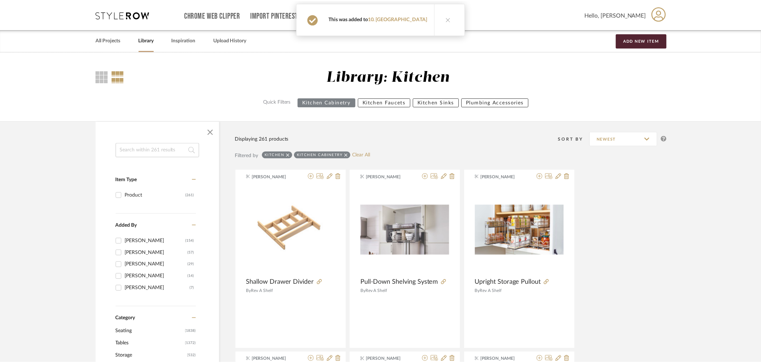
scroll to position [12336, 0]
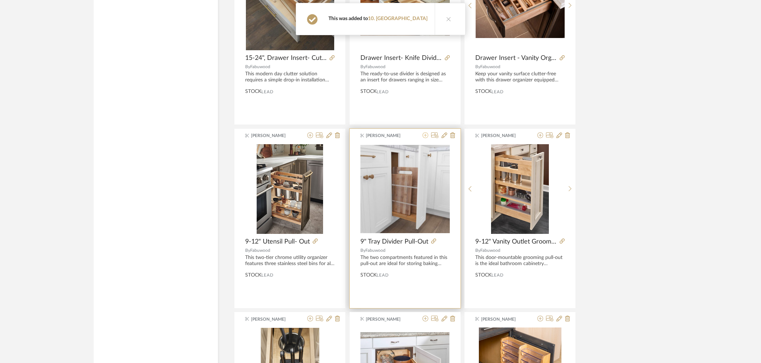
click at [428, 138] on icon at bounding box center [425, 135] width 6 height 6
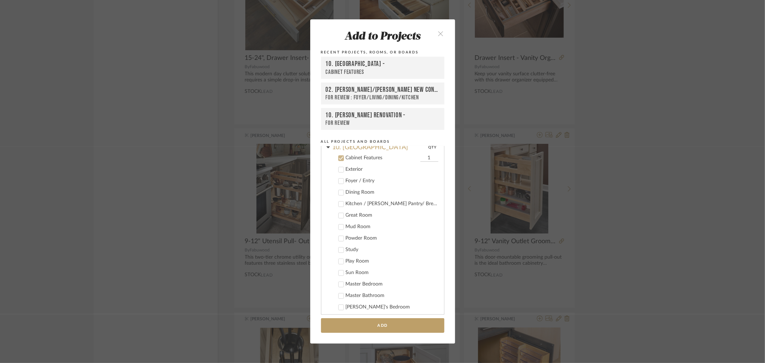
scroll to position [215, 0]
click at [361, 322] on button "Add" at bounding box center [382, 325] width 123 height 15
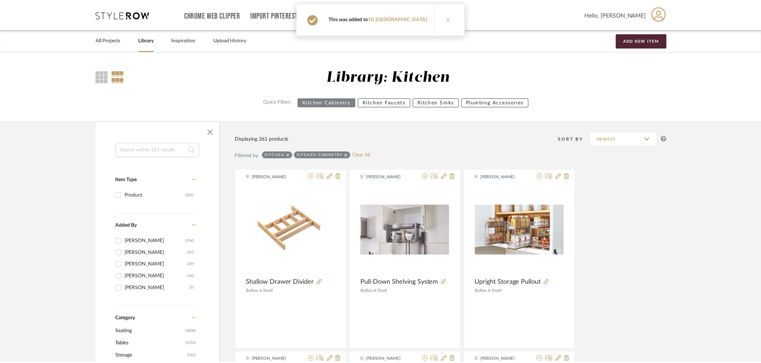
scroll to position [12336, 0]
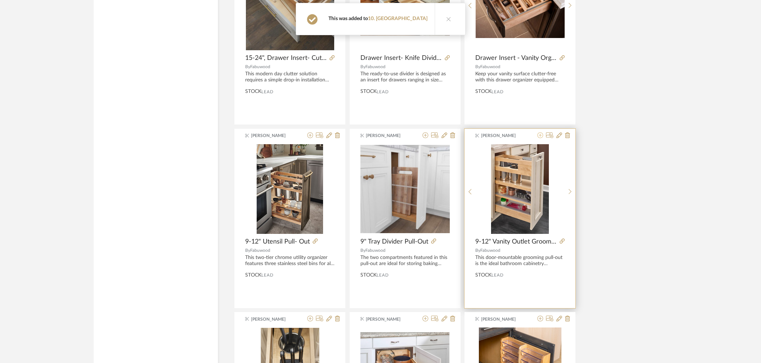
click at [541, 138] on icon at bounding box center [540, 135] width 6 height 6
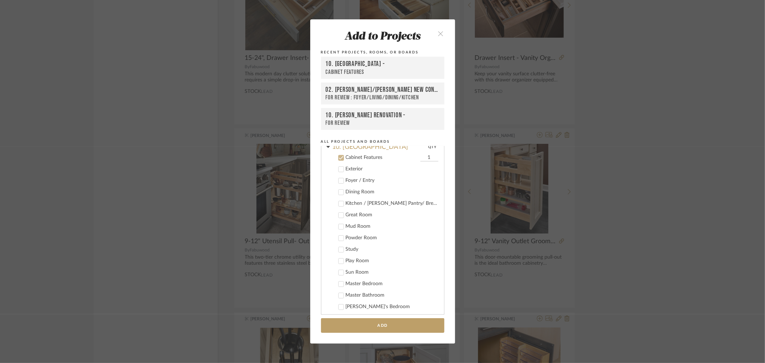
scroll to position [215, 0]
click at [367, 322] on button "Add" at bounding box center [382, 325] width 123 height 15
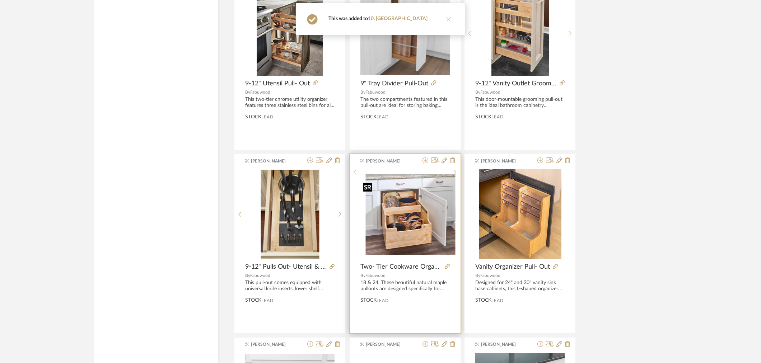
scroll to position [12495, 0]
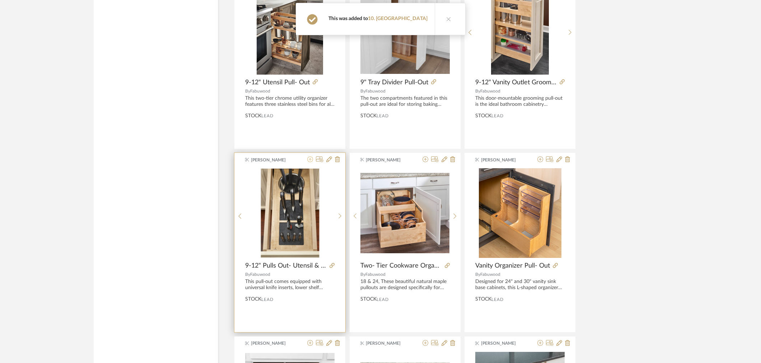
click at [309, 161] on icon at bounding box center [310, 159] width 6 height 6
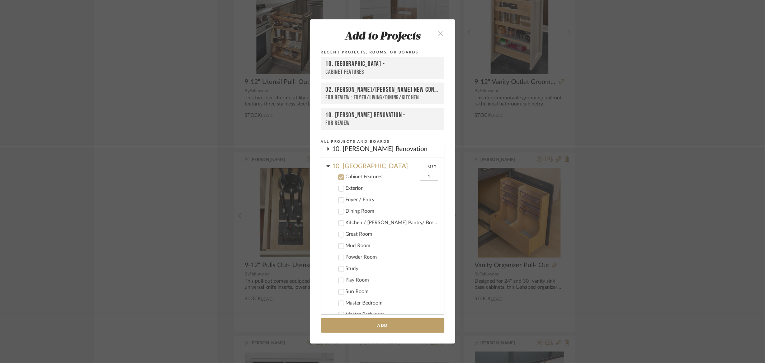
scroll to position [175, 0]
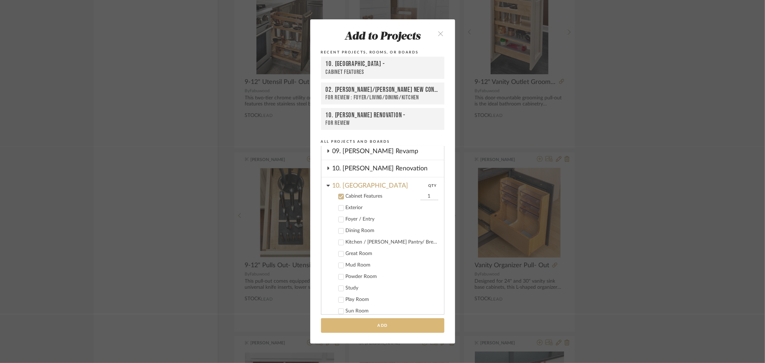
click at [370, 320] on button "Add" at bounding box center [382, 325] width 123 height 15
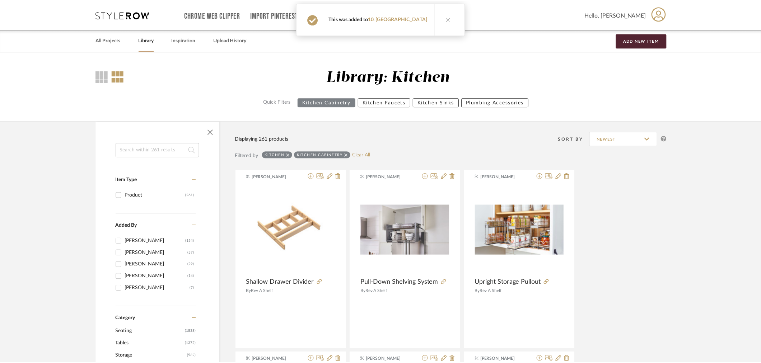
scroll to position [12495, 0]
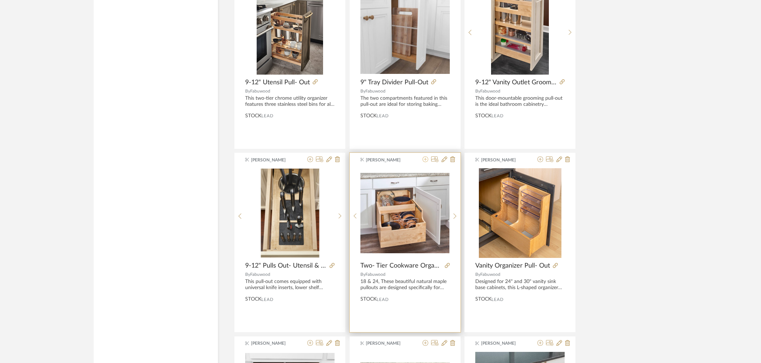
click at [426, 162] on icon at bounding box center [425, 159] width 6 height 6
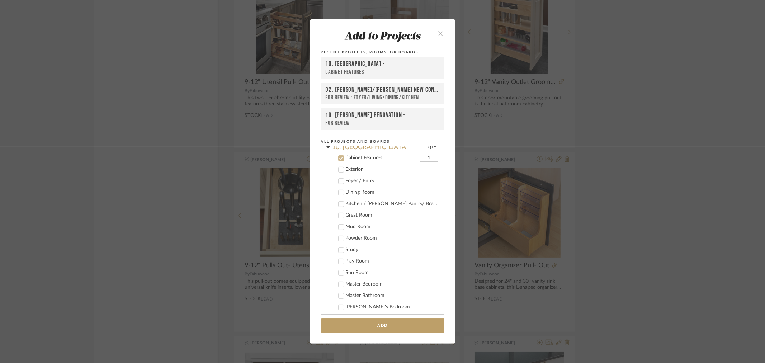
scroll to position [215, 0]
click at [377, 328] on button "Add" at bounding box center [382, 325] width 123 height 15
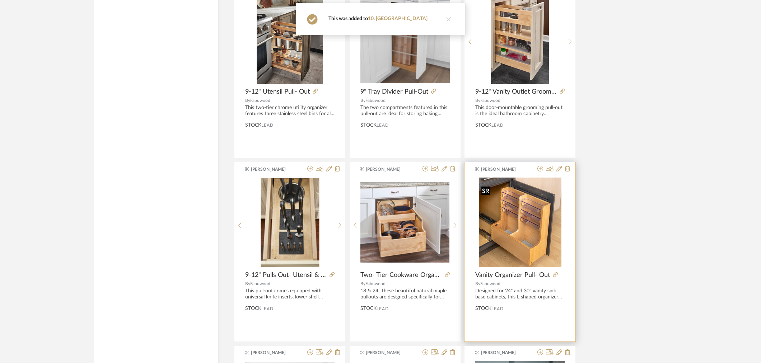
scroll to position [12455, 0]
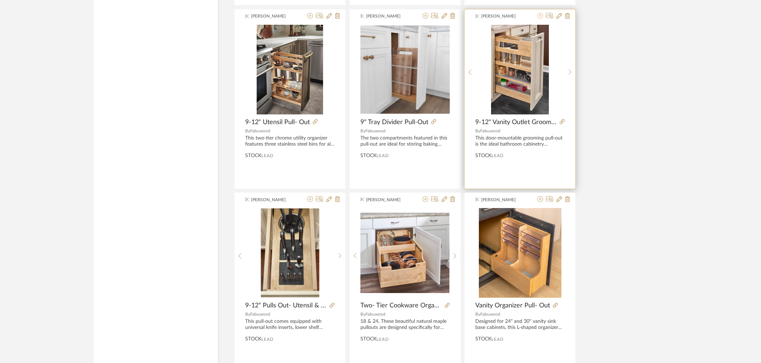
click at [542, 19] on icon at bounding box center [540, 16] width 6 height 6
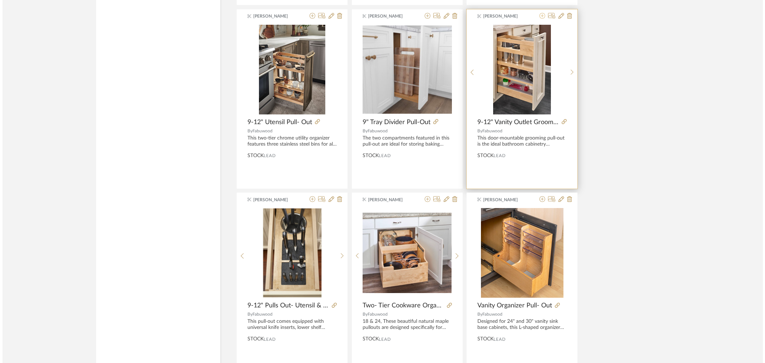
scroll to position [0, 0]
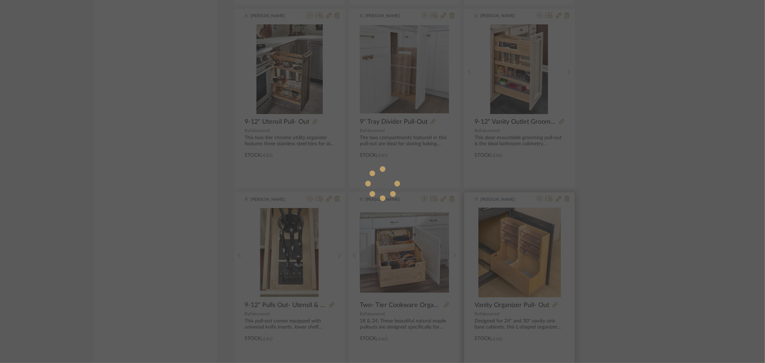
drag, startPoint x: 687, startPoint y: 265, endPoint x: 550, endPoint y: 224, distance: 142.7
click at [687, 266] on div at bounding box center [382, 181] width 765 height 363
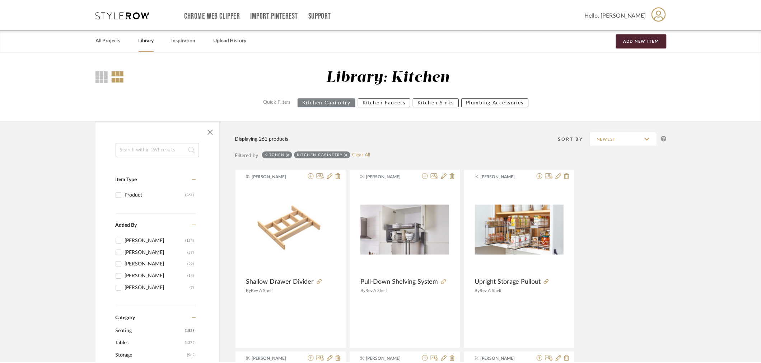
scroll to position [12455, 0]
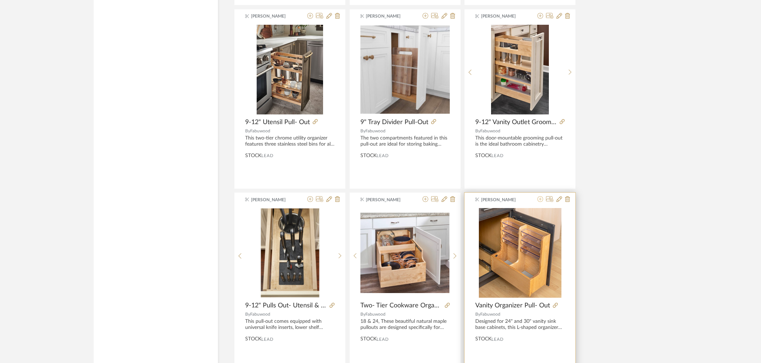
click at [539, 202] on icon at bounding box center [540, 199] width 6 height 6
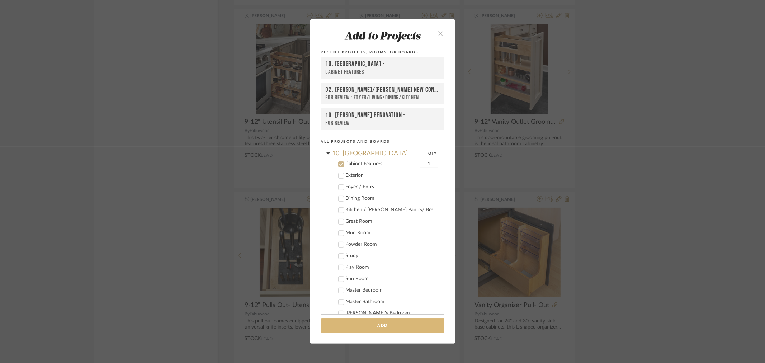
scroll to position [215, 0]
click at [374, 327] on button "Add" at bounding box center [382, 325] width 123 height 15
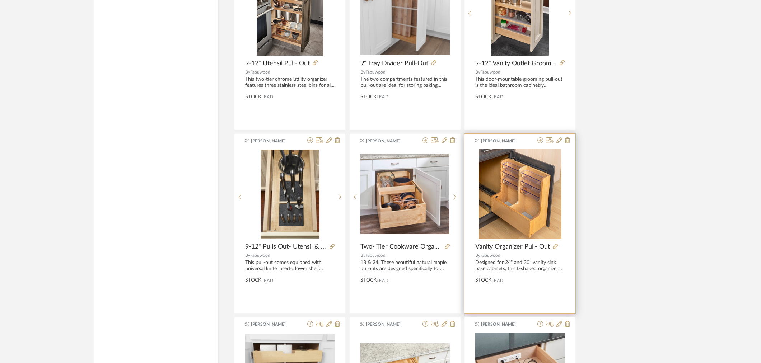
scroll to position [12655, 0]
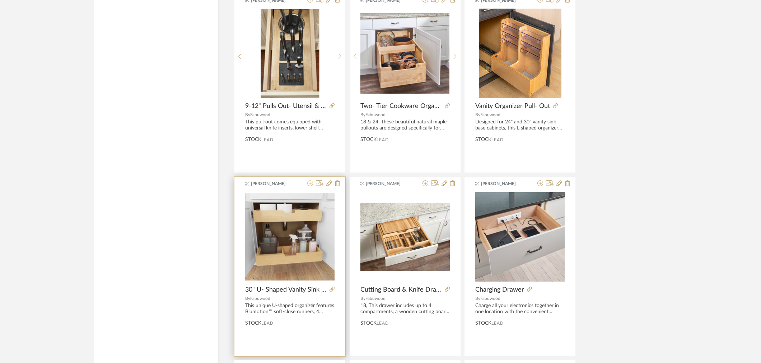
click at [311, 186] on icon at bounding box center [310, 183] width 6 height 6
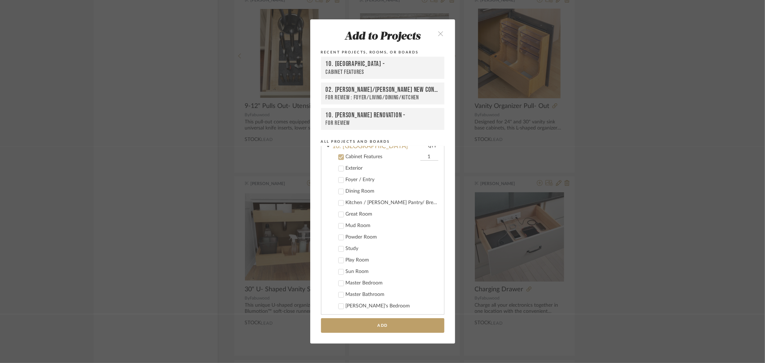
scroll to position [215, 0]
click at [365, 323] on button "Add" at bounding box center [382, 325] width 123 height 15
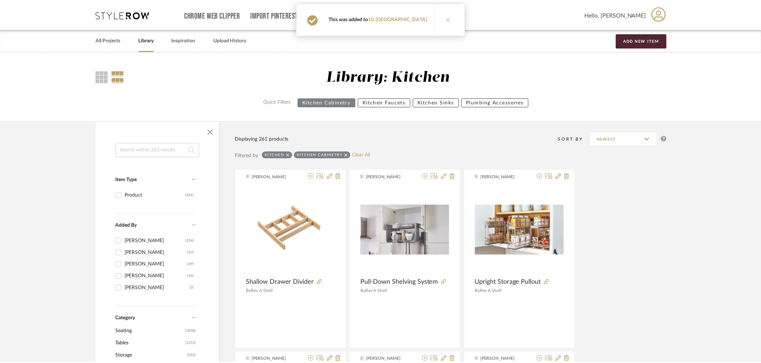
scroll to position [12655, 0]
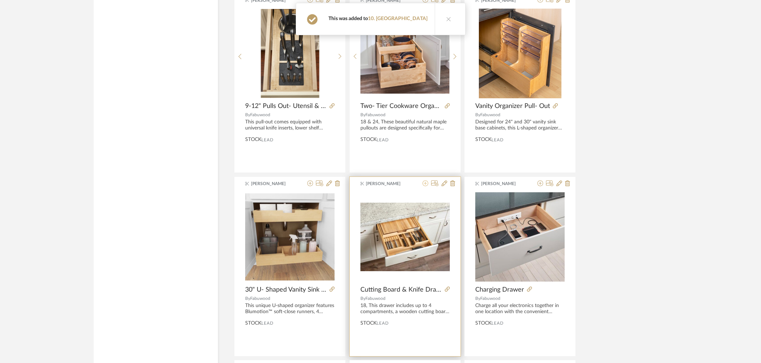
click at [424, 187] on fa-icon at bounding box center [425, 184] width 6 height 6
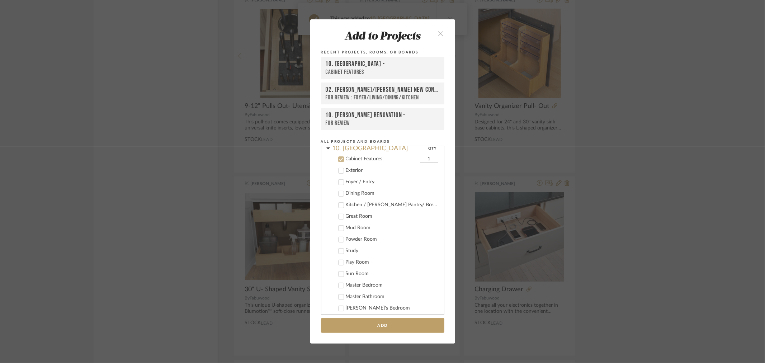
scroll to position [215, 0]
click at [395, 321] on button "Add" at bounding box center [382, 325] width 123 height 15
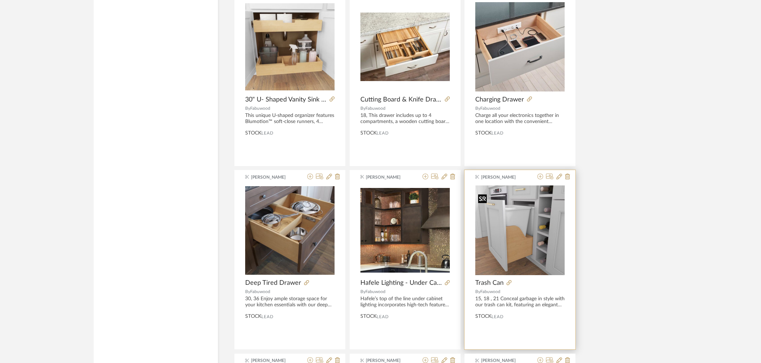
scroll to position [12854, 0]
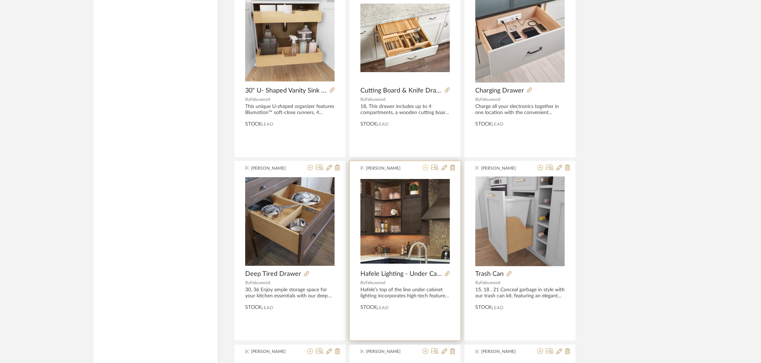
click at [424, 170] on icon at bounding box center [425, 168] width 6 height 6
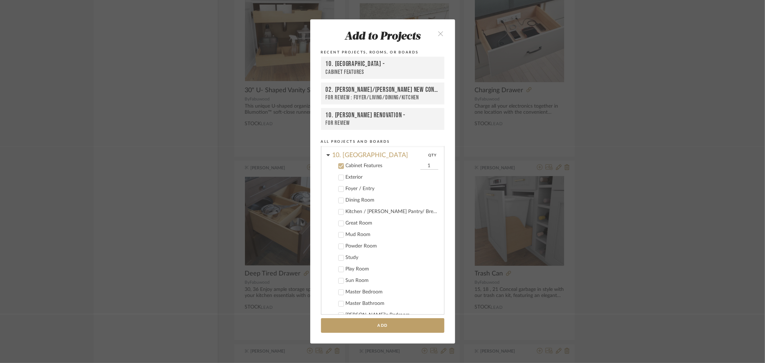
scroll to position [215, 0]
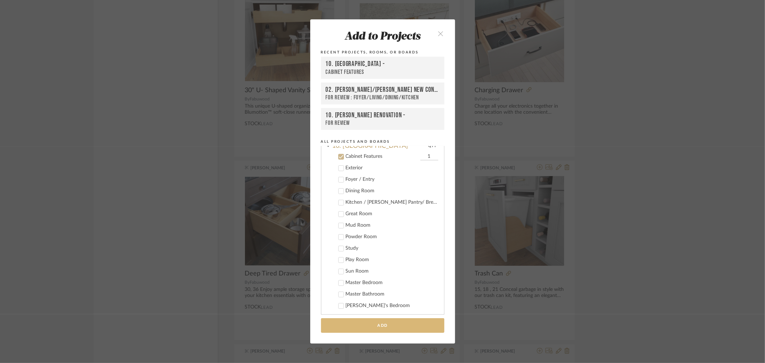
click at [382, 328] on button "Add" at bounding box center [382, 325] width 123 height 15
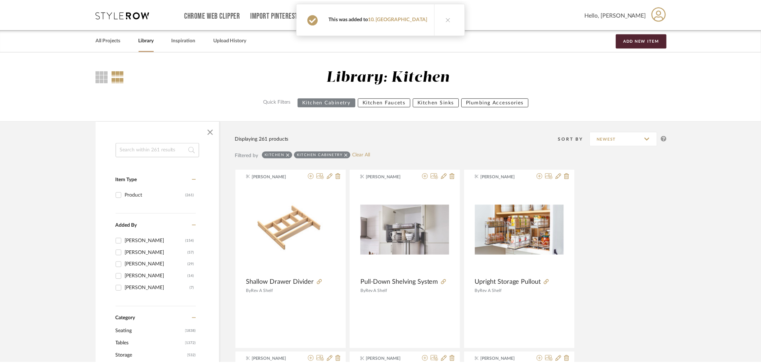
scroll to position [12854, 0]
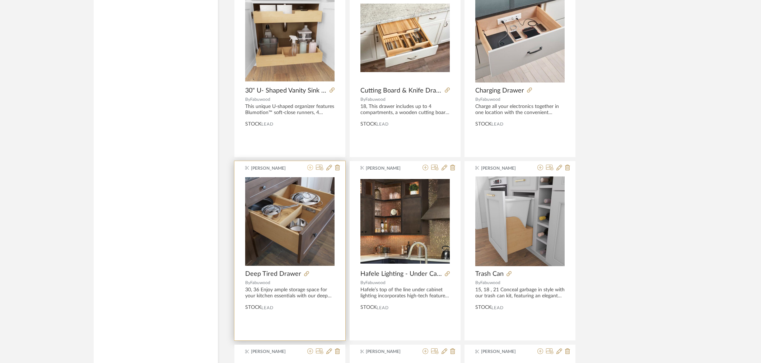
click at [312, 171] on fa-icon at bounding box center [310, 168] width 6 height 6
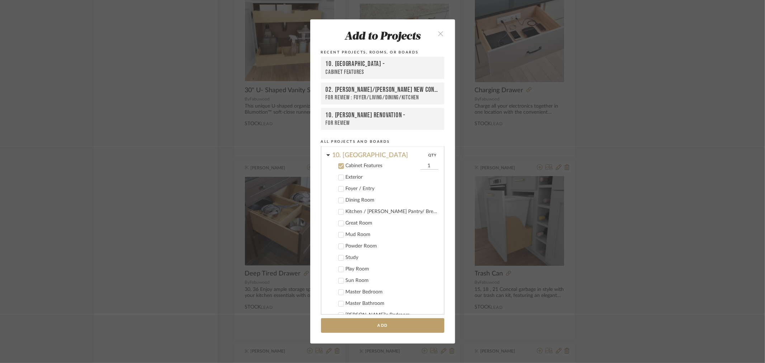
scroll to position [215, 0]
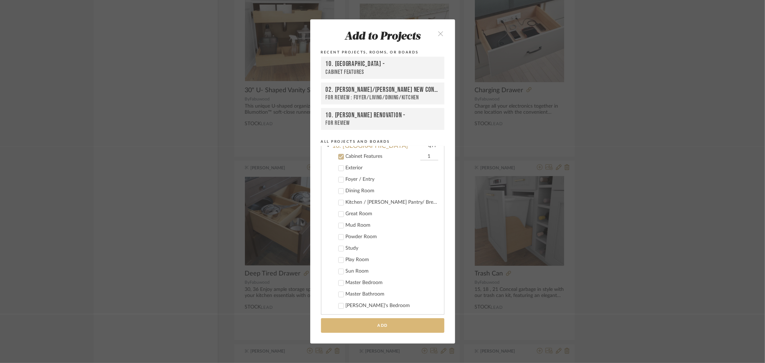
click at [385, 324] on button "Add" at bounding box center [382, 325] width 123 height 15
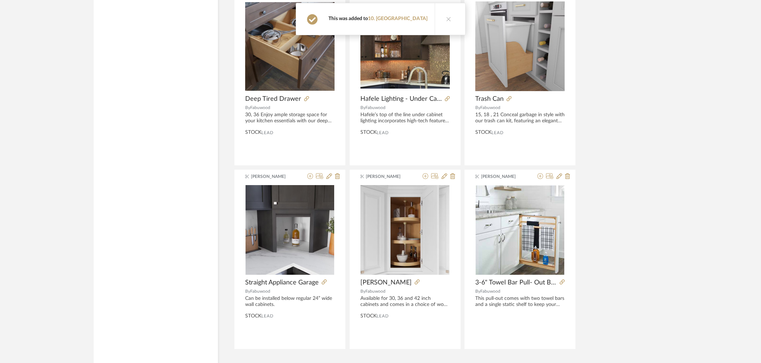
scroll to position [13053, 0]
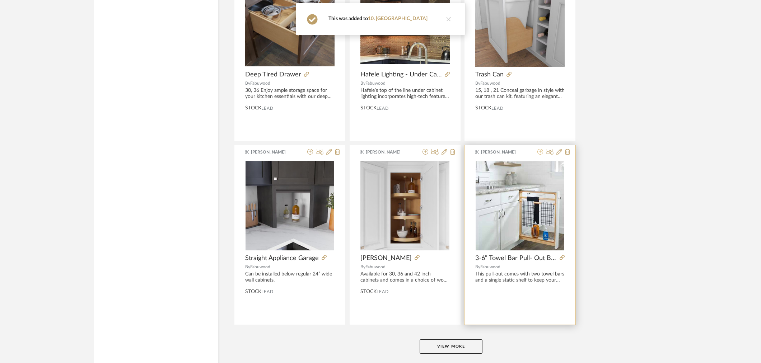
click at [537, 155] on icon at bounding box center [540, 152] width 6 height 6
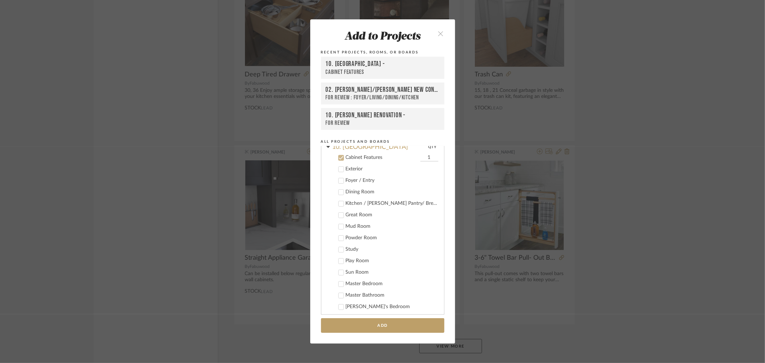
scroll to position [215, 0]
click at [375, 321] on button "Add" at bounding box center [382, 325] width 123 height 15
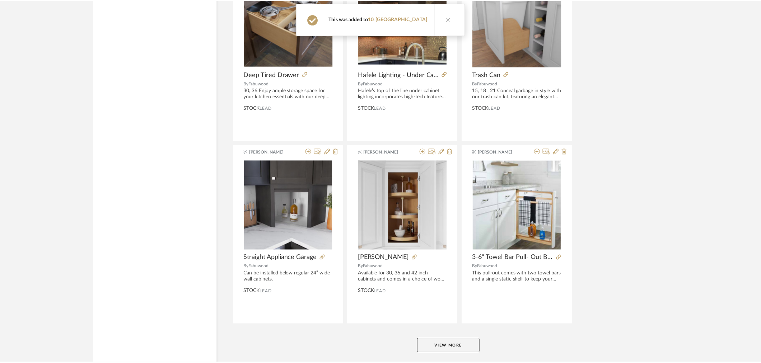
scroll to position [13053, 0]
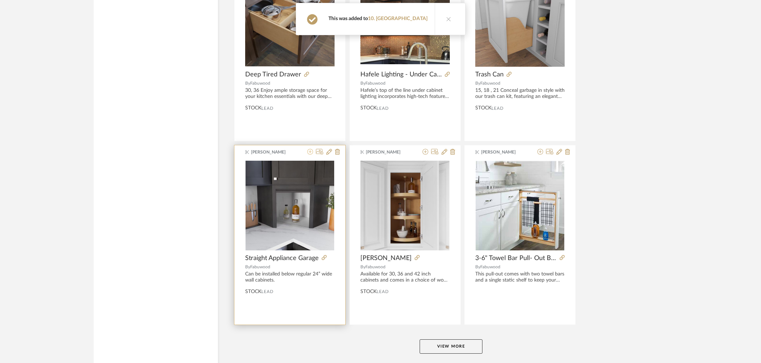
click at [311, 155] on icon at bounding box center [310, 152] width 6 height 6
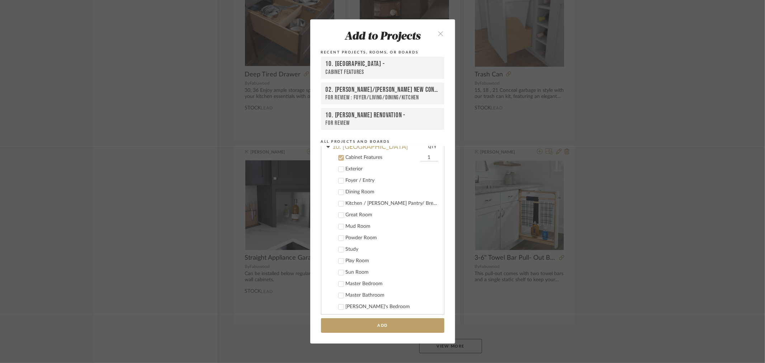
scroll to position [215, 0]
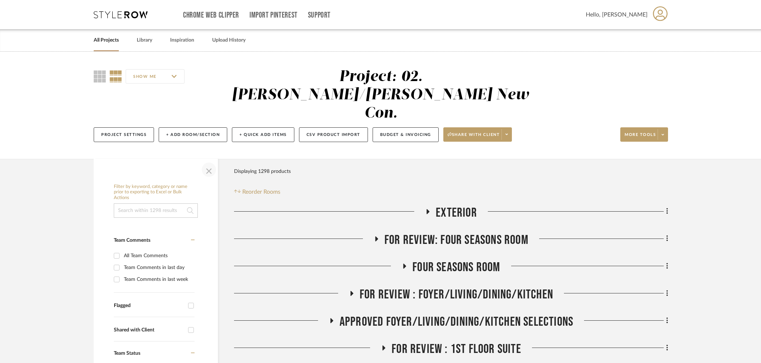
click at [210, 161] on span "button" at bounding box center [208, 169] width 17 height 17
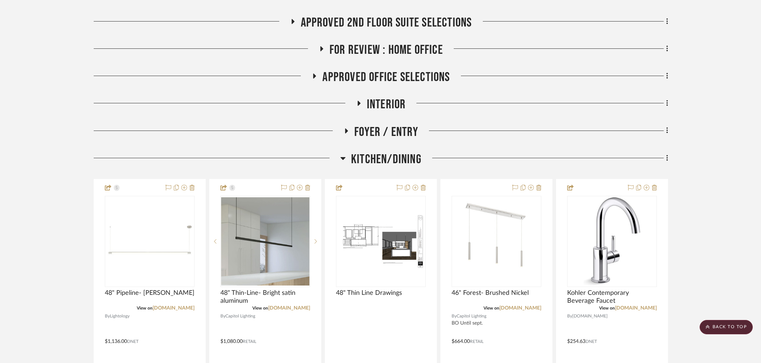
scroll to position [478, 0]
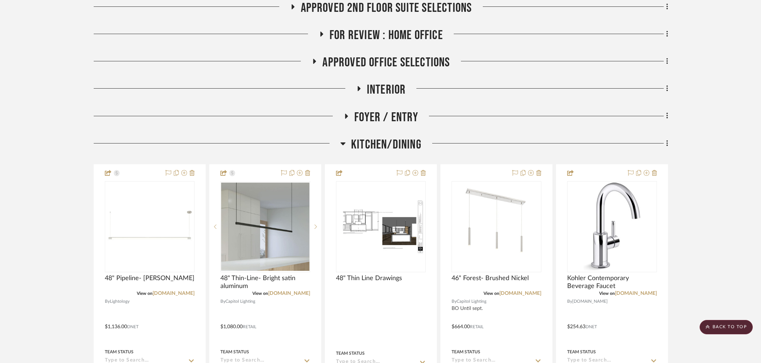
click at [58, 274] on project-details-page "SHOW ME Project: 02. Mazzarelli/Rothstein New Con. Project Settings + Add Room/…" at bounding box center [380, 290] width 761 height 1434
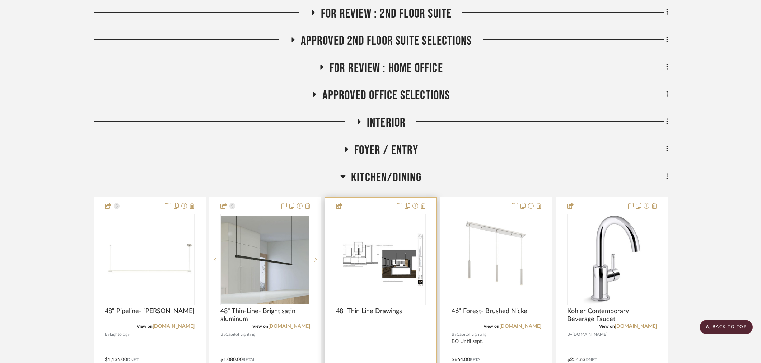
scroll to position [438, 0]
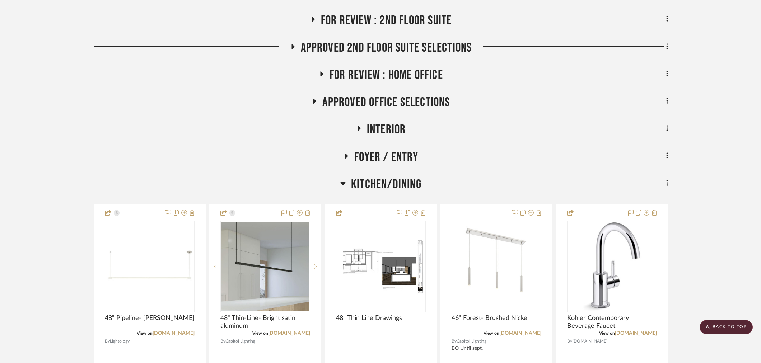
click at [399, 177] on span "Kitchen/Dining" at bounding box center [386, 184] width 70 height 15
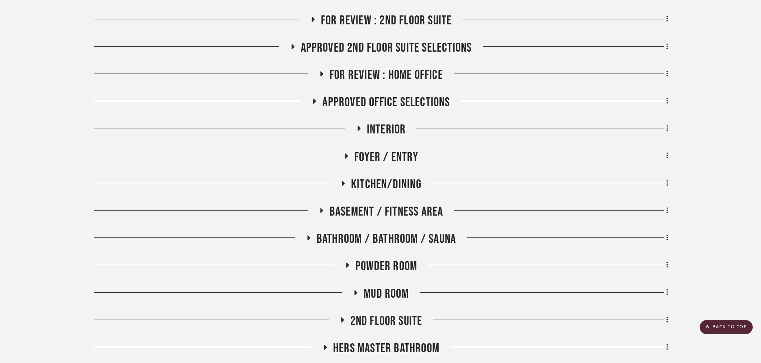
click at [399, 177] on span "Kitchen/Dining" at bounding box center [386, 184] width 70 height 15
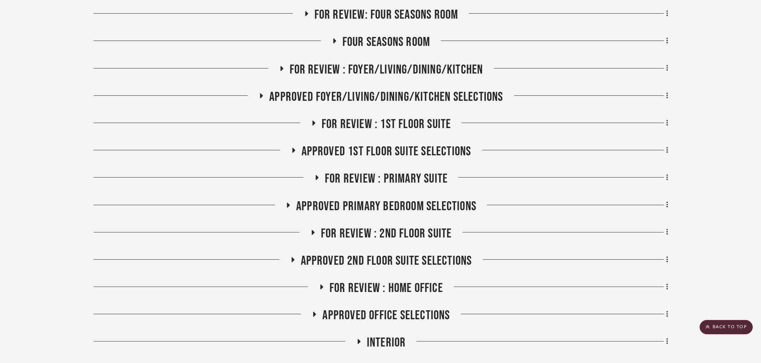
scroll to position [159, 0]
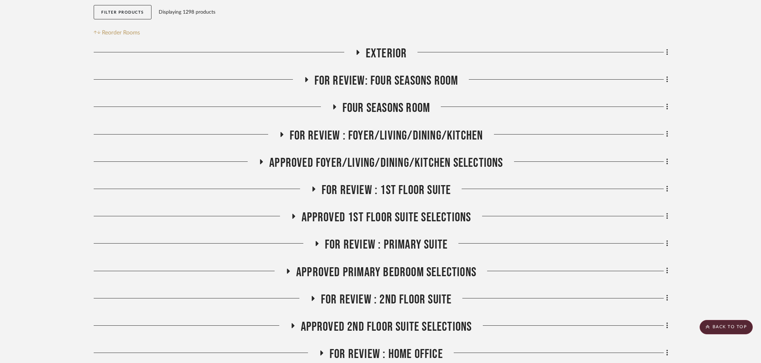
click at [378, 155] on span "APPROVED FOYER/LIVING/DINING/KITCHEN SELECTIONS" at bounding box center [386, 162] width 234 height 15
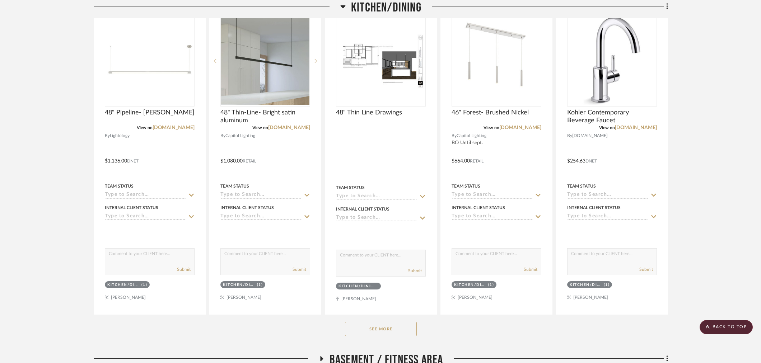
click at [373, 322] on button "See More" at bounding box center [381, 329] width 72 height 14
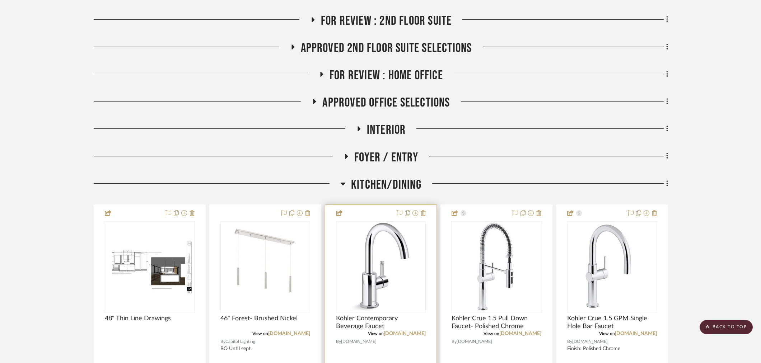
scroll to position [853, 0]
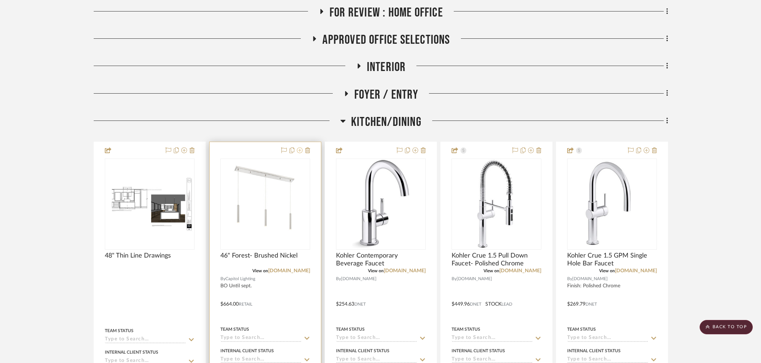
click at [297, 147] on icon at bounding box center [300, 150] width 6 height 6
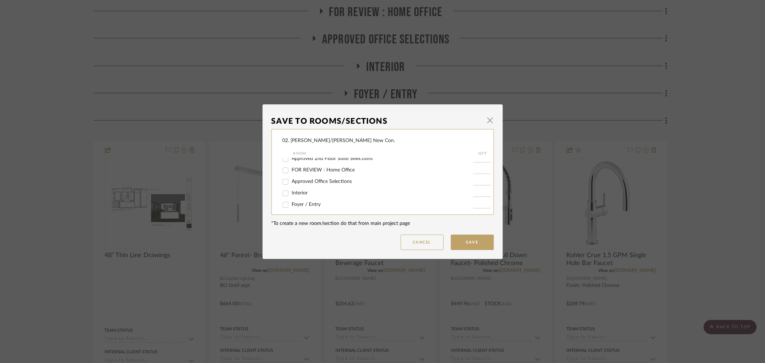
scroll to position [159, 0]
click at [298, 174] on span "Kitchen/Dining" at bounding box center [308, 176] width 33 height 5
click at [291, 174] on input "Kitchen/Dining" at bounding box center [285, 176] width 11 height 11
checkbox input "false"
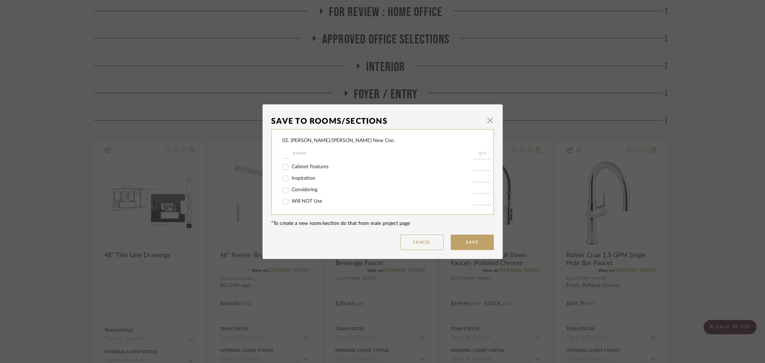
click at [292, 189] on span "Considering" at bounding box center [305, 189] width 26 height 5
click at [291, 189] on input "Considering" at bounding box center [285, 189] width 11 height 11
checkbox input "true"
type input "1"
click at [459, 241] on button "Save" at bounding box center [472, 242] width 43 height 15
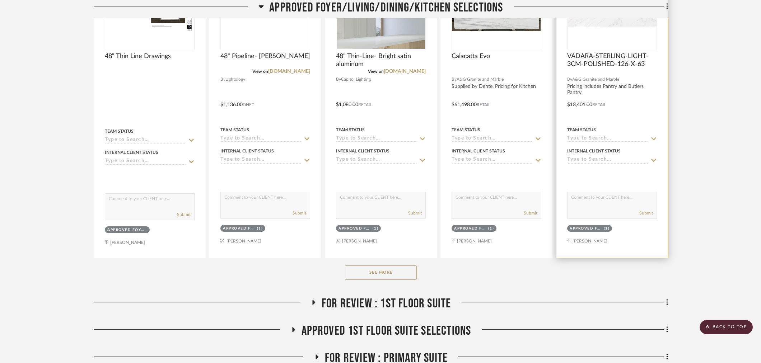
scroll to position [401, 0]
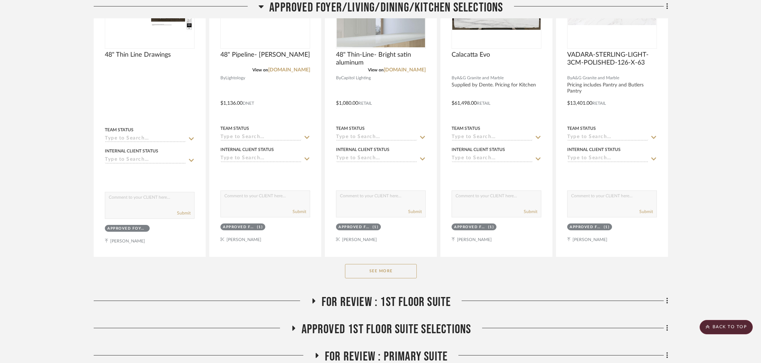
click at [406, 264] on button "See More" at bounding box center [381, 271] width 72 height 14
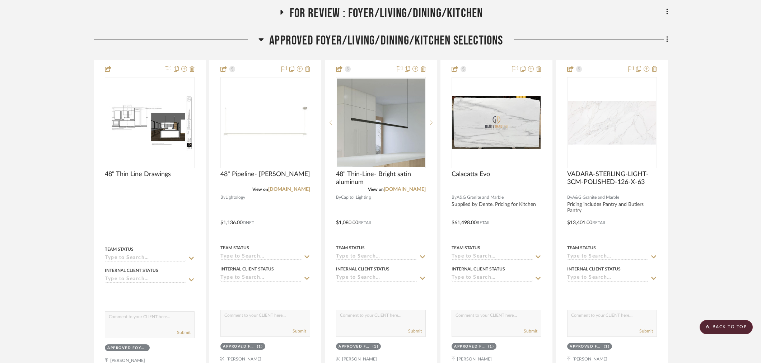
scroll to position [42, 0]
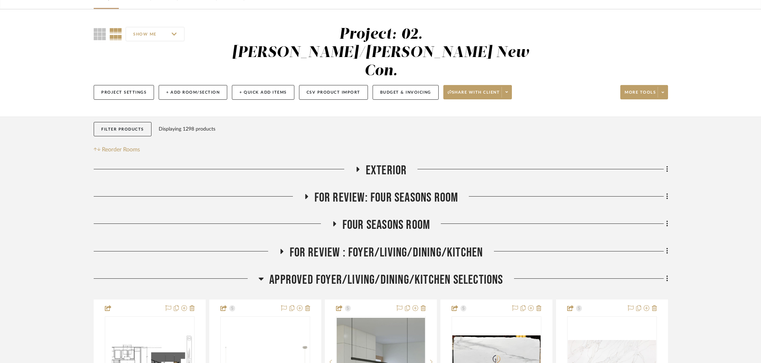
click at [321, 272] on span "APPROVED FOYER/LIVING/DINING/KITCHEN SELECTIONS" at bounding box center [386, 279] width 234 height 15
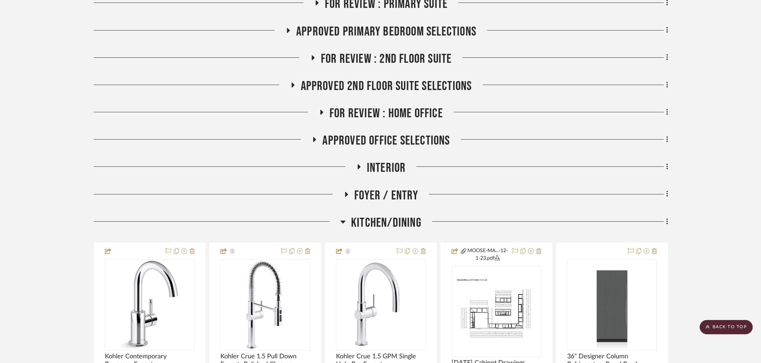
scroll to position [401, 0]
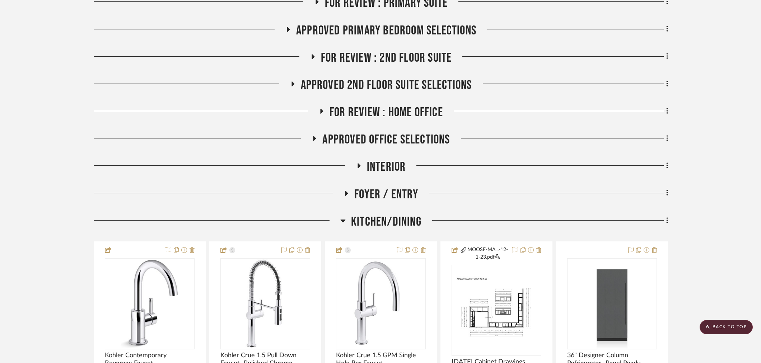
click at [352, 214] on span "Kitchen/Dining" at bounding box center [386, 221] width 70 height 15
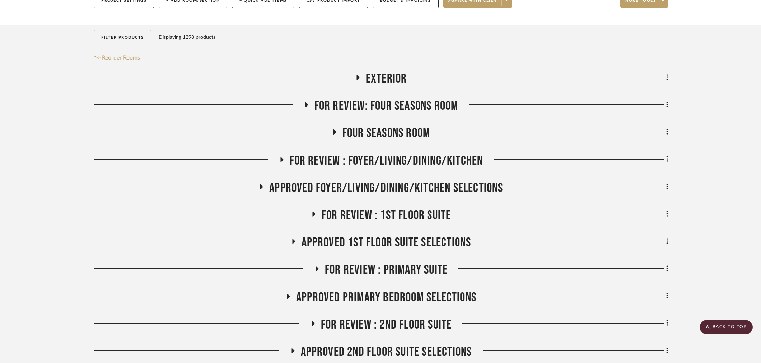
scroll to position [106, 0]
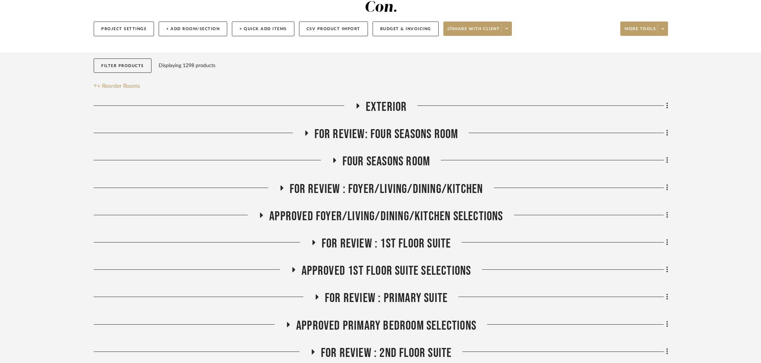
click at [315, 209] on span "APPROVED FOYER/LIVING/DINING/KITCHEN SELECTIONS" at bounding box center [386, 216] width 234 height 15
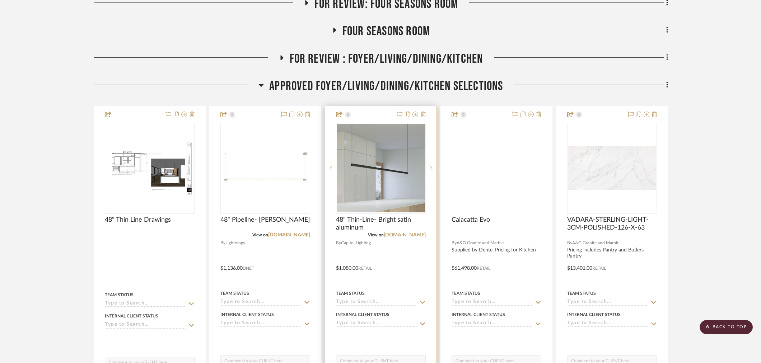
scroll to position [225, 0]
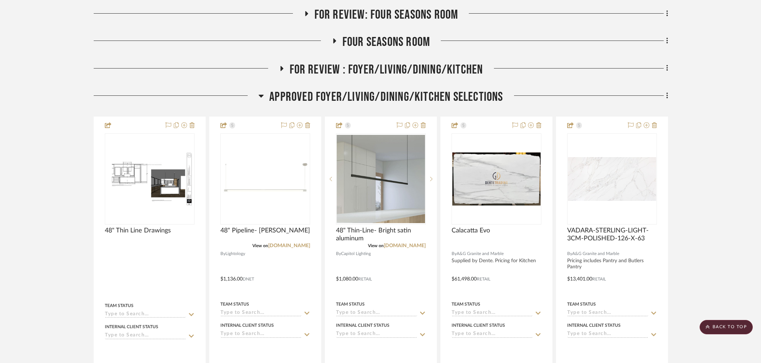
click at [285, 89] on span "APPROVED FOYER/LIVING/DINING/KITCHEN SELECTIONS" at bounding box center [386, 96] width 234 height 15
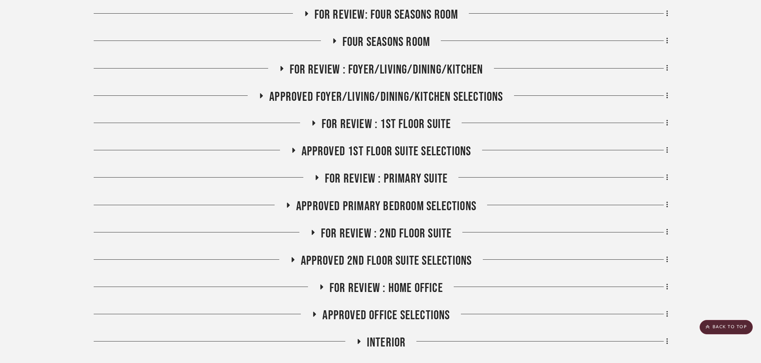
click at [395, 62] on span "FOR REVIEW : Foyer/Living/Dining/Kitchen" at bounding box center [386, 69] width 193 height 15
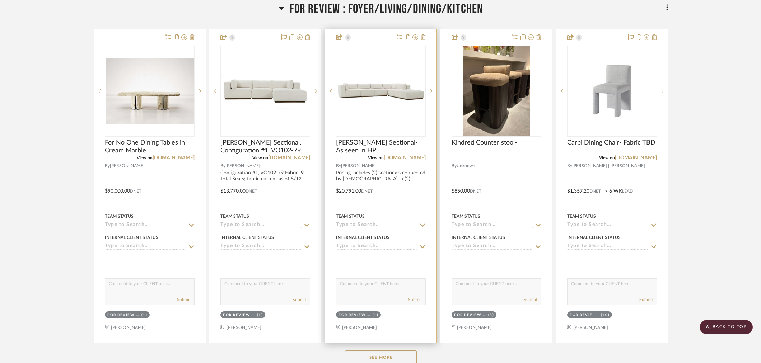
scroll to position [425, 0]
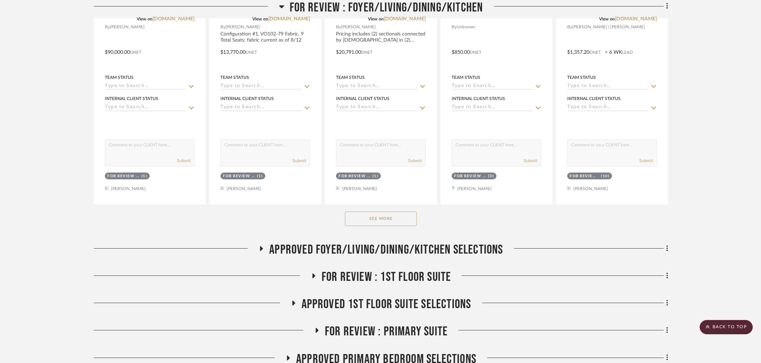
click at [378, 208] on div "See More" at bounding box center [381, 218] width 574 height 29
click at [382, 212] on button "See More" at bounding box center [381, 219] width 72 height 14
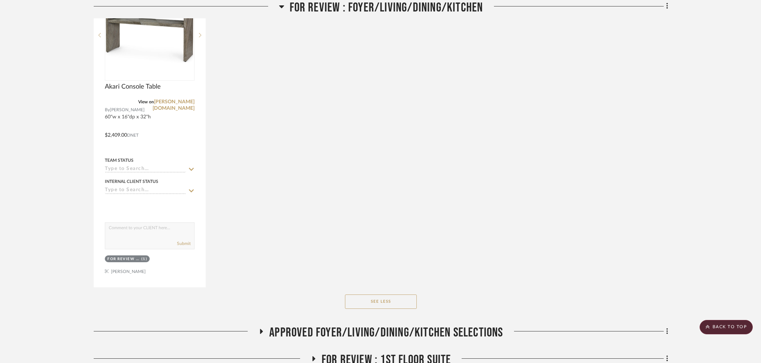
scroll to position [983, 0]
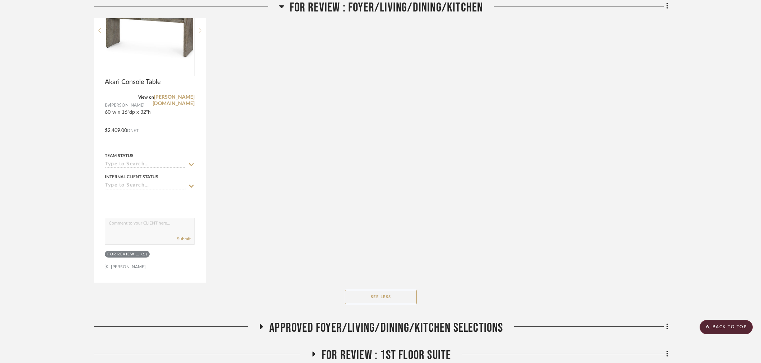
click at [304, 320] on span "APPROVED FOYER/LIVING/DINING/KITCHEN SELECTIONS" at bounding box center [386, 327] width 234 height 15
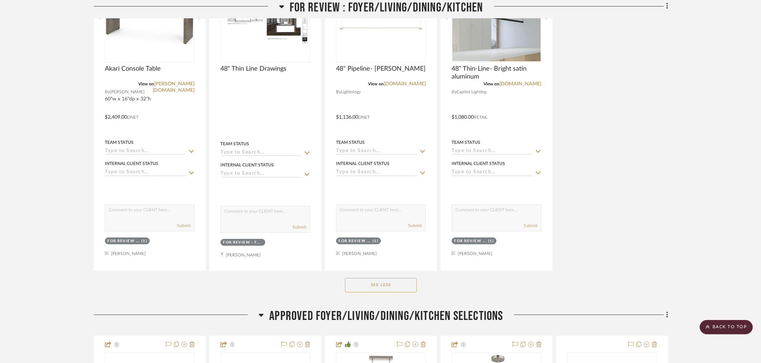
scroll to position [1080, 0]
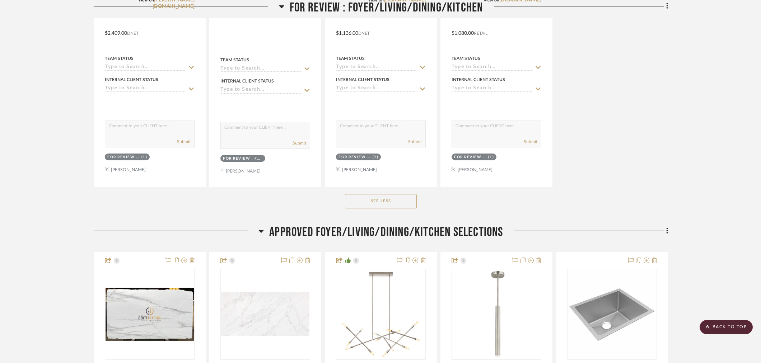
click at [348, 225] on span "APPROVED FOYER/LIVING/DINING/KITCHEN SELECTIONS" at bounding box center [386, 232] width 234 height 15
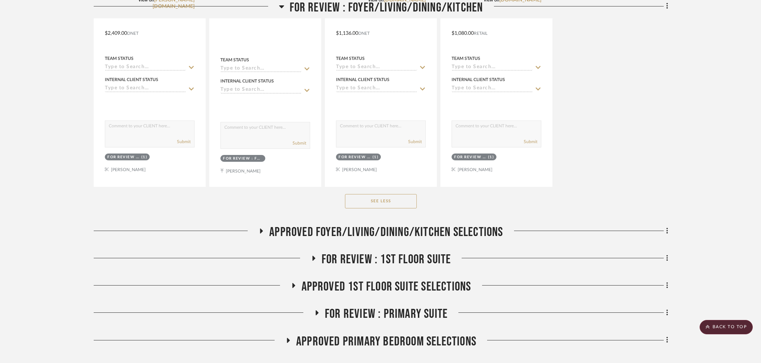
click at [301, 225] on span "APPROVED FOYER/LIVING/DINING/KITCHEN SELECTIONS" at bounding box center [386, 232] width 234 height 15
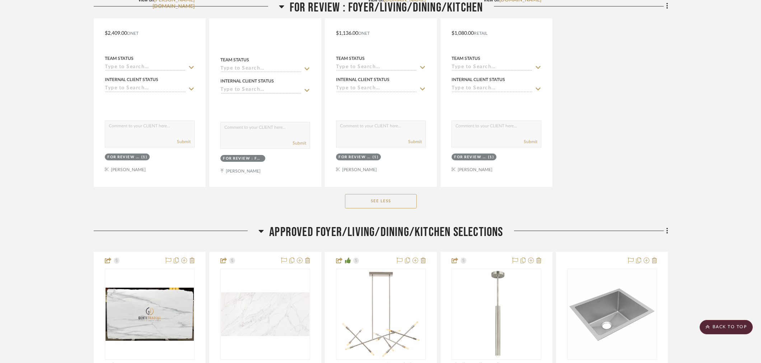
click at [294, 225] on span "APPROVED FOYER/LIVING/DINING/KITCHEN SELECTIONS" at bounding box center [386, 232] width 234 height 15
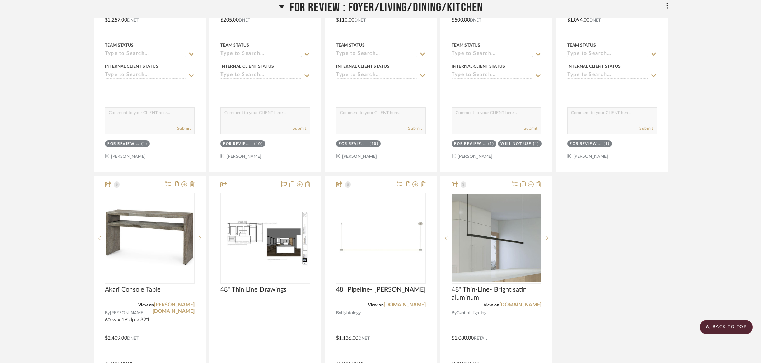
scroll to position [801, 0]
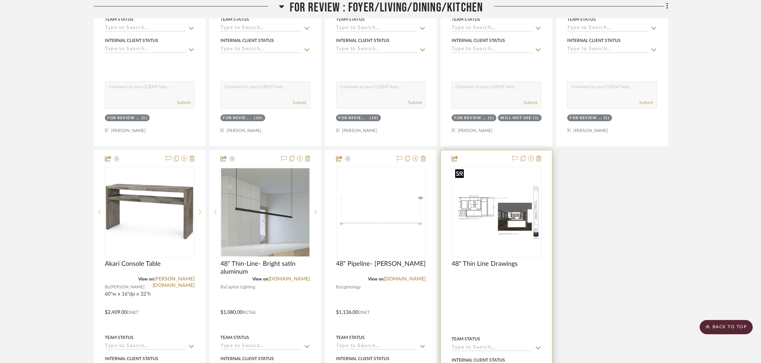
click at [486, 207] on img "0" at bounding box center [496, 212] width 88 height 57
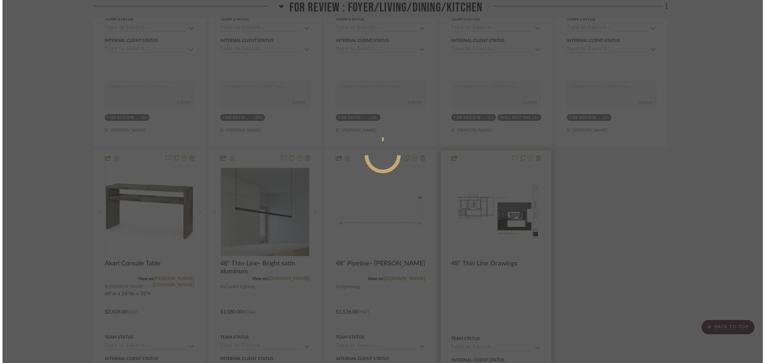
scroll to position [0, 0]
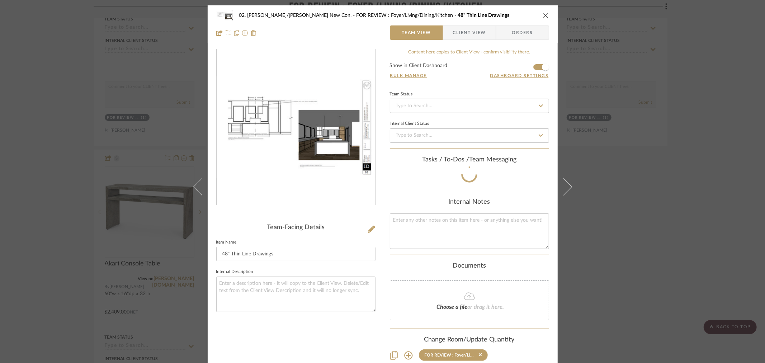
click at [29, 233] on div "02. Mazzarelli/Rothstein New Con. FOR REVIEW : Foyer/Living/Dining/Kitchen 48" …" at bounding box center [382, 181] width 765 height 363
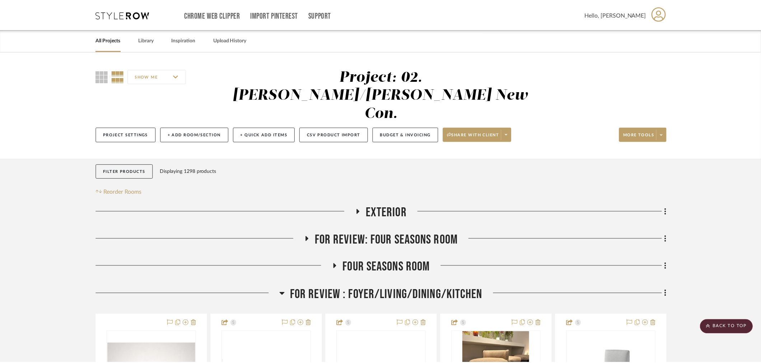
scroll to position [801, 0]
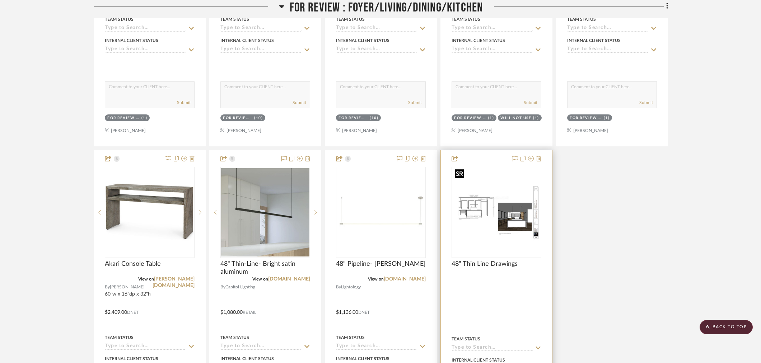
click at [504, 197] on img "0" at bounding box center [496, 212] width 88 height 57
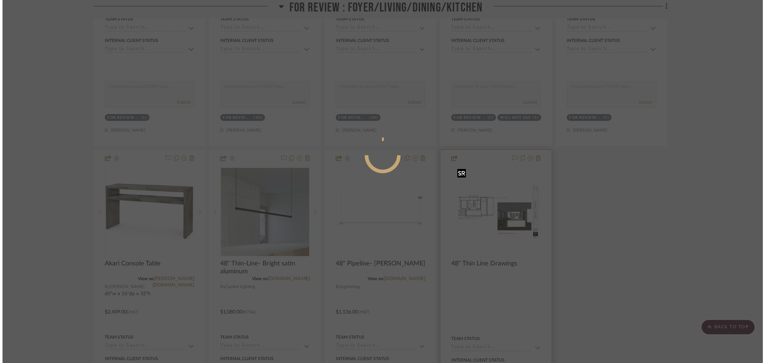
scroll to position [0, 0]
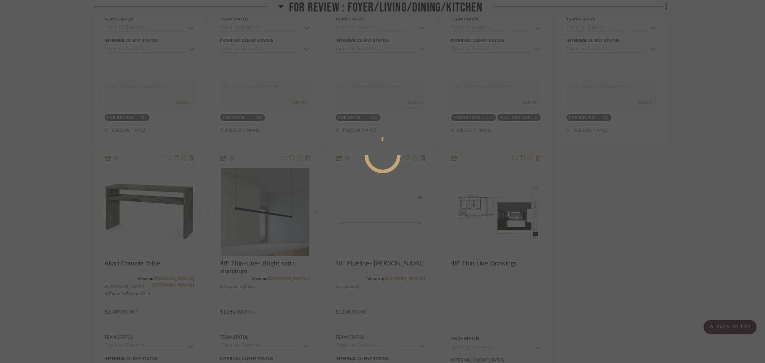
click at [611, 212] on div at bounding box center [382, 181] width 765 height 363
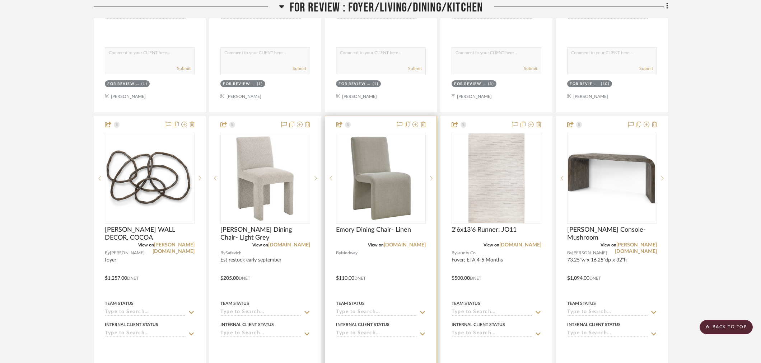
scroll to position [442, 0]
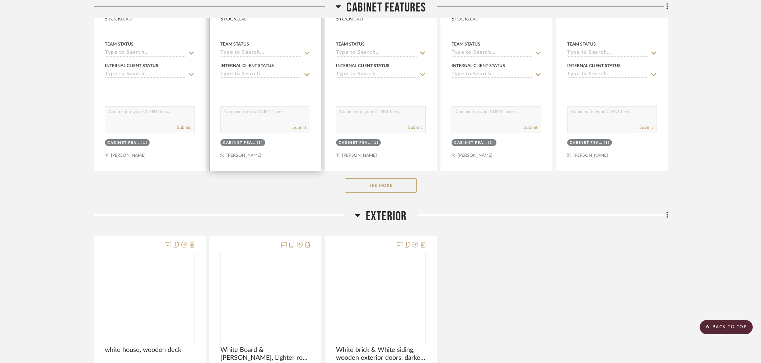
scroll to position [359, 0]
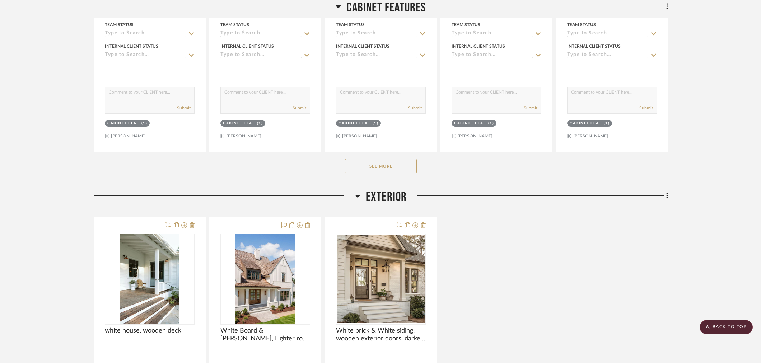
click at [372, 166] on button "See More" at bounding box center [381, 166] width 72 height 14
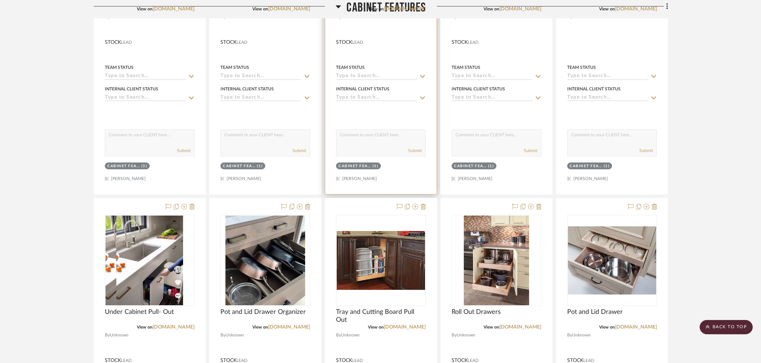
scroll to position [119, 0]
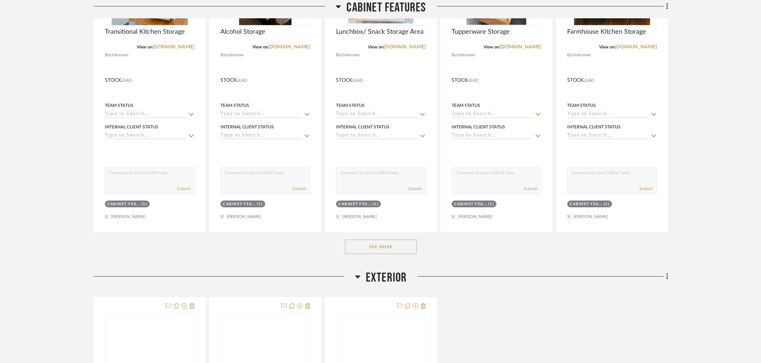
scroll to position [279, 0]
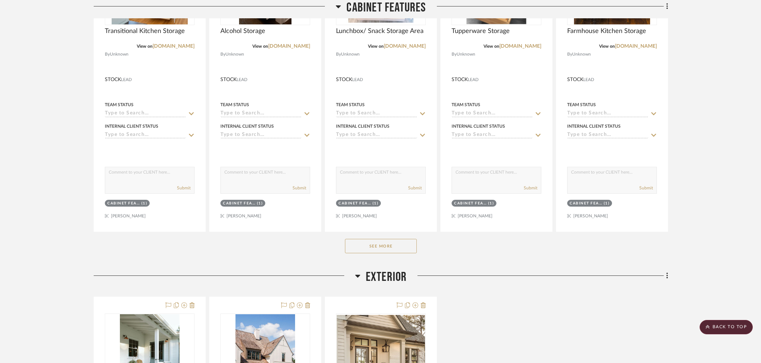
click at [377, 244] on button "See More" at bounding box center [381, 246] width 72 height 14
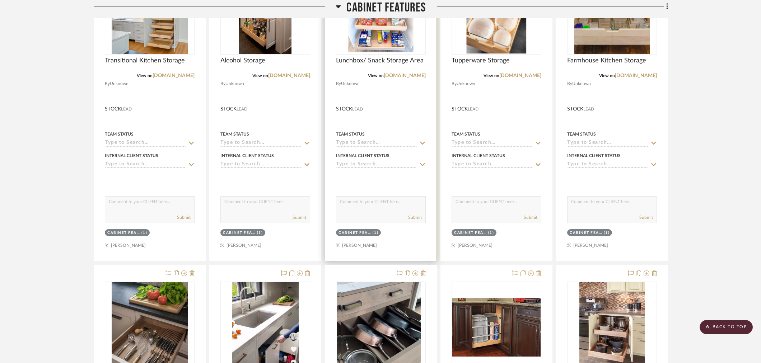
scroll to position [119, 0]
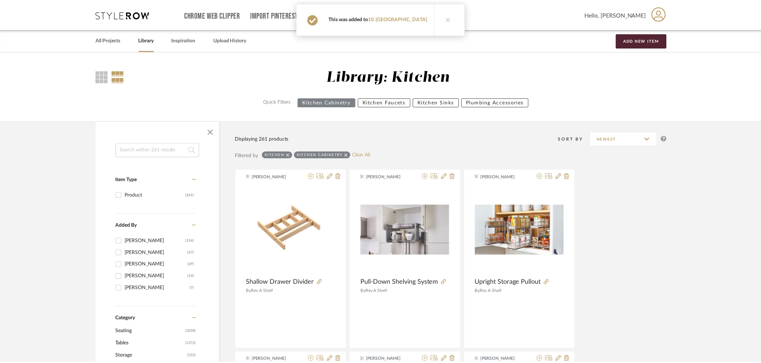
scroll to position [13053, 0]
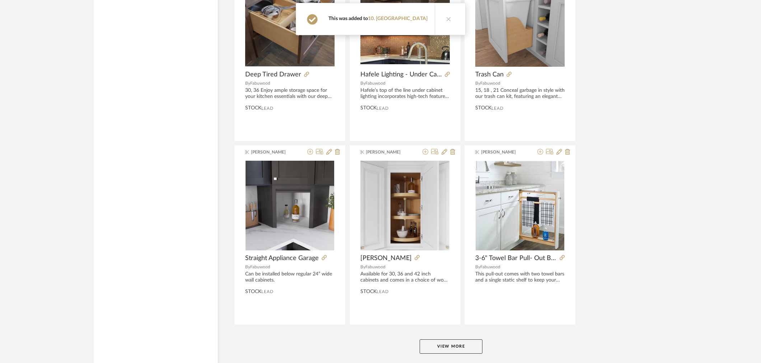
click at [457, 347] on button "View More" at bounding box center [450, 346] width 63 height 14
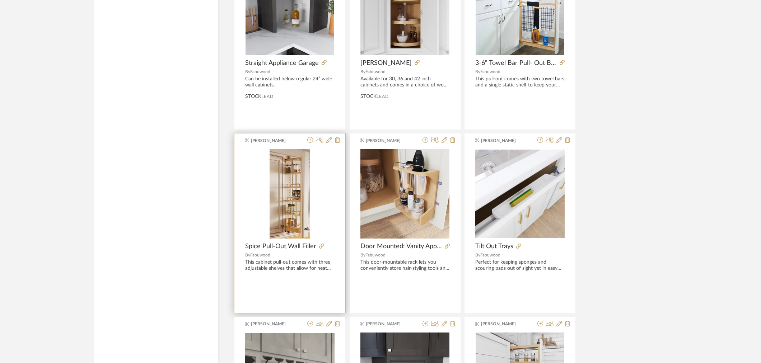
scroll to position [13252, 0]
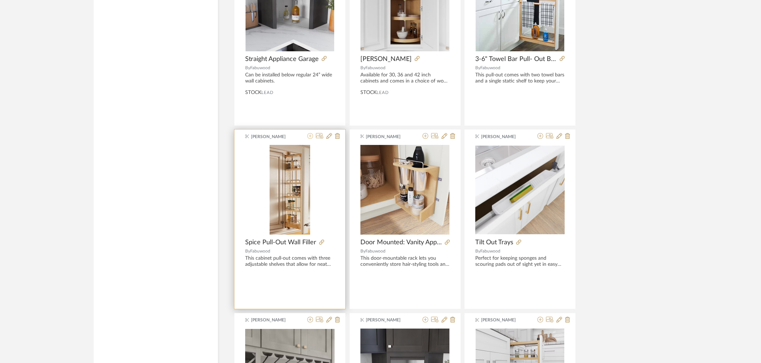
click at [311, 139] on icon at bounding box center [310, 136] width 6 height 6
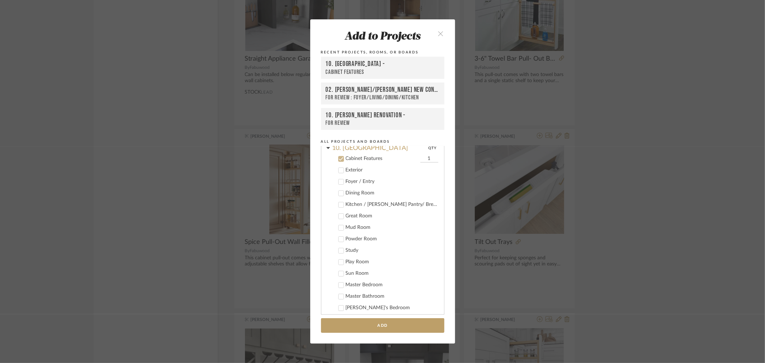
scroll to position [215, 0]
click at [349, 323] on button "Add" at bounding box center [382, 325] width 123 height 15
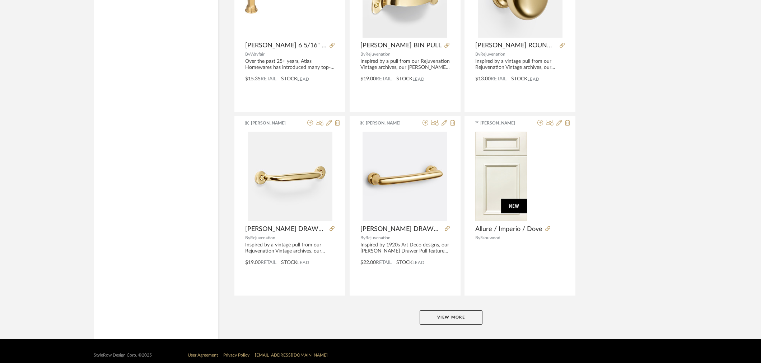
scroll to position [15285, 0]
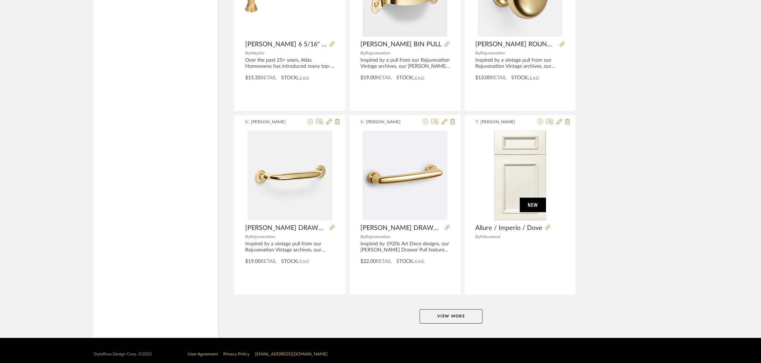
click at [437, 324] on button "View More" at bounding box center [450, 316] width 63 height 14
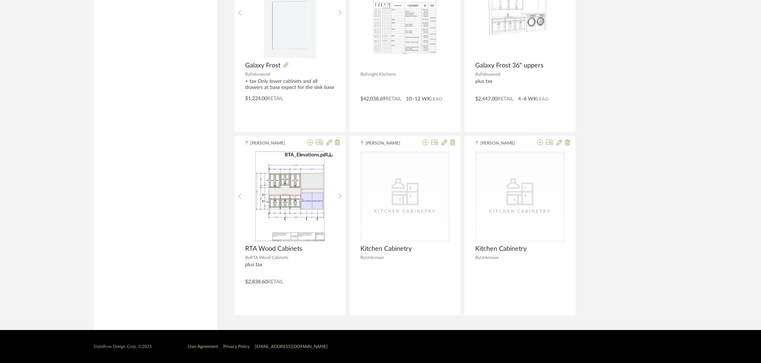
scroll to position [15822, 0]
drag, startPoint x: 647, startPoint y: 170, endPoint x: 651, endPoint y: 152, distance: 18.4
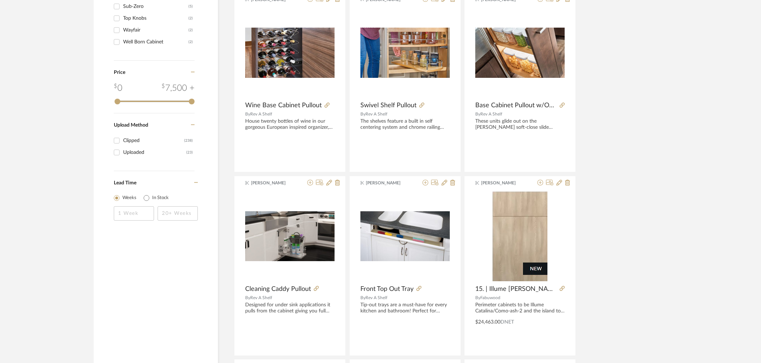
scroll to position [0, 0]
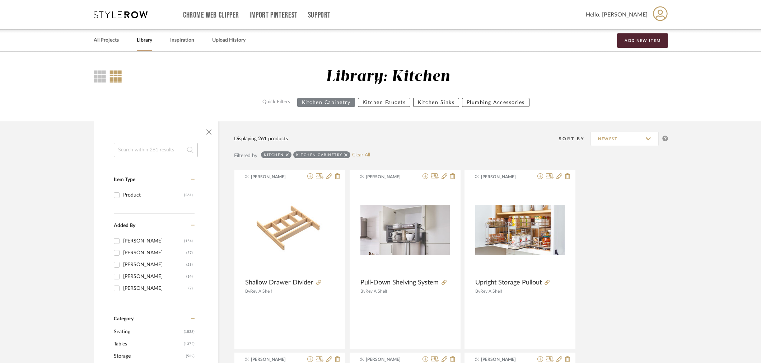
drag, startPoint x: 697, startPoint y: 234, endPoint x: 701, endPoint y: 52, distance: 181.6
click at [144, 40] on link "Library" at bounding box center [144, 41] width 15 height 10
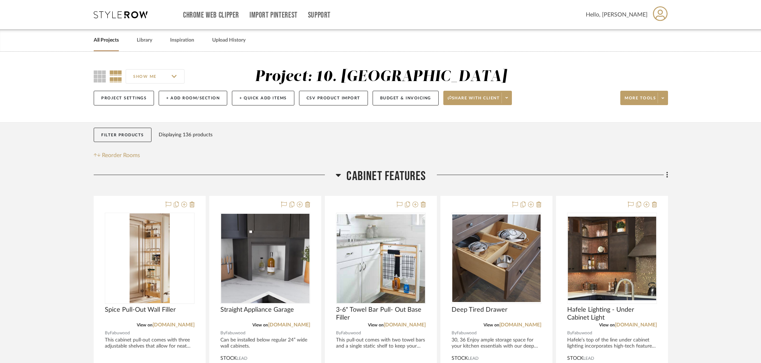
click at [386, 177] on span "Cabinet Features" at bounding box center [385, 176] width 79 height 15
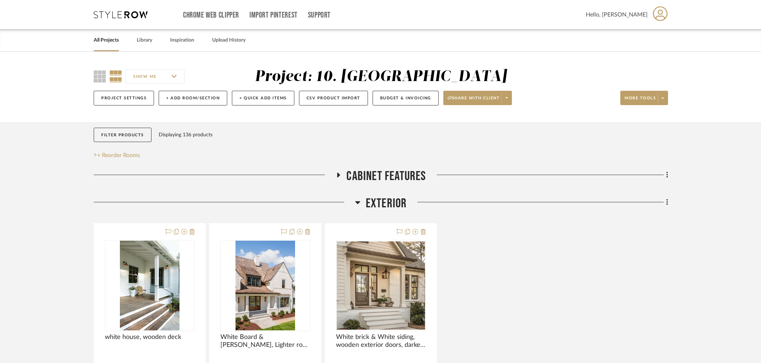
click at [385, 203] on span "Exterior" at bounding box center [386, 203] width 41 height 15
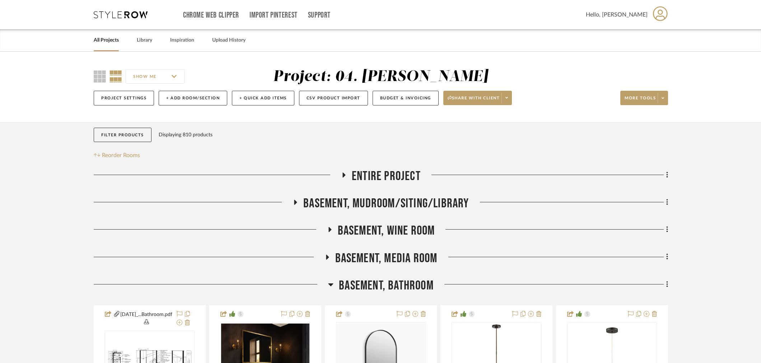
click at [390, 229] on span "Basement, Wine Room" at bounding box center [386, 230] width 97 height 15
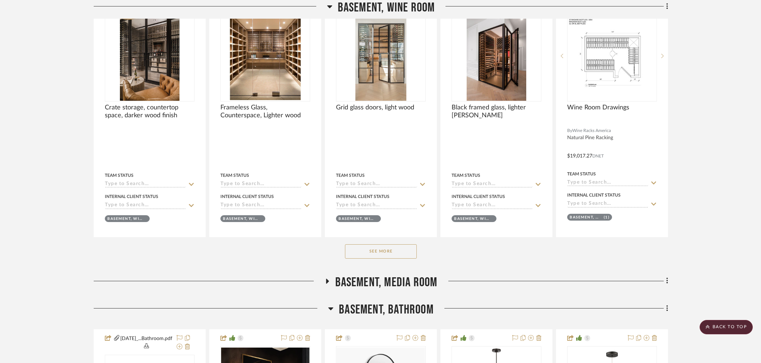
scroll to position [279, 0]
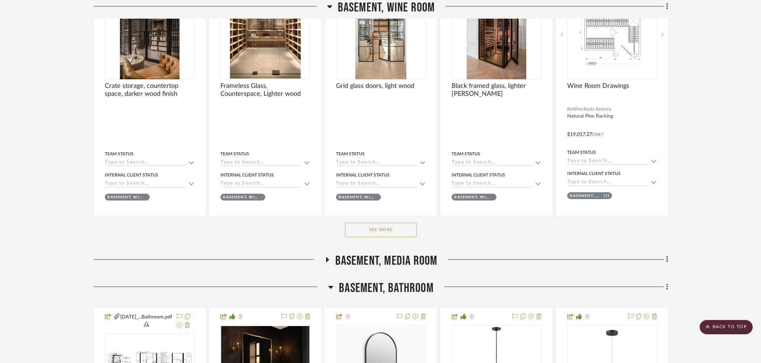
click at [389, 235] on button "See More" at bounding box center [381, 230] width 72 height 14
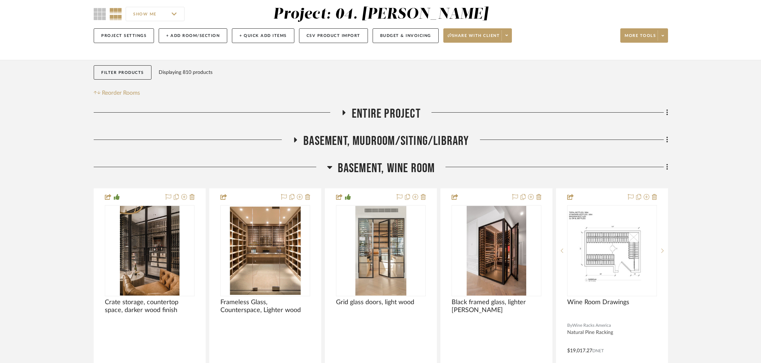
scroll to position [80, 0]
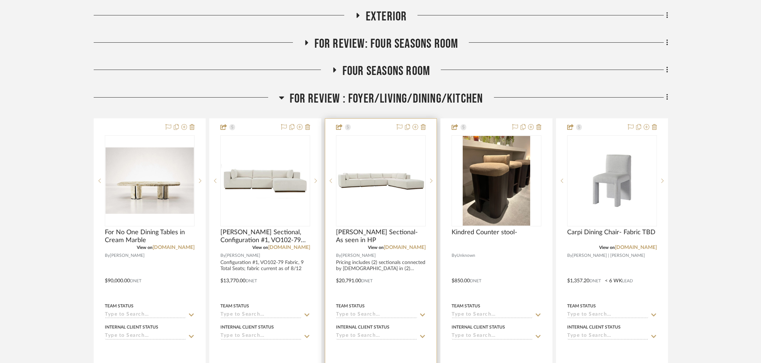
scroll to position [199, 0]
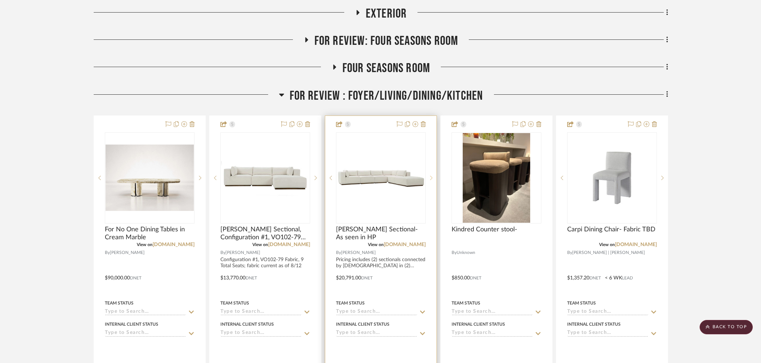
click at [433, 175] on sr-next-btn at bounding box center [431, 177] width 11 height 5
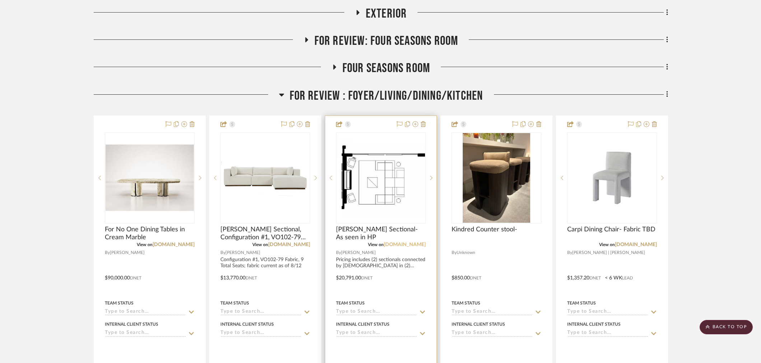
click at [401, 242] on link "[DOMAIN_NAME]" at bounding box center [405, 244] width 42 height 5
click at [380, 226] on span "Dimitry Sectional- As seen in HP" at bounding box center [381, 234] width 90 height 16
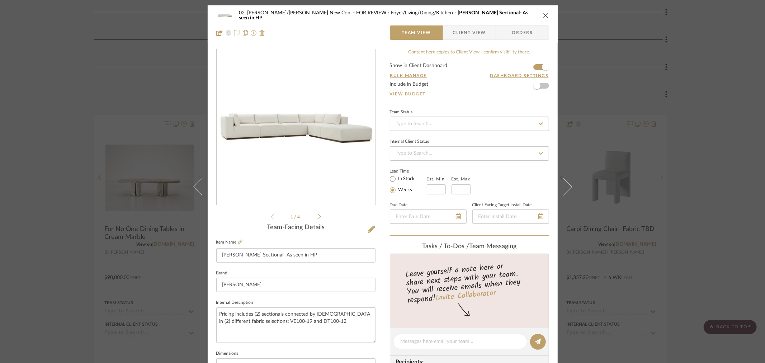
click at [380, 268] on div "02. Mazzarelli/Rothstein New Con. FOR REVIEW : Foyer/Living/Dining/Kitchen Dimi…" at bounding box center [383, 336] width 350 height 663
click at [83, 213] on div "02. Mazzarelli/Rothstein New Con. FOR REVIEW : Foyer/Living/Dining/Kitchen Dimi…" at bounding box center [382, 181] width 765 height 363
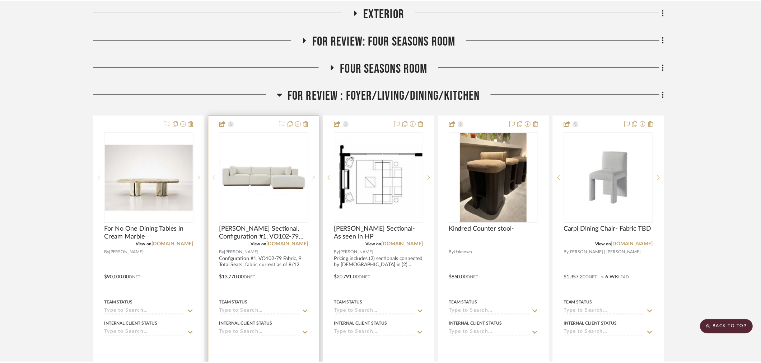
scroll to position [199, 0]
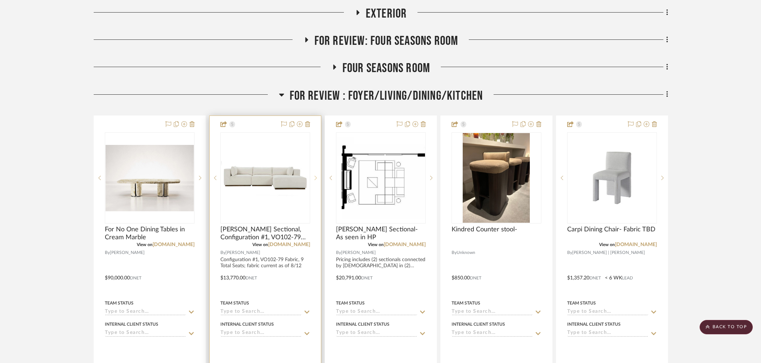
click at [315, 175] on icon at bounding box center [315, 177] width 3 height 5
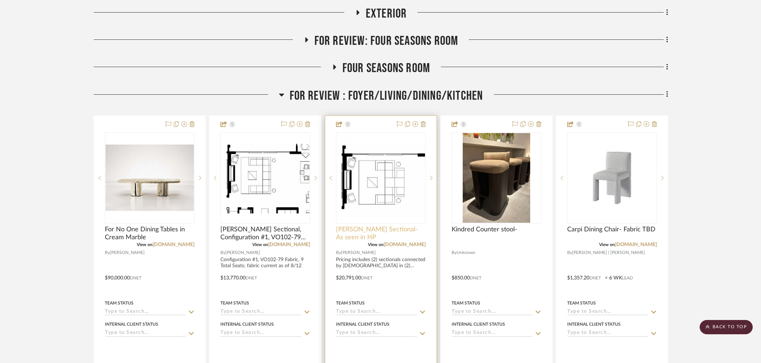
click at [365, 226] on span "Dimitry Sectional- As seen in HP" at bounding box center [381, 234] width 90 height 16
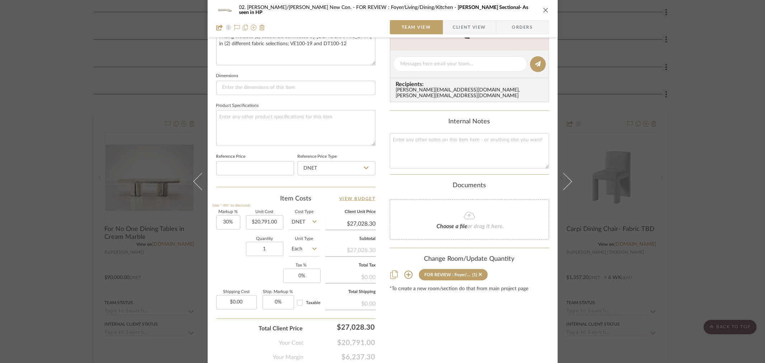
scroll to position [304, 0]
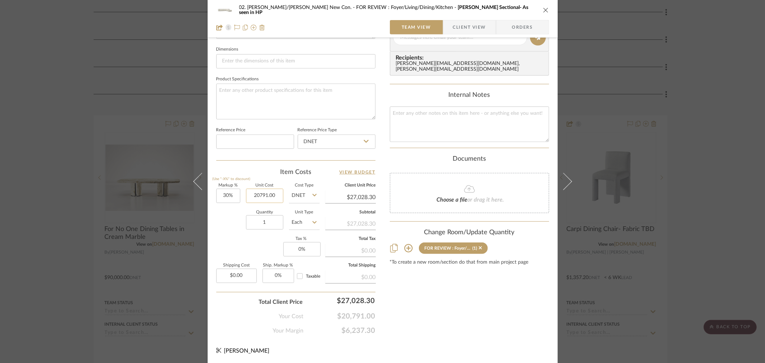
click at [257, 199] on input "20791.00" at bounding box center [264, 196] width 37 height 14
type input "$27,267.00"
click at [455, 316] on div "Content here copies to Client View - confirm visibility there. Show in Client D…" at bounding box center [469, 40] width 159 height 591
type input "$35,447.10"
click at [227, 192] on input "30" at bounding box center [228, 196] width 24 height 14
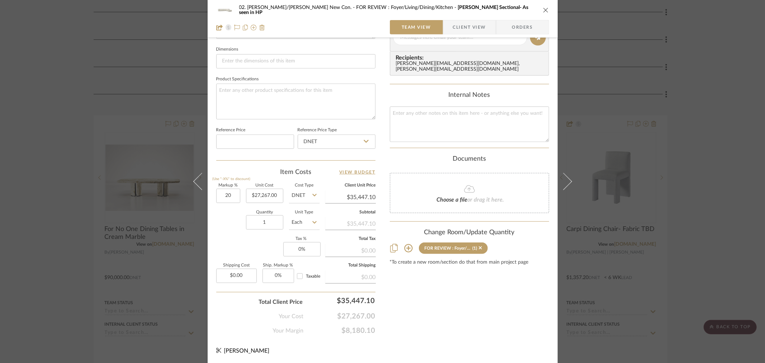
type input "20%"
click at [443, 321] on div "Content here copies to Client View - confirm visibility there. Show in Client D…" at bounding box center [469, 40] width 159 height 591
type input "$32,720.40"
click at [218, 189] on input "20" at bounding box center [228, 196] width 24 height 14
type input "20%"
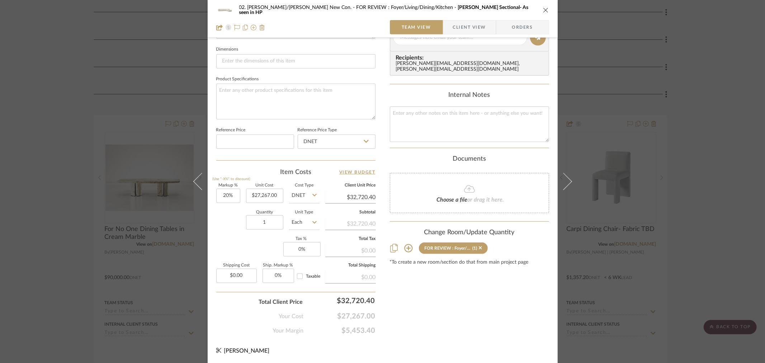
click at [459, 304] on div "Content here copies to Client View - confirm visibility there. Show in Client D…" at bounding box center [469, 40] width 159 height 591
click at [259, 189] on input "27267.00" at bounding box center [264, 196] width 37 height 14
type input "$20,043.00"
click at [411, 324] on div "Content here copies to Client View - confirm visibility there. Show in Client D…" at bounding box center [469, 40] width 159 height 591
type input "$24,051.60"
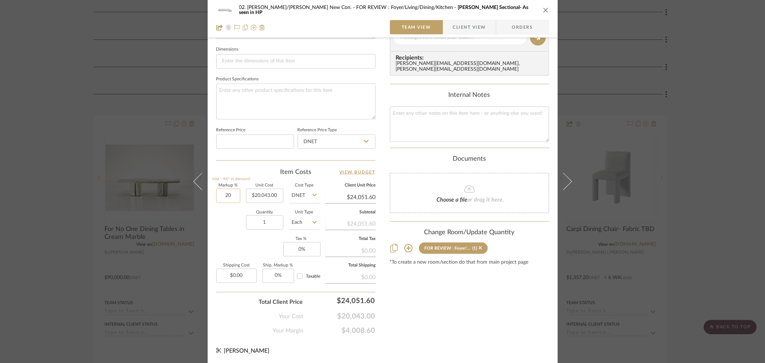
click at [229, 198] on input "20" at bounding box center [228, 196] width 24 height 14
type input "30%"
click at [224, 237] on div "Markup % (Use "-X%" to discount) 30% Unit Cost $20,043.00 Cost Type DNET Client…" at bounding box center [295, 236] width 159 height 105
type input "$26,055.90"
click at [462, 301] on div "Content here copies to Client View - confirm visibility there. Show in Client D…" at bounding box center [469, 40] width 159 height 591
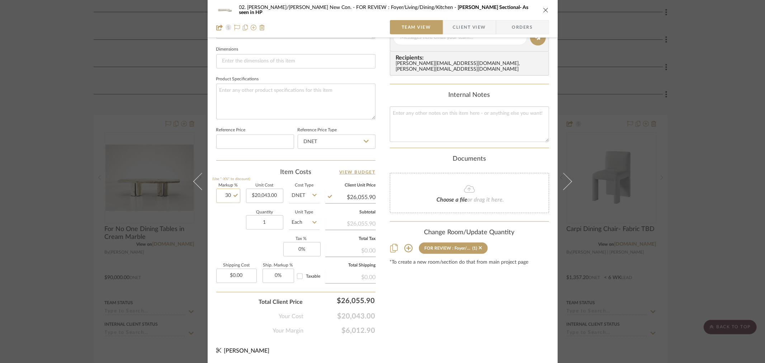
click at [222, 198] on input "30" at bounding box center [228, 196] width 24 height 14
type input "35%"
click at [431, 298] on div "Content here copies to Client View - confirm visibility there. Show in Client D…" at bounding box center [469, 40] width 159 height 591
type input "$27,058.05"
click at [458, 341] on div "02. Mazzarelli/Rothstein New Con. FOR REVIEW : Foyer/Living/Dining/Kitchen Dimi…" at bounding box center [383, 32] width 350 height 663
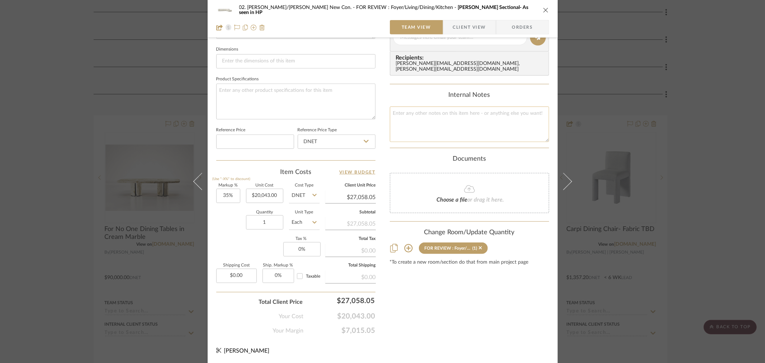
click at [481, 119] on textarea at bounding box center [469, 125] width 159 height 36
type textarea "p"
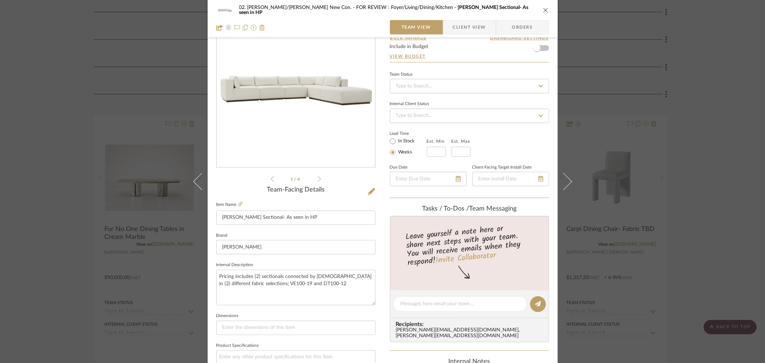
scroll to position [40, 0]
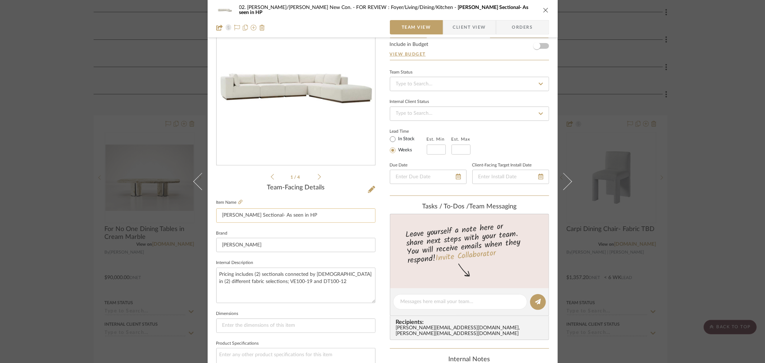
type textarea "priced out on 8.13"
drag, startPoint x: 302, startPoint y: 216, endPoint x: 260, endPoint y: 220, distance: 41.8
click at [260, 220] on input "Dimitry Sectional- As seen in HP" at bounding box center [295, 215] width 159 height 14
type input "Dimitry Sectional- Seats 10 (As seen in HP)"
drag, startPoint x: 321, startPoint y: 283, endPoint x: 216, endPoint y: 281, distance: 105.1
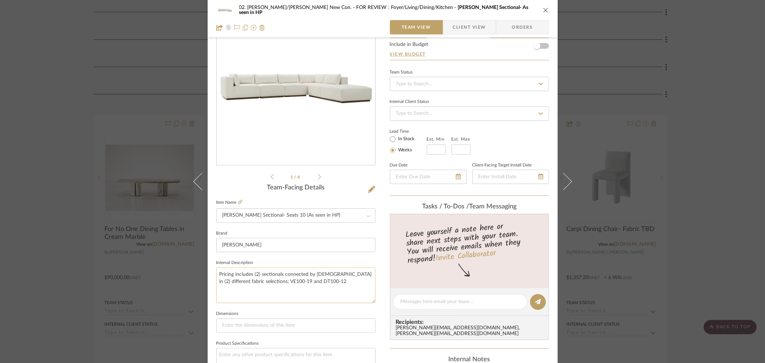
click at [216, 281] on textarea "Pricing includes (2) sectionals connected by ottomans in (2) different fabric s…" at bounding box center [295, 286] width 159 height 36
type textarea "Pricing includes (2) sectionals connected by ottomans. Fabric Selection VO102-19"
click at [258, 307] on sr-form-field "Internal Description Pricing includes (2) sectionals connected by ottomans. Fab…" at bounding box center [295, 283] width 159 height 51
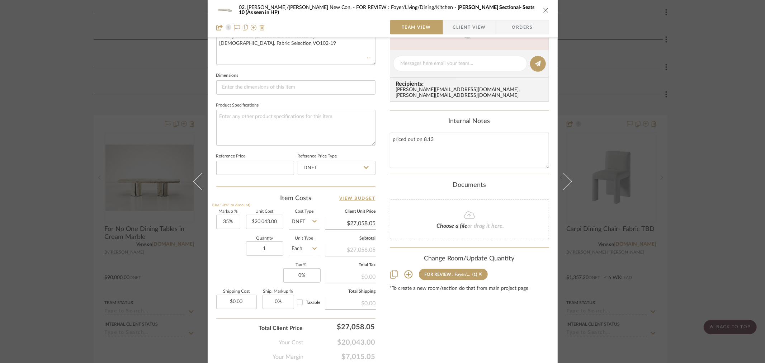
scroll to position [279, 0]
click at [442, 337] on div "Content here copies to Client View - confirm visibility there. Show in Client D…" at bounding box center [469, 65] width 159 height 591
click at [455, 335] on div "Content here copies to Client View - confirm visibility there. Show in Client D…" at bounding box center [469, 65] width 159 height 591
click at [730, 199] on div "02. Mazzarelli/Rothstein New Con. FOR REVIEW : Foyer/Living/Dining/Kitchen Dimi…" at bounding box center [382, 181] width 765 height 363
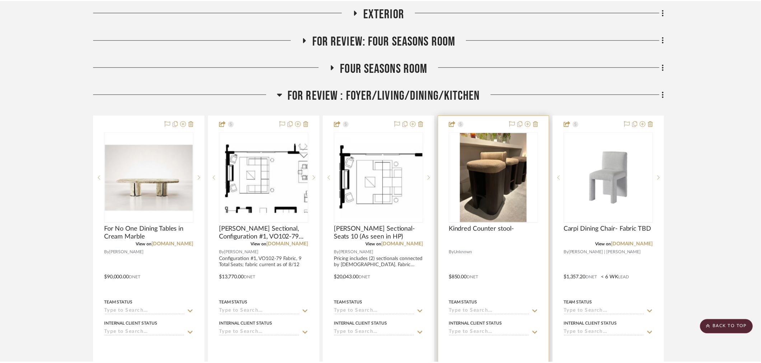
scroll to position [199, 0]
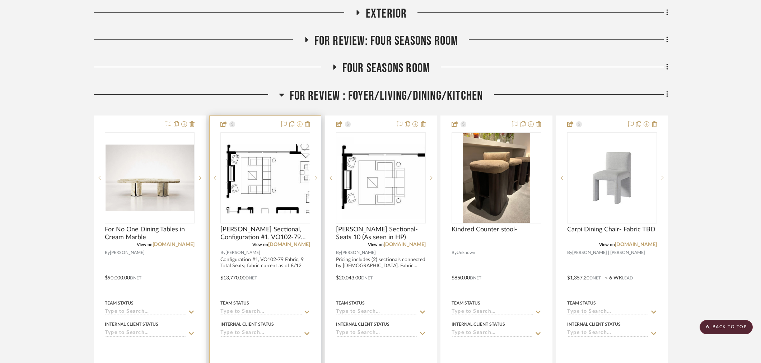
click at [297, 121] on icon at bounding box center [300, 124] width 6 height 6
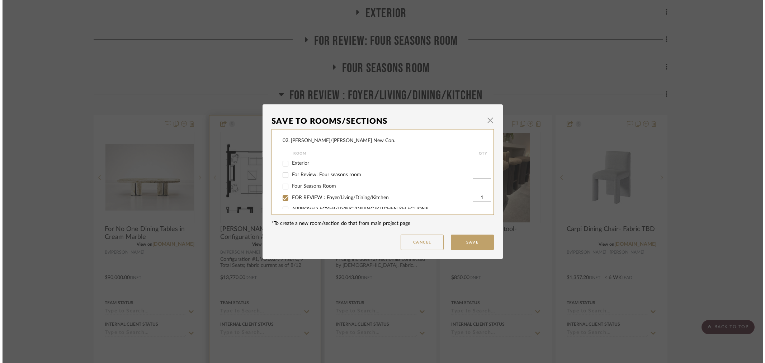
scroll to position [0, 0]
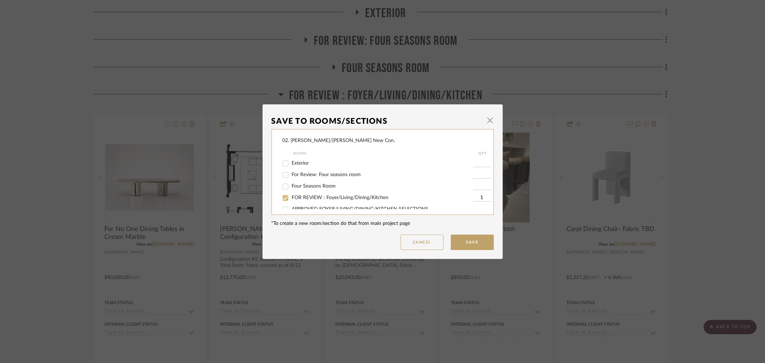
click at [289, 196] on div at bounding box center [286, 197] width 12 height 11
click at [298, 200] on label "FOR REVIEW : Foyer/Living/Dining/Kitchen" at bounding box center [382, 198] width 181 height 6
click at [291, 200] on input "FOR REVIEW : Foyer/Living/Dining/Kitchen" at bounding box center [285, 197] width 11 height 11
checkbox input "false"
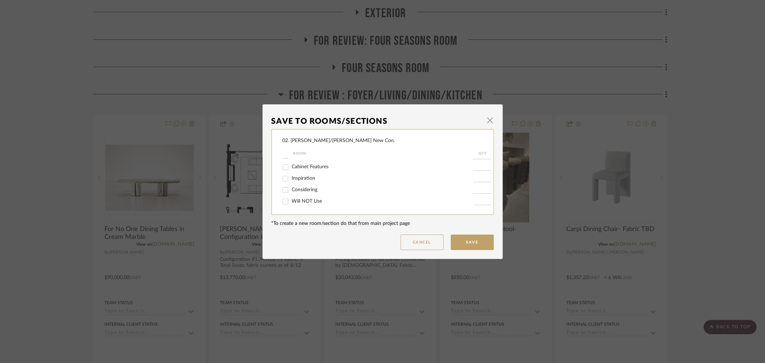
click at [310, 203] on label "Will NOT Use" at bounding box center [382, 201] width 181 height 6
click at [291, 203] on input "Will NOT Use" at bounding box center [285, 201] width 11 height 11
checkbox input "true"
type input "1"
click at [464, 238] on button "Save" at bounding box center [472, 242] width 43 height 15
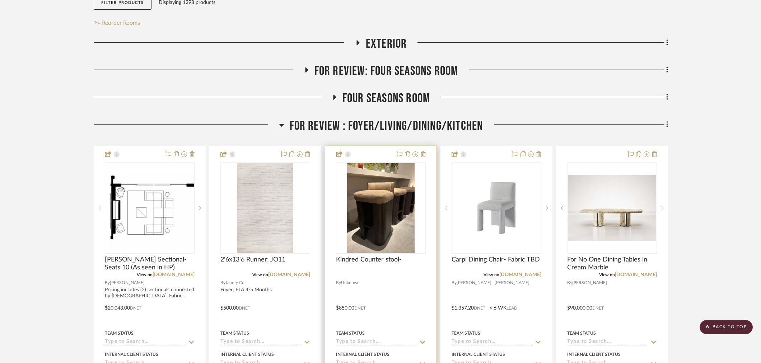
scroll to position [163, 0]
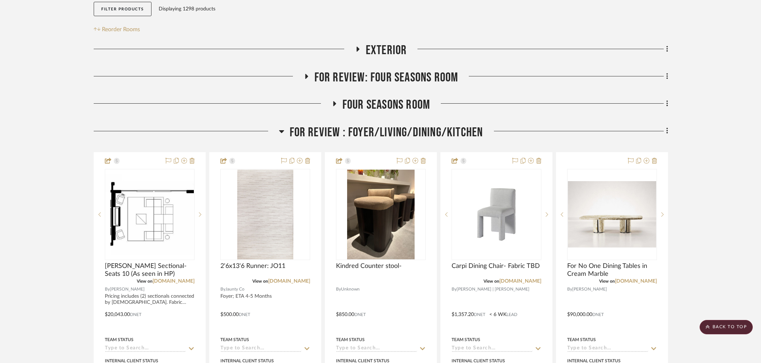
click at [390, 125] on span "FOR REVIEW : Foyer/Living/Dining/Kitchen" at bounding box center [386, 132] width 193 height 15
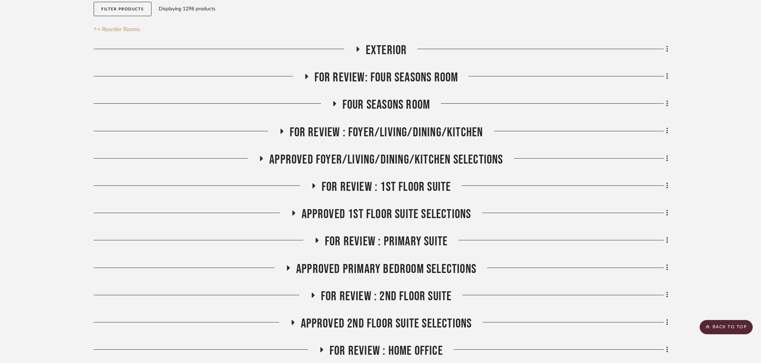
click at [382, 152] on span "APPROVED FOYER/LIVING/DINING/KITCHEN SELECTIONS" at bounding box center [386, 159] width 234 height 15
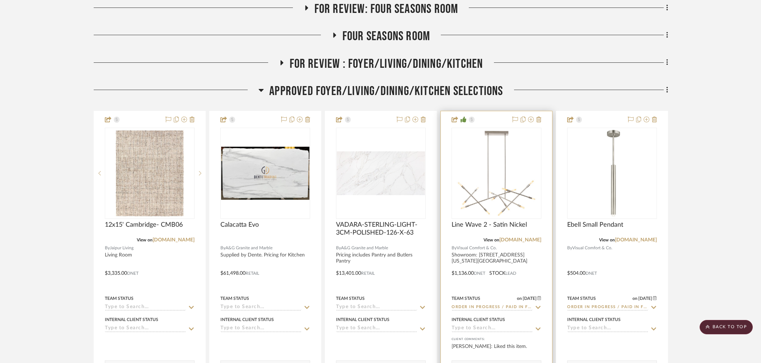
scroll to position [80, 0]
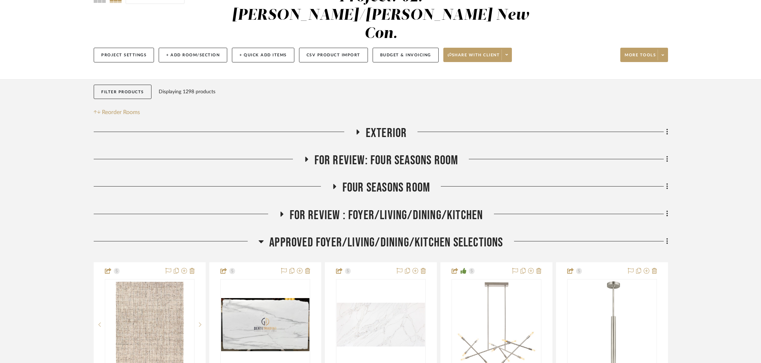
click at [363, 208] on span "FOR REVIEW : Foyer/Living/Dining/Kitchen" at bounding box center [386, 215] width 193 height 15
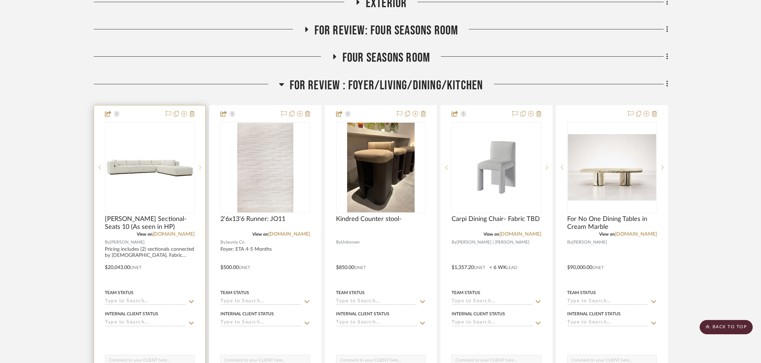
scroll to position [199, 0]
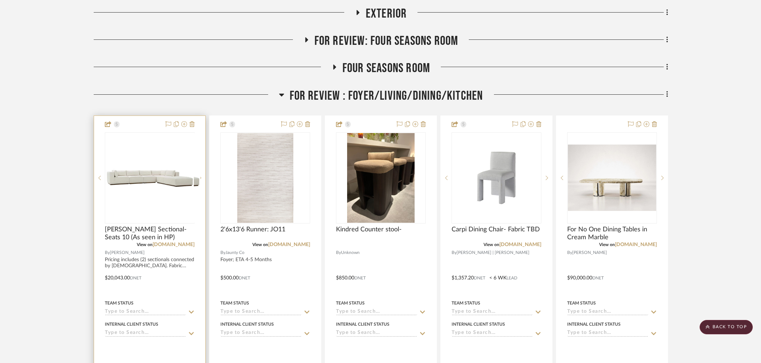
click at [199, 156] on div at bounding box center [199, 177] width 11 height 91
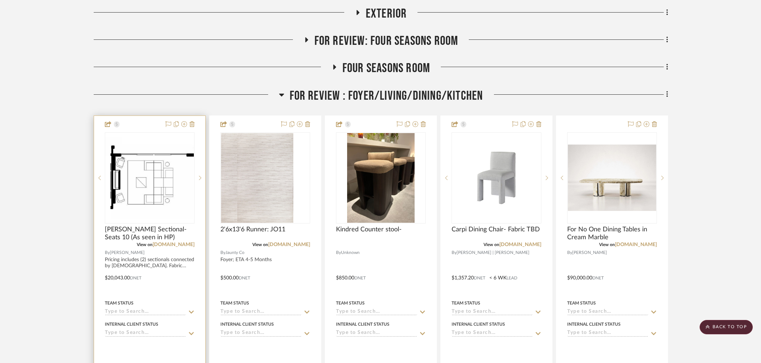
click at [146, 167] on img "1" at bounding box center [149, 178] width 88 height 82
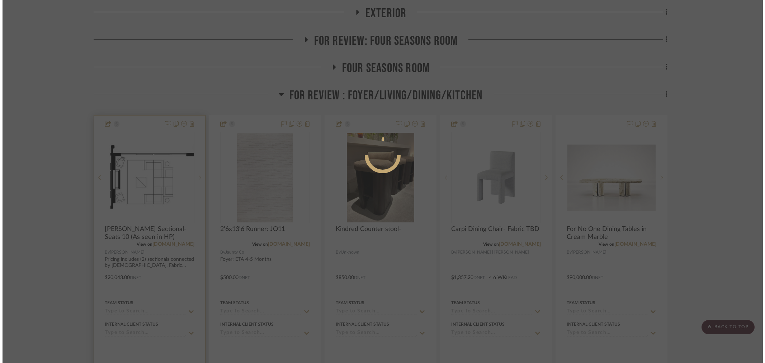
scroll to position [0, 0]
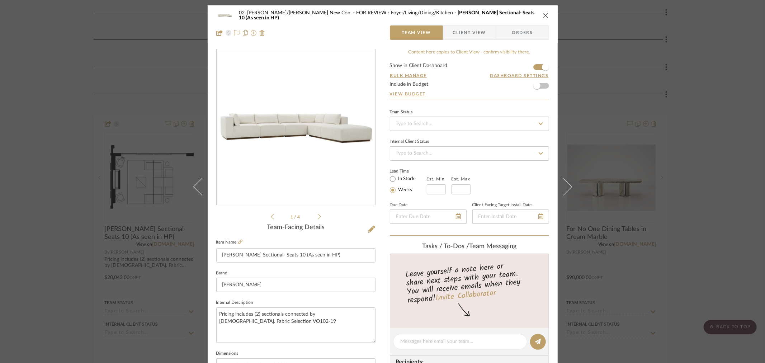
click at [318, 216] on icon at bounding box center [319, 216] width 3 height 6
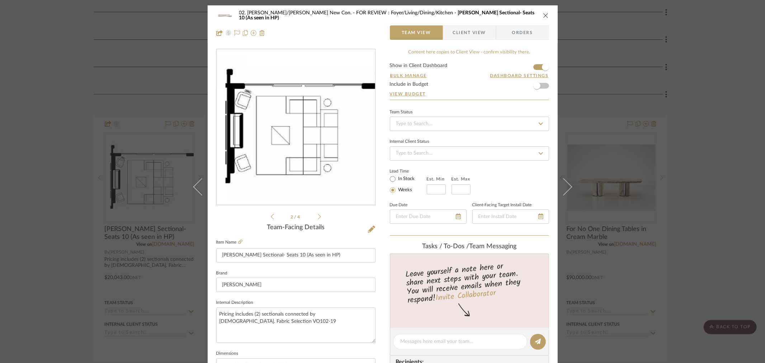
click at [303, 140] on img "1" at bounding box center [296, 127] width 159 height 147
click at [69, 164] on div "02. Mazzarelli/Rothstein New Con. FOR REVIEW : Foyer/Living/Dining/Kitchen Dimi…" at bounding box center [382, 181] width 765 height 363
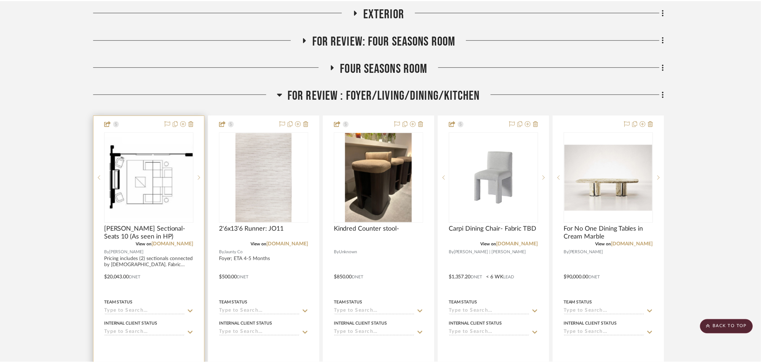
scroll to position [199, 0]
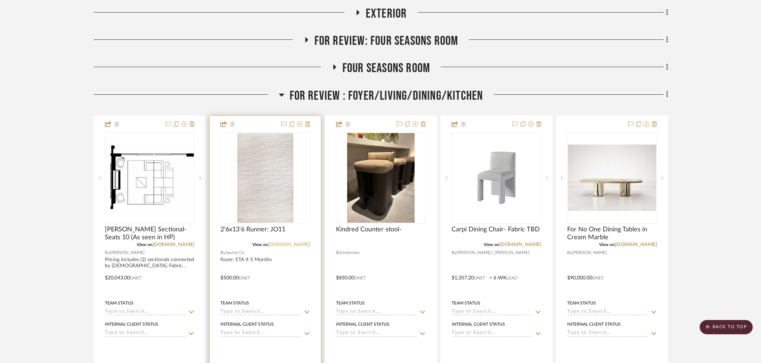
click at [299, 242] on link "jauntyinc.com" at bounding box center [289, 244] width 42 height 5
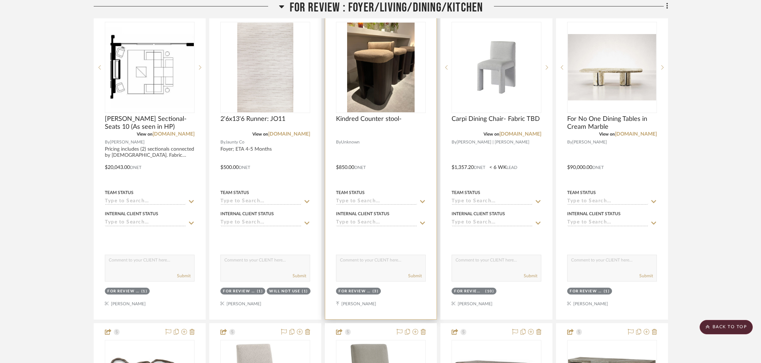
scroll to position [249, 0]
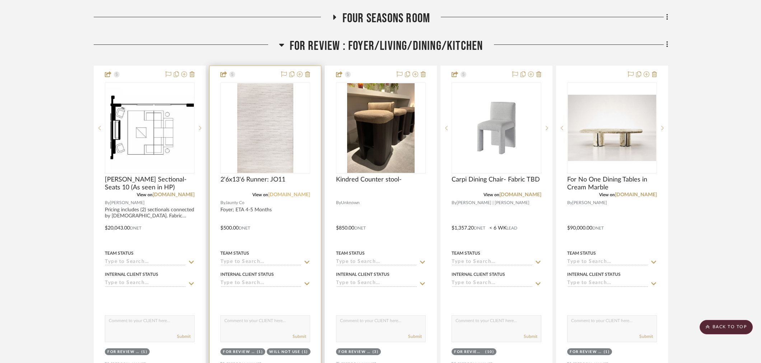
click at [302, 192] on link "jauntyinc.com" at bounding box center [289, 194] width 42 height 5
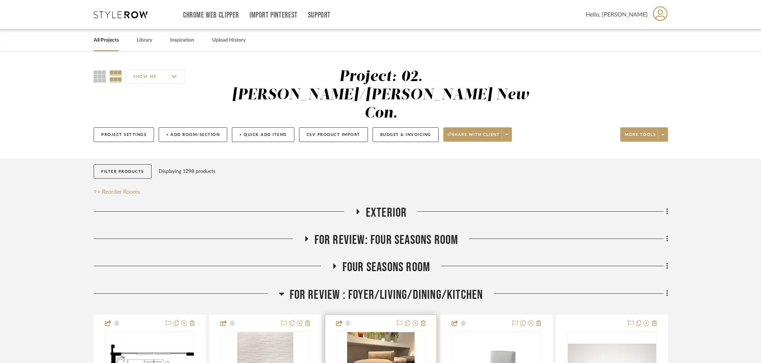
scroll to position [73, 0]
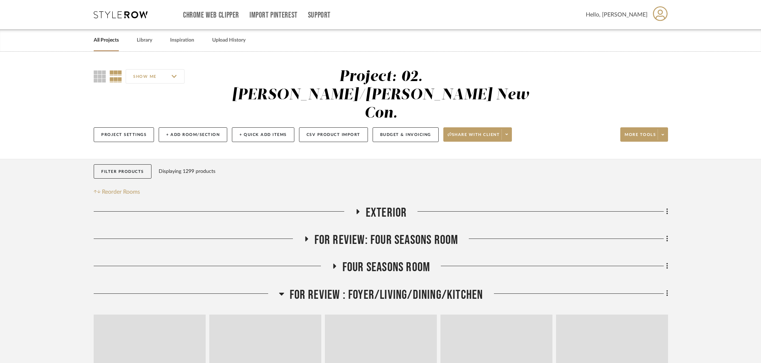
scroll to position [159, 0]
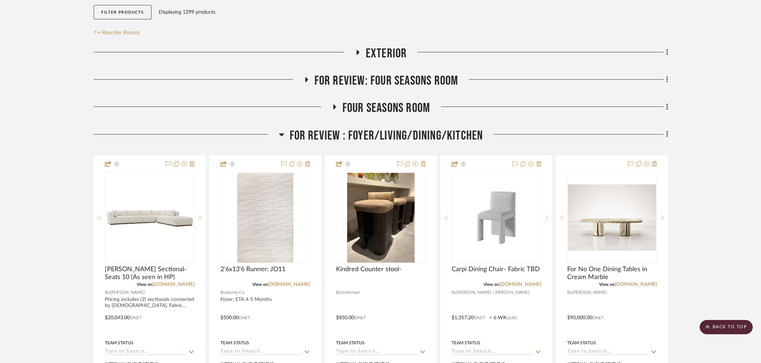
click at [361, 128] on span "FOR REVIEW : Foyer/Living/Dining/Kitchen" at bounding box center [386, 135] width 193 height 15
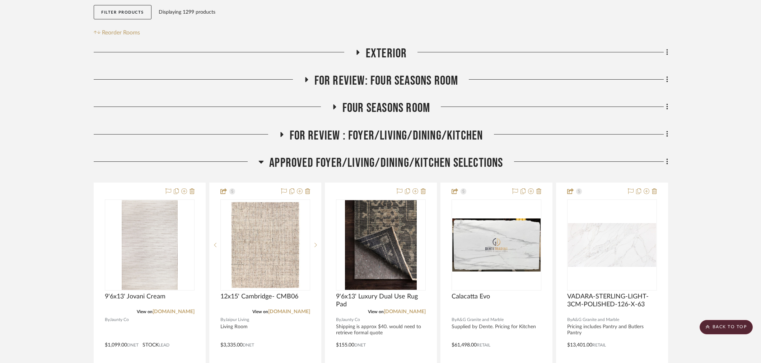
click at [306, 128] on span "FOR REVIEW : Foyer/Living/Dining/Kitchen" at bounding box center [386, 135] width 193 height 15
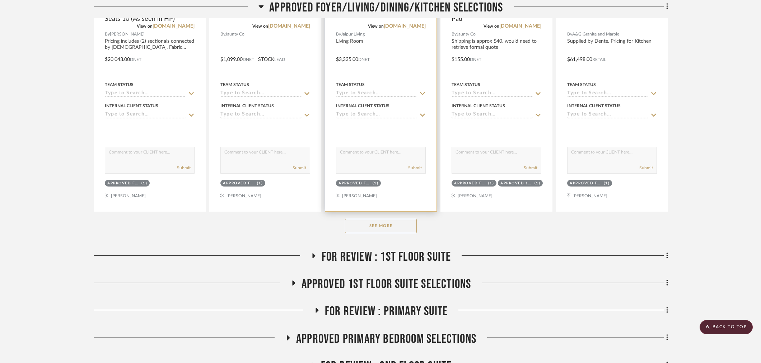
scroll to position [877, 0]
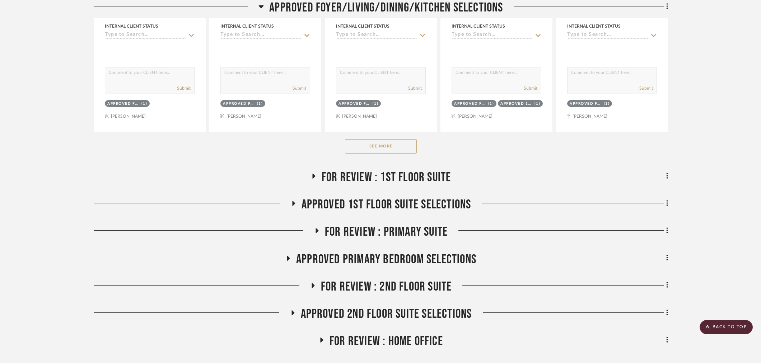
click at [383, 139] on button "See More" at bounding box center [381, 146] width 72 height 14
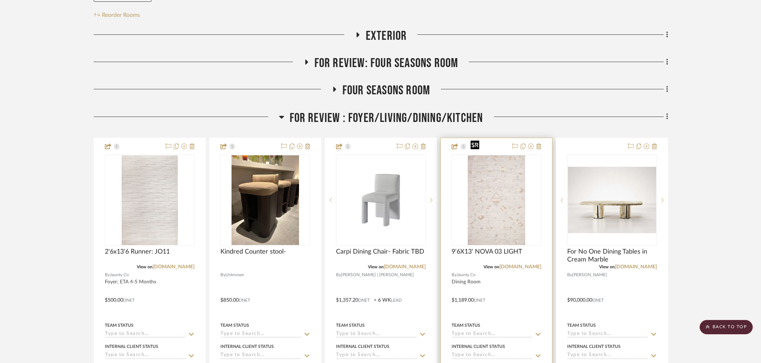
scroll to position [166, 0]
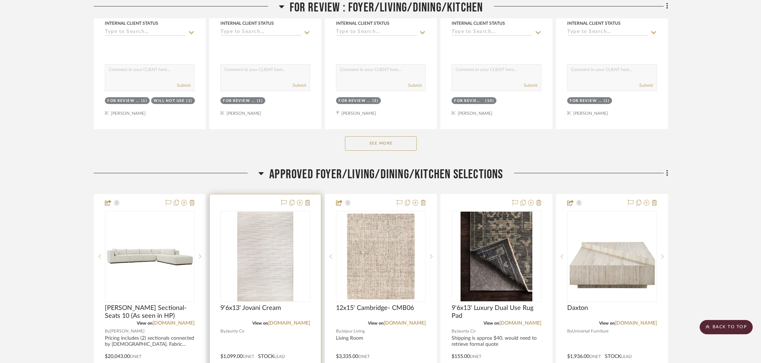
scroll to position [645, 0]
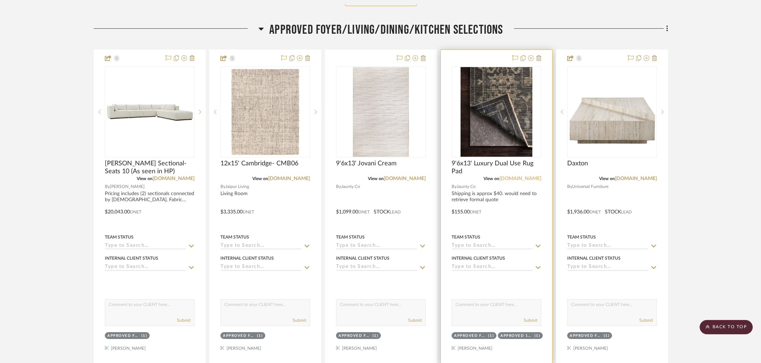
click at [532, 176] on link "[DOMAIN_NAME]" at bounding box center [520, 178] width 42 height 5
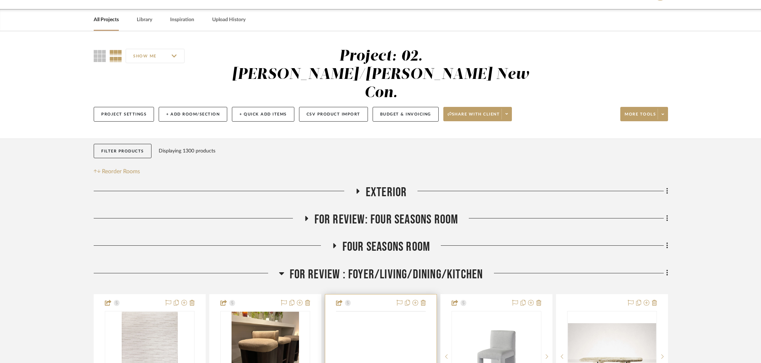
scroll to position [127, 0]
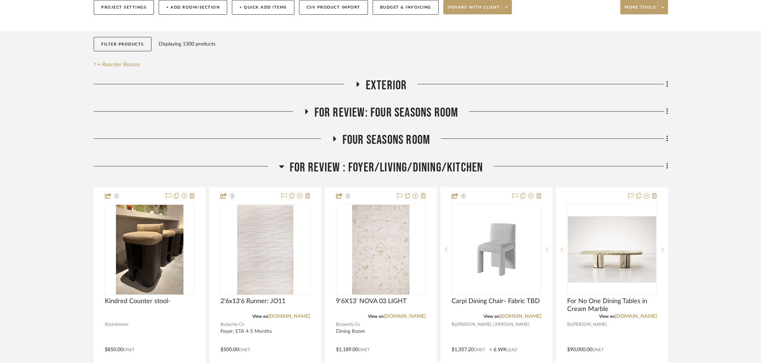
click at [395, 160] on span "FOR REVIEW : Foyer/Living/Dining/Kitchen" at bounding box center [386, 167] width 193 height 15
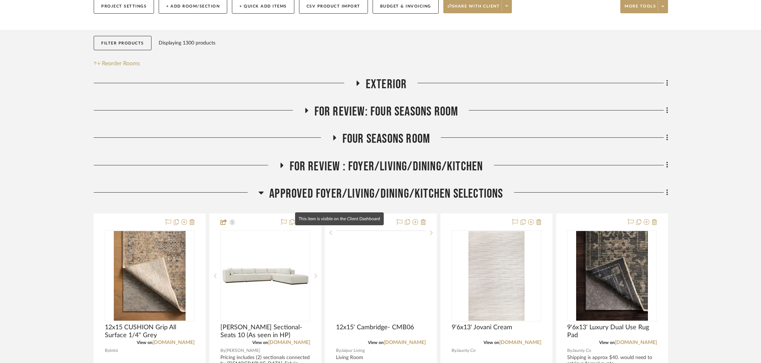
scroll to position [207, 0]
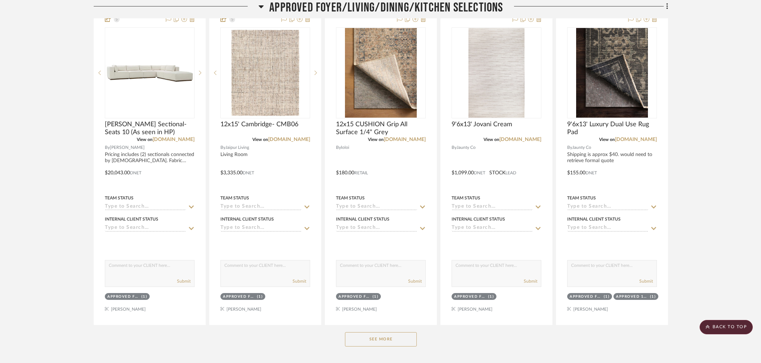
scroll to position [406, 0]
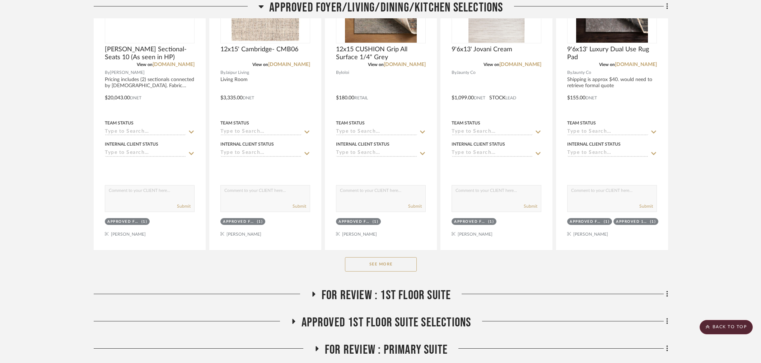
click at [384, 257] on button "See More" at bounding box center [381, 264] width 72 height 14
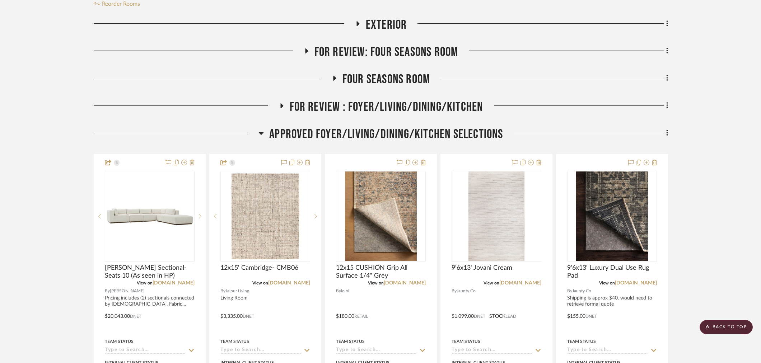
scroll to position [167, 0]
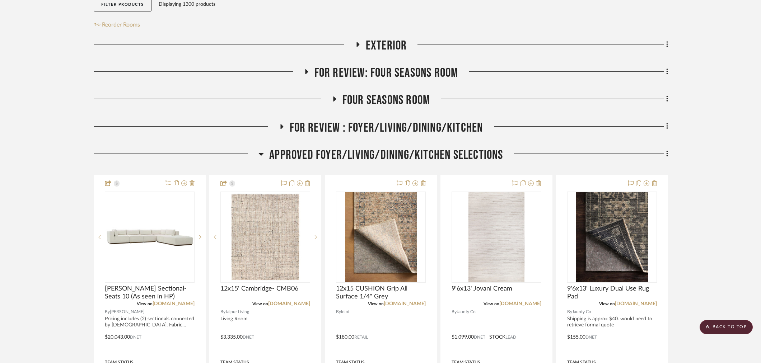
click at [382, 120] on span "FOR REVIEW : Foyer/Living/Dining/Kitchen" at bounding box center [386, 127] width 193 height 15
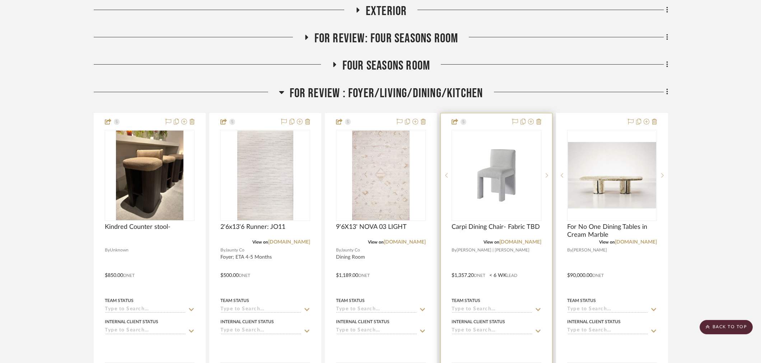
scroll to position [367, 0]
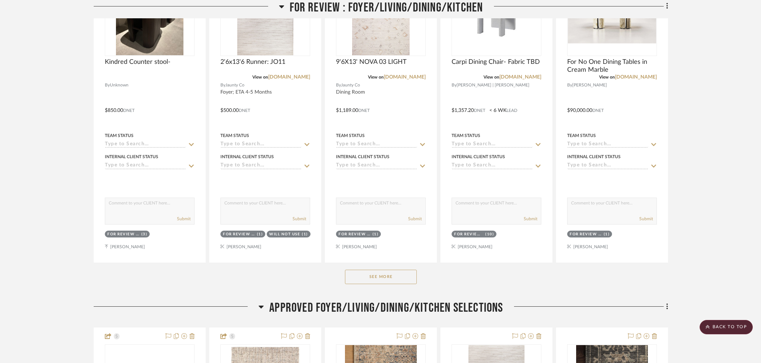
click at [374, 263] on div "See More" at bounding box center [381, 277] width 574 height 29
click at [374, 270] on button "See More" at bounding box center [381, 277] width 72 height 14
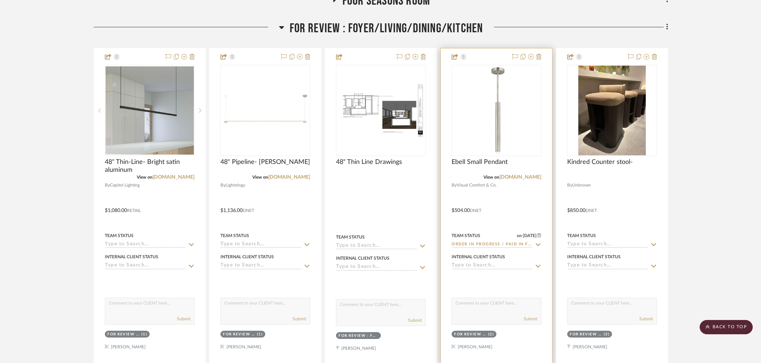
scroll to position [254, 0]
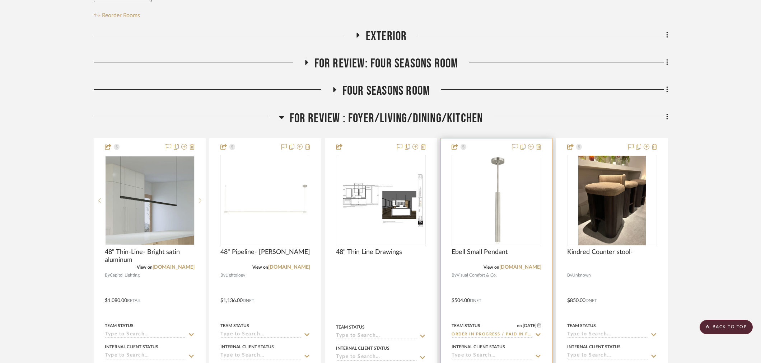
scroll to position [174, 0]
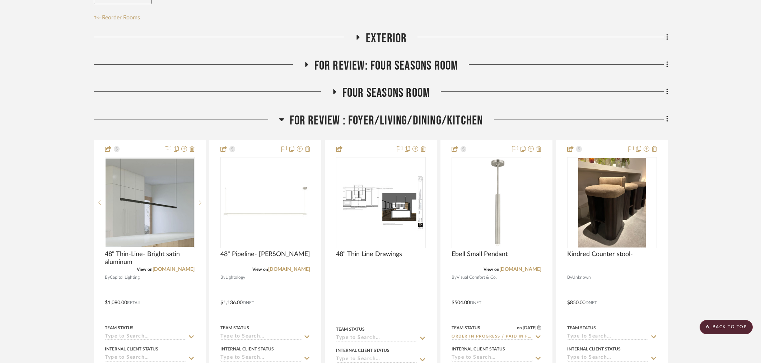
click at [397, 113] on span "FOR REVIEW : Foyer/Living/Dining/Kitchen" at bounding box center [386, 120] width 193 height 15
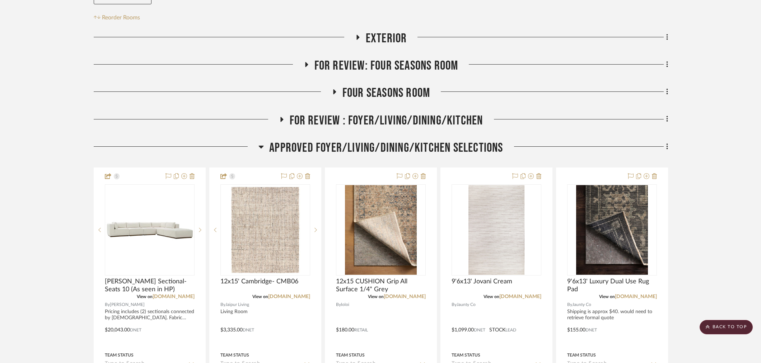
click at [386, 140] on span "APPROVED FOYER/LIVING/DINING/KITCHEN SELECTIONS" at bounding box center [386, 147] width 234 height 15
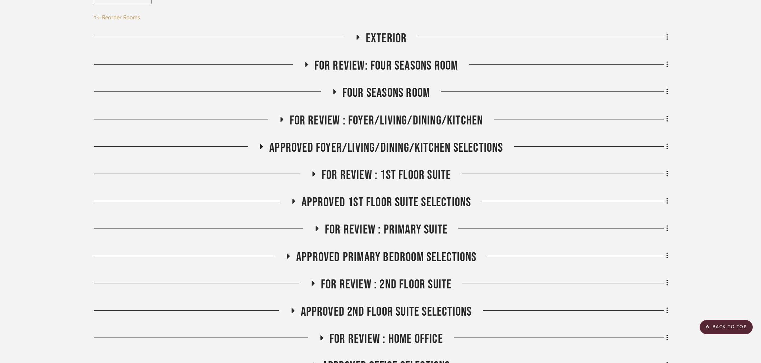
click at [356, 250] on span "Approved Primary Bedroom Selections" at bounding box center [386, 257] width 180 height 15
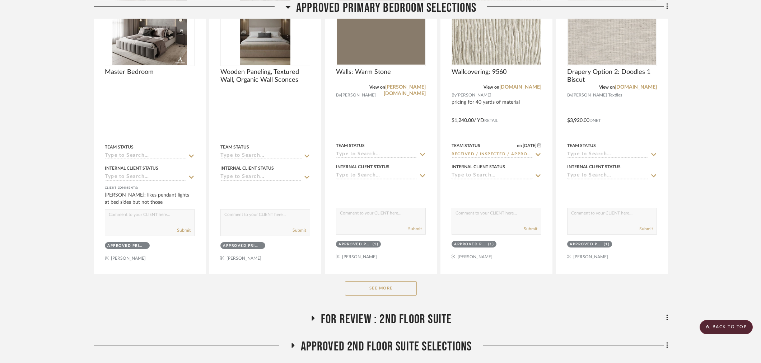
scroll to position [533, 0]
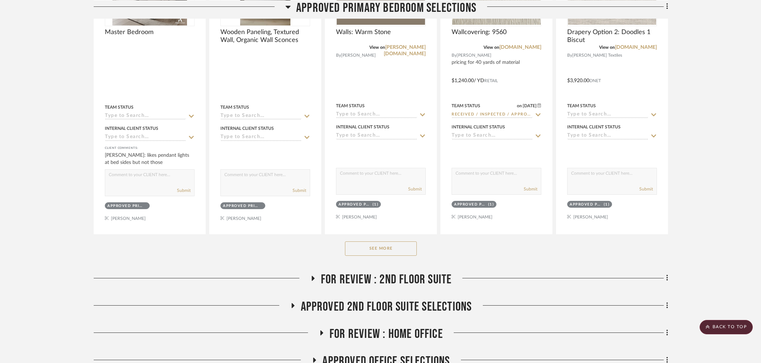
click at [363, 234] on div "See More" at bounding box center [381, 248] width 574 height 29
click at [364, 241] on button "See More" at bounding box center [381, 248] width 72 height 14
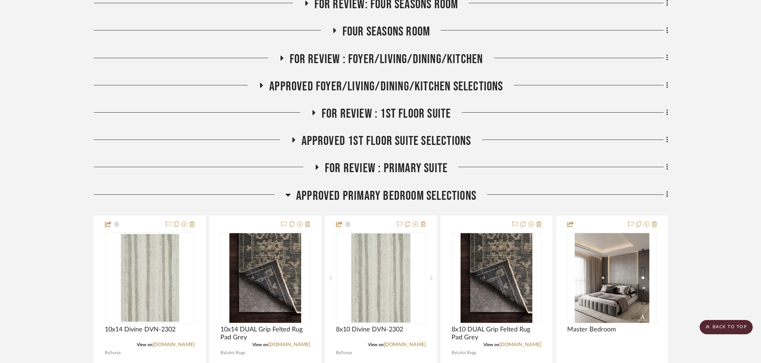
scroll to position [218, 0]
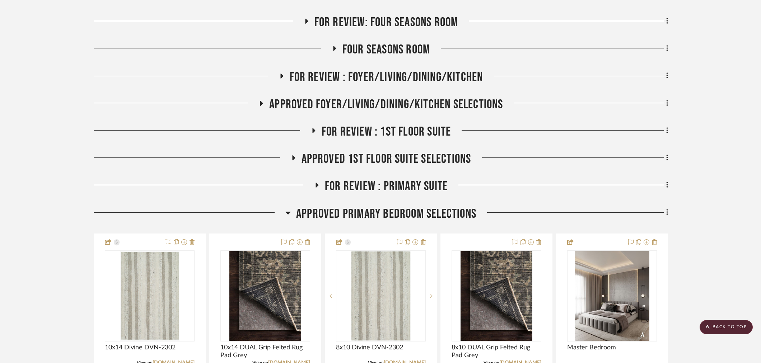
click at [386, 179] on span "FOR REVIEW : Primary Suite" at bounding box center [386, 186] width 123 height 15
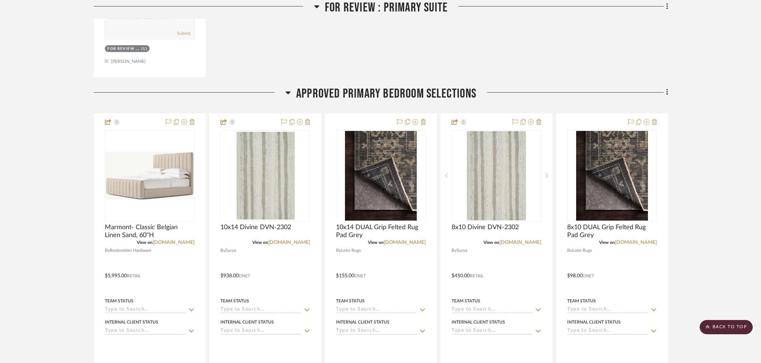
scroll to position [696, 0]
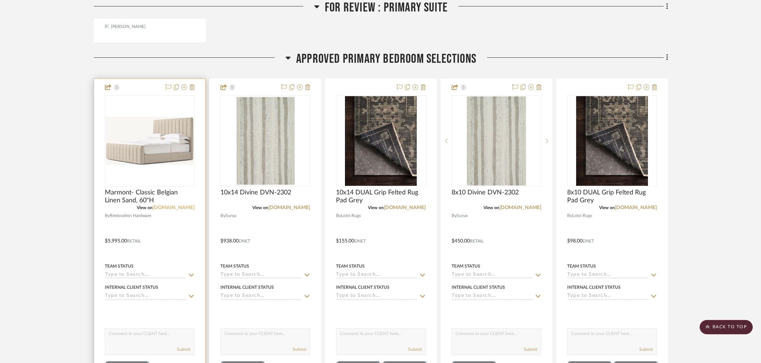
click at [190, 205] on link "[DOMAIN_NAME]" at bounding box center [173, 207] width 42 height 5
click at [137, 189] on span "Marmont- Classic Belgian Linen Sand, 60"H" at bounding box center [150, 197] width 90 height 16
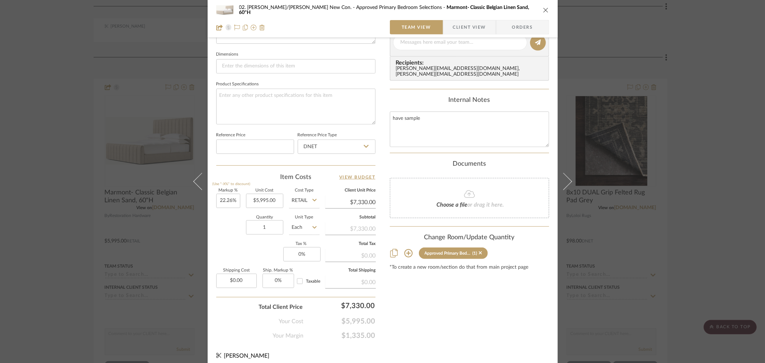
scroll to position [304, 0]
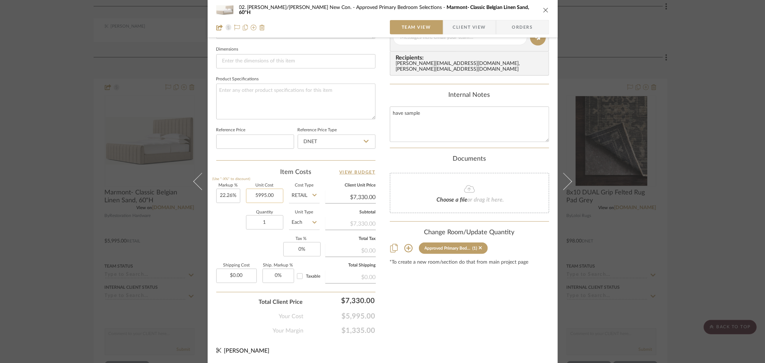
click at [267, 189] on input "5995.00" at bounding box center [264, 196] width 37 height 14
type input "$4,795.00"
click at [434, 321] on div "Content here copies to Client View - confirm visibility there. Show in Client D…" at bounding box center [469, 40] width 159 height 591
type input "52.86%"
type input "6850"
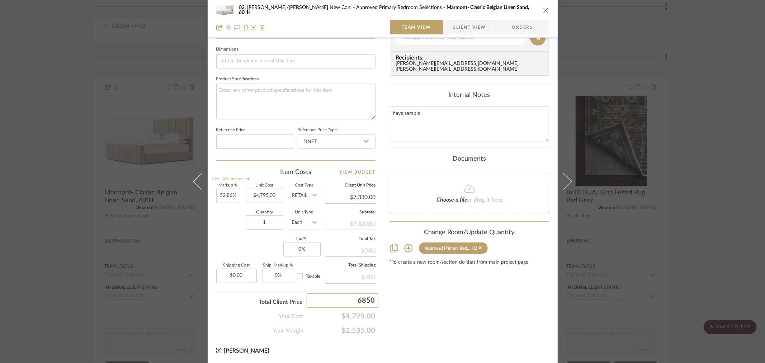
click at [443, 336] on div "02. Mazzarelli/Rothstein New Con. Approved Primary Bedroom Selections Marmont- …" at bounding box center [383, 32] width 350 height 663
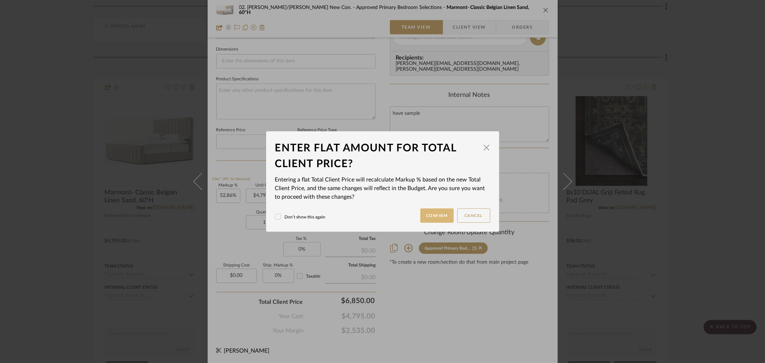
click at [425, 217] on button "Confirm" at bounding box center [436, 215] width 33 height 14
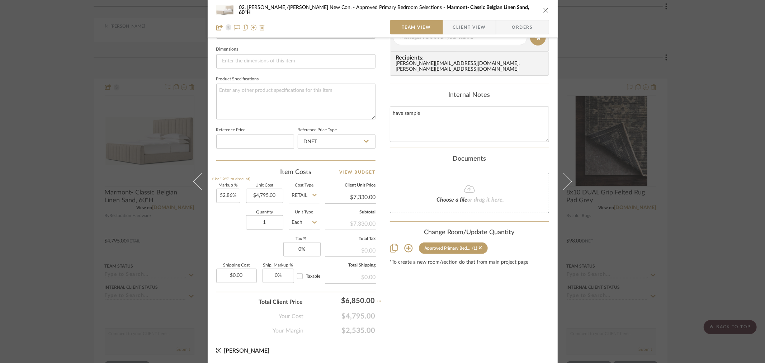
type input "42.85%"
type input "$6,850.00"
click at [432, 319] on div "Content here copies to Client View - confirm visibility there. Show in Client D…" at bounding box center [469, 40] width 159 height 591
click at [433, 322] on div "Content here copies to Client View - confirm visibility there. Show in Client D…" at bounding box center [469, 40] width 159 height 591
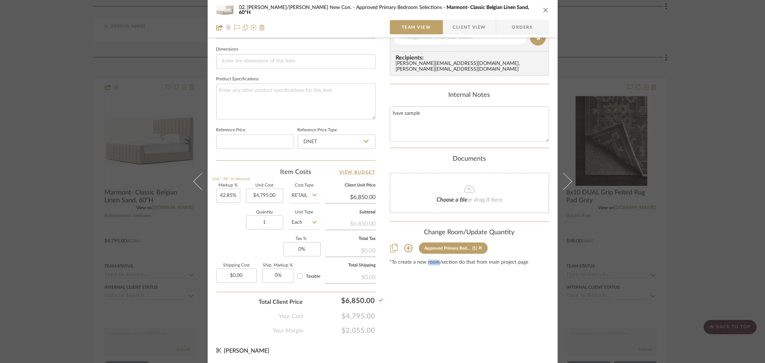
click at [433, 322] on div "Content here copies to Client View - confirm visibility there. Show in Client D…" at bounding box center [469, 40] width 159 height 591
click at [446, 332] on div "Content here copies to Client View - confirm visibility there. Show in Client D…" at bounding box center [469, 40] width 159 height 591
click at [77, 258] on div "02. Mazzarelli/Rothstein New Con. Approved Primary Bedroom Selections Marmont- …" at bounding box center [382, 181] width 765 height 363
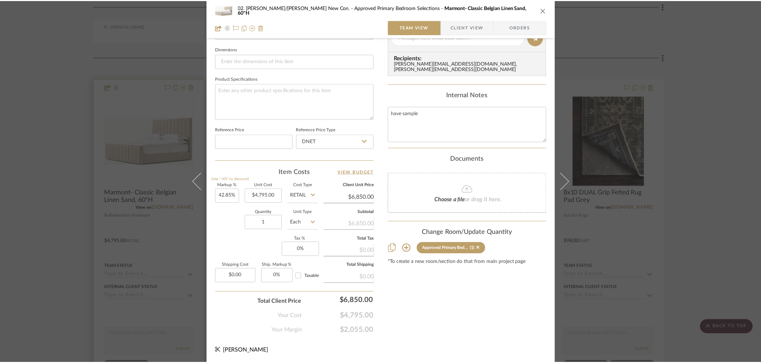
scroll to position [696, 0]
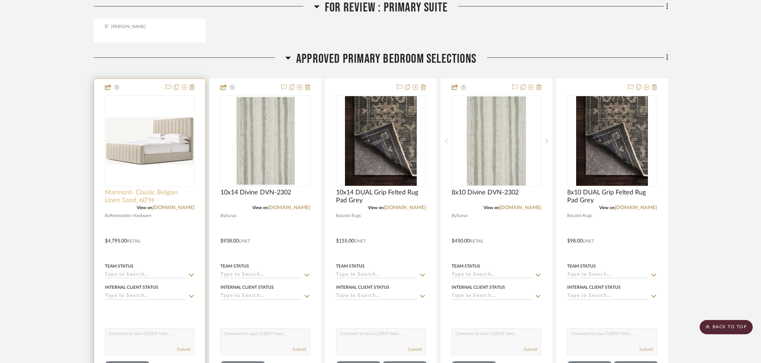
click at [128, 189] on span "Marmont- Classic Belgian Linen Sand, 60"H" at bounding box center [150, 197] width 90 height 16
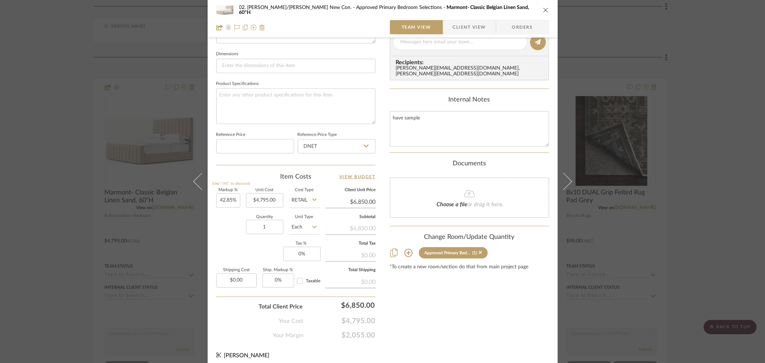
scroll to position [304, 0]
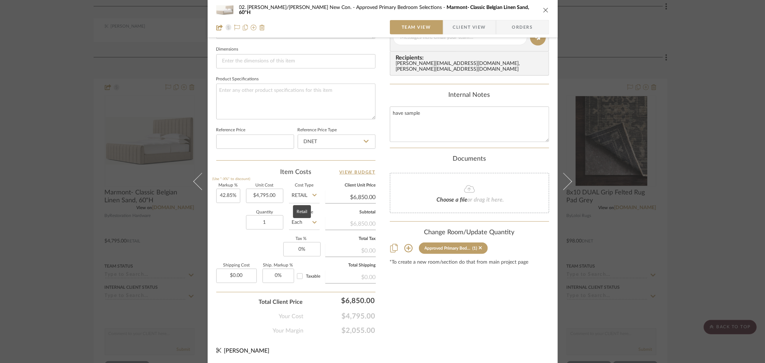
click at [312, 198] on icon at bounding box center [314, 195] width 4 height 6
click at [312, 214] on div "DNET" at bounding box center [331, 213] width 89 height 18
type input "DNET"
click at [442, 302] on div "Content here copies to Client View - confirm visibility there. Show in Client D…" at bounding box center [469, 40] width 159 height 591
click at [686, 216] on div "02. Mazzarelli/Rothstein New Con. Approved Primary Bedroom Selections Marmont- …" at bounding box center [382, 181] width 765 height 363
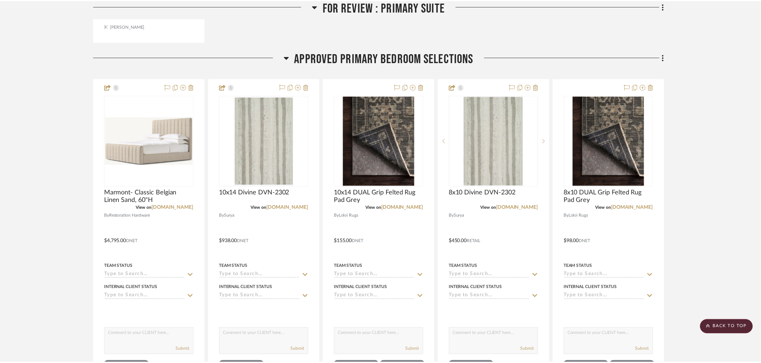
scroll to position [696, 0]
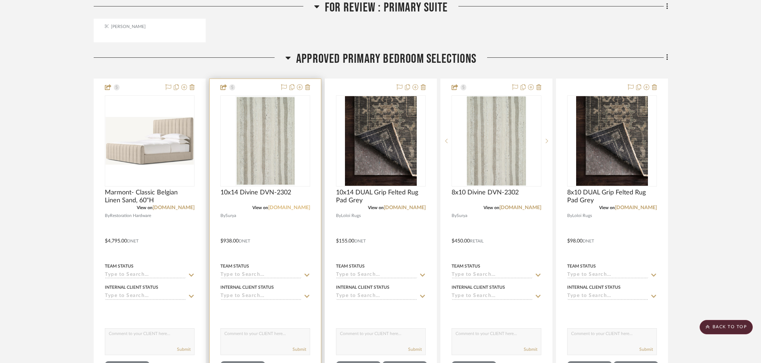
click at [309, 205] on link "surya.com" at bounding box center [289, 207] width 42 height 5
click at [235, 189] on span "10x14 Divine DVN-2302" at bounding box center [255, 193] width 71 height 8
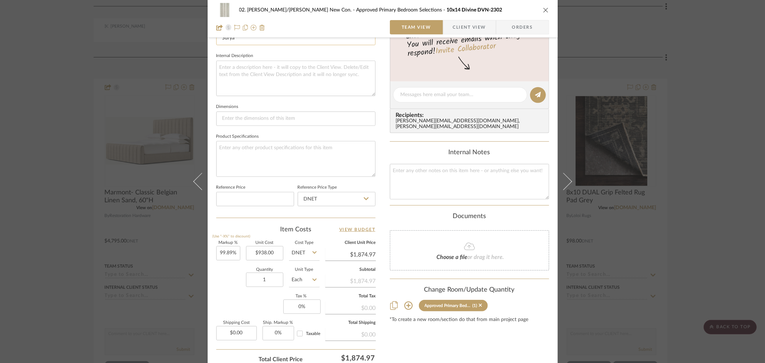
scroll to position [279, 0]
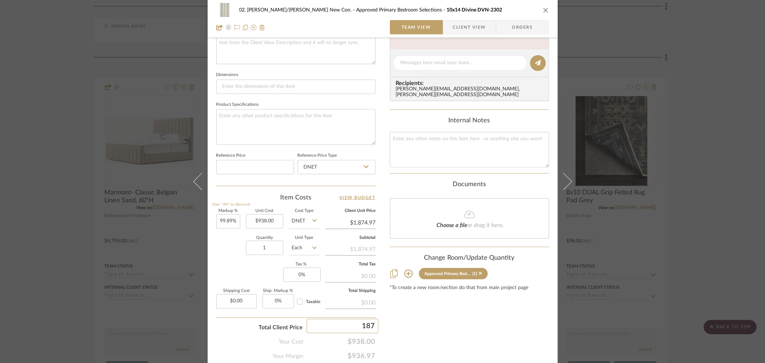
type input "1875"
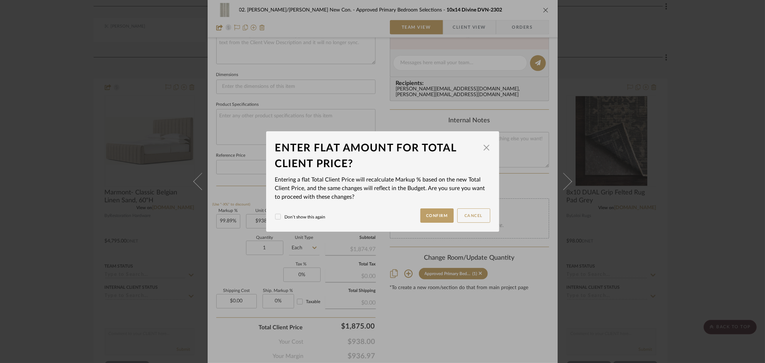
click at [401, 306] on div "02. Mazzarelli/Rothstein New Con. Approved Primary Bedroom Selections 10x14 Div…" at bounding box center [382, 181] width 765 height 363
click at [435, 217] on button "Confirm" at bounding box center [436, 215] width 33 height 14
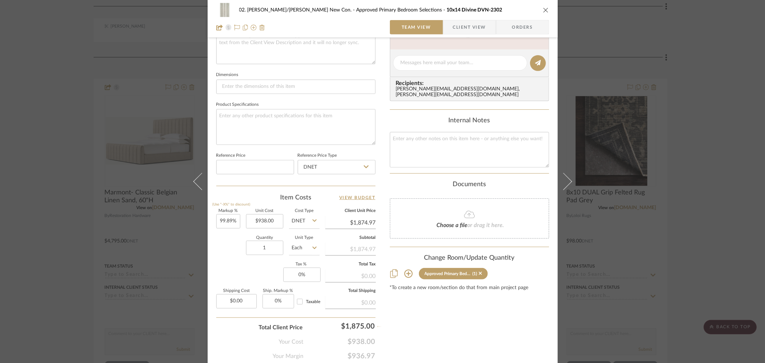
type input "$1,875.00"
click at [64, 236] on div "02. Mazzarelli/Rothstein New Con. Approved Primary Bedroom Selections 10x14 Div…" at bounding box center [382, 181] width 765 height 363
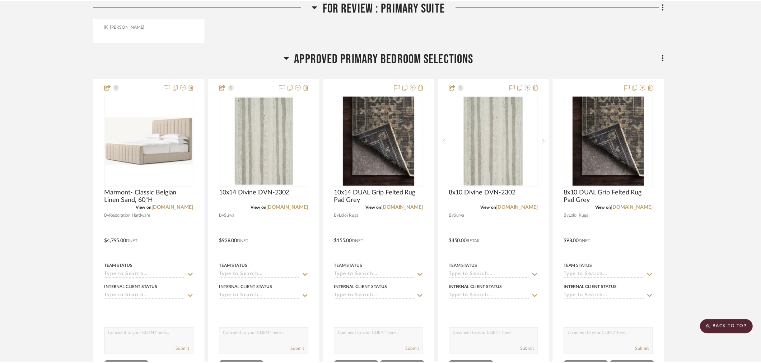
scroll to position [696, 0]
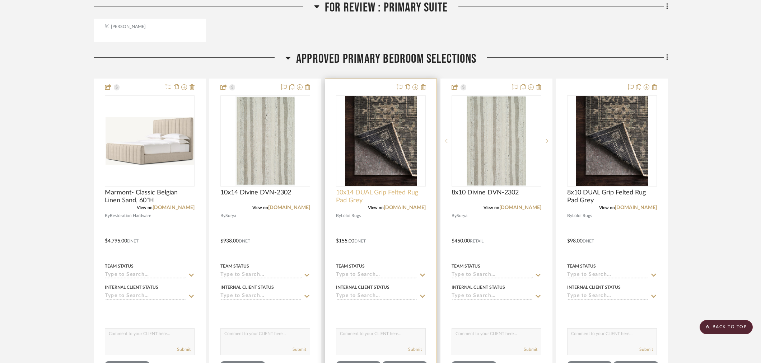
click at [402, 189] on span "10x14 DUAL Grip Felted Rug Pad Grey" at bounding box center [381, 197] width 90 height 16
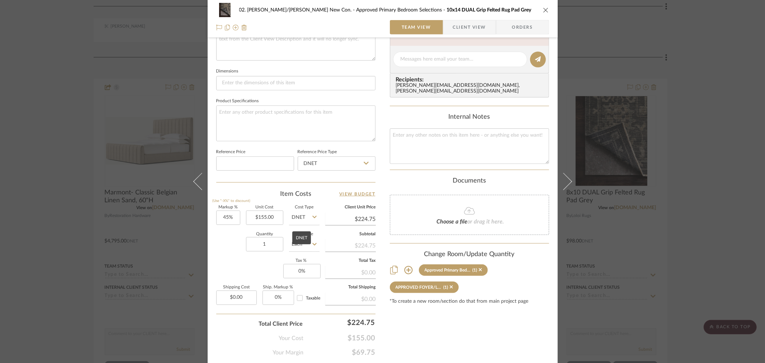
scroll to position [304, 0]
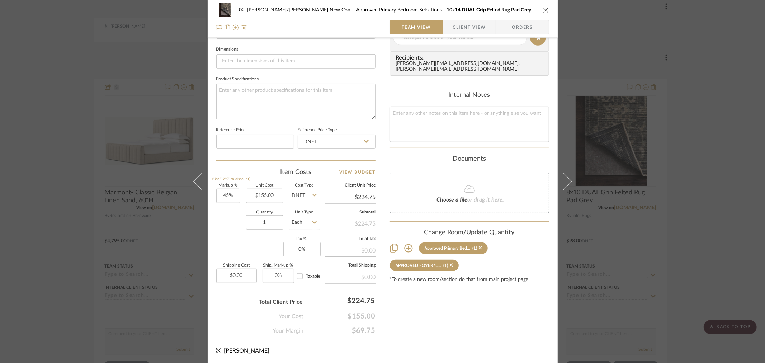
click at [491, 335] on div "02. Mazzarelli/Rothstein New Con. Approved Primary Bedroom Selections 10x14 DUA…" at bounding box center [383, 32] width 350 height 663
click at [671, 261] on div "02. Mazzarelli/Rothstein New Con. Approved Primary Bedroom Selections 10x14 DUA…" at bounding box center [382, 181] width 765 height 363
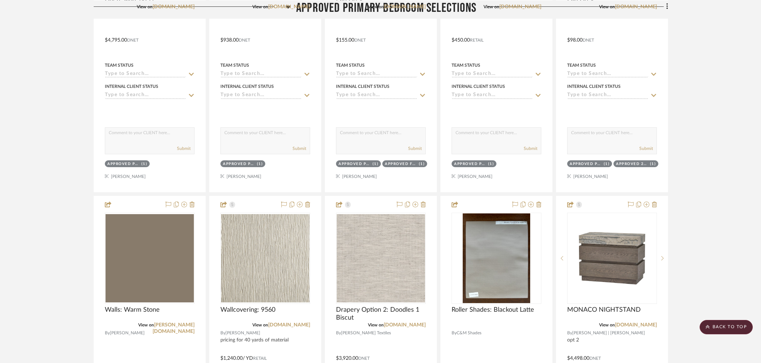
scroll to position [937, 0]
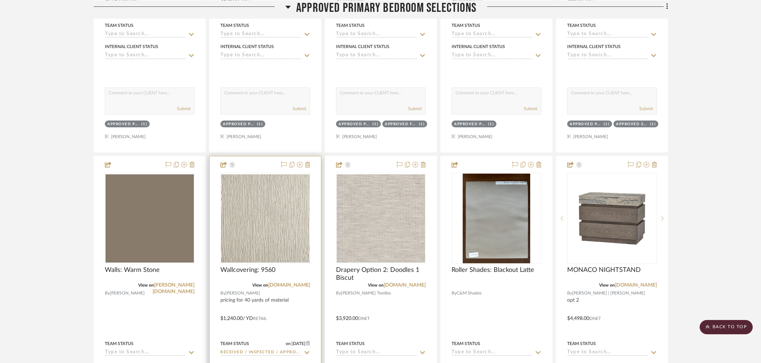
click at [255, 349] on input "Received / Inspected / Approved" at bounding box center [260, 352] width 81 height 7
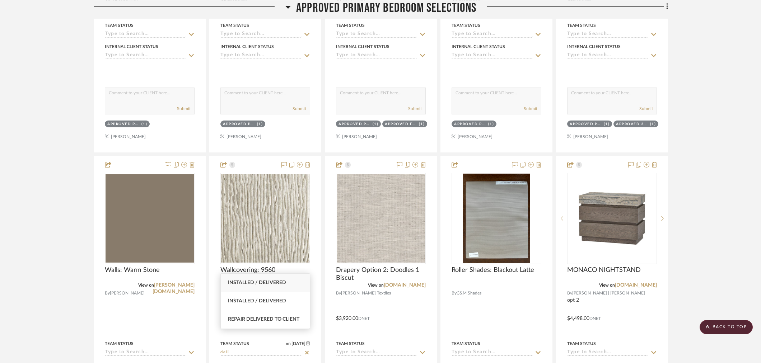
type input "deli"
click at [74, 279] on project-details-page "SHOW ME Project: 02. Mazzarelli/Rothstein New Con. Project Settings + Add Room/…" at bounding box center [380, 312] width 761 height 2394
type input "8/13/2025"
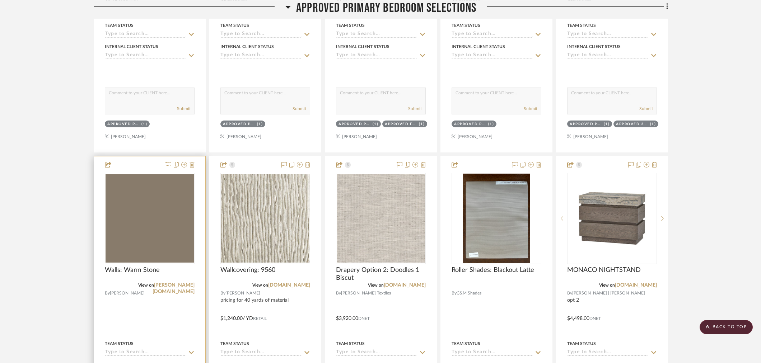
click at [152, 339] on div "Team Status" at bounding box center [150, 347] width 90 height 17
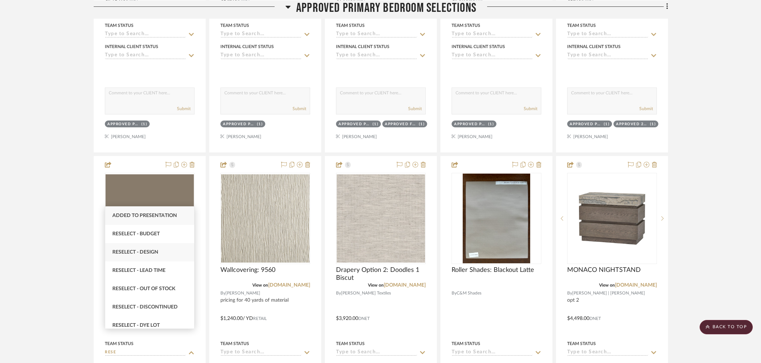
type input "rese"
click at [161, 258] on div "Reselect - Design" at bounding box center [149, 252] width 89 height 18
type input "8/13/2025"
type input "Reselect - Design"
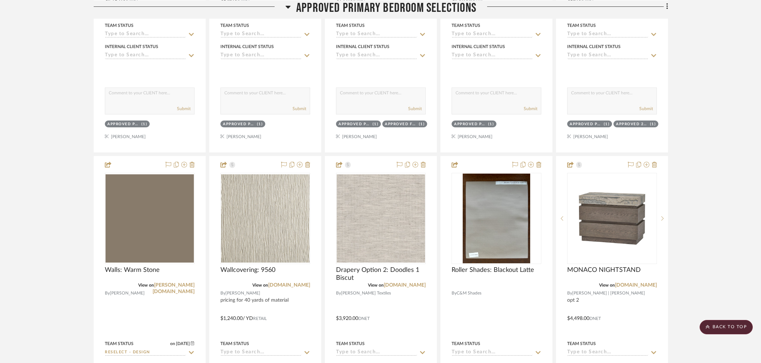
click at [36, 270] on project-details-page "SHOW ME Project: 02. Mazzarelli/Rothstein New Con. Project Settings + Add Room/…" at bounding box center [380, 312] width 761 height 2394
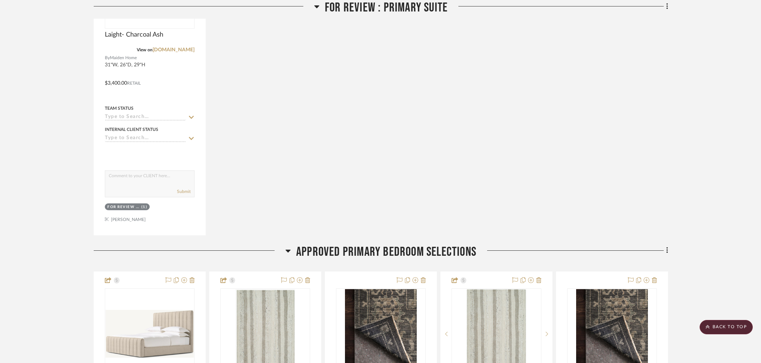
scroll to position [499, 0]
